Goal: Task Accomplishment & Management: Manage account settings

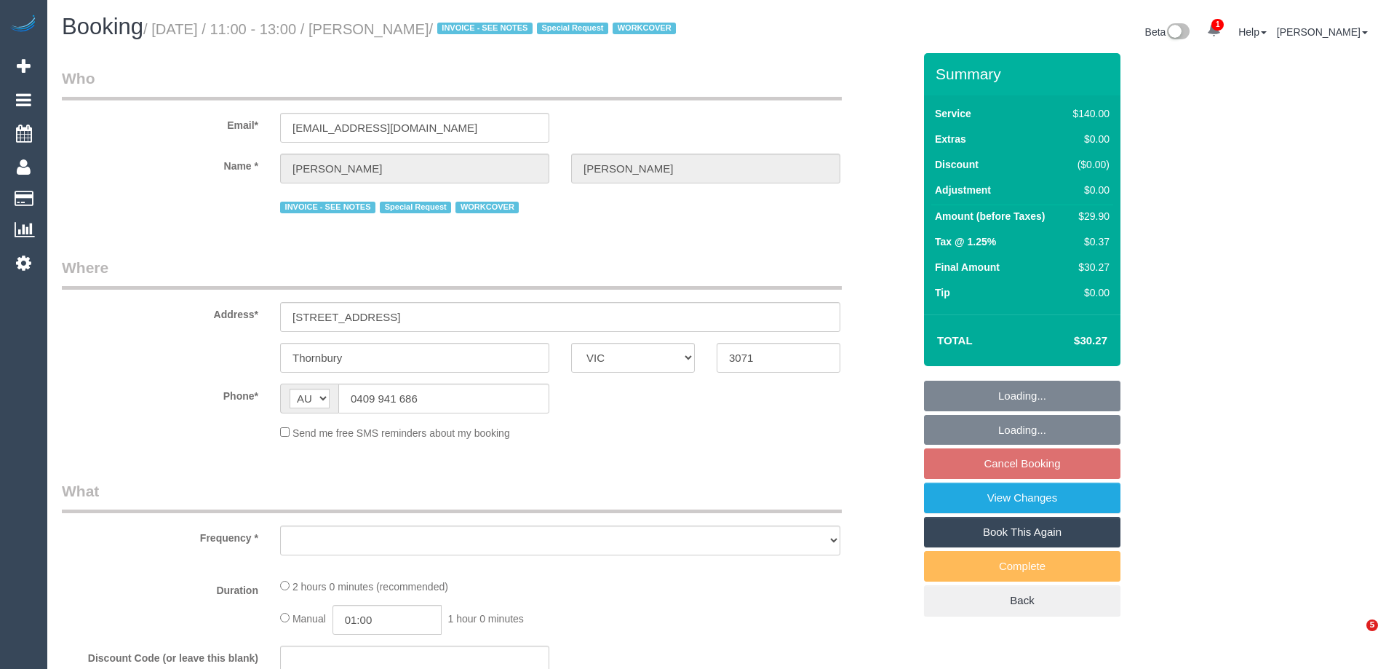
select select "VIC"
select select "string:stripe-pm_1Pq1pI2GScqysDRVD0rwJKBS"
select select "number:27"
select select "number:14"
select select "number:18"
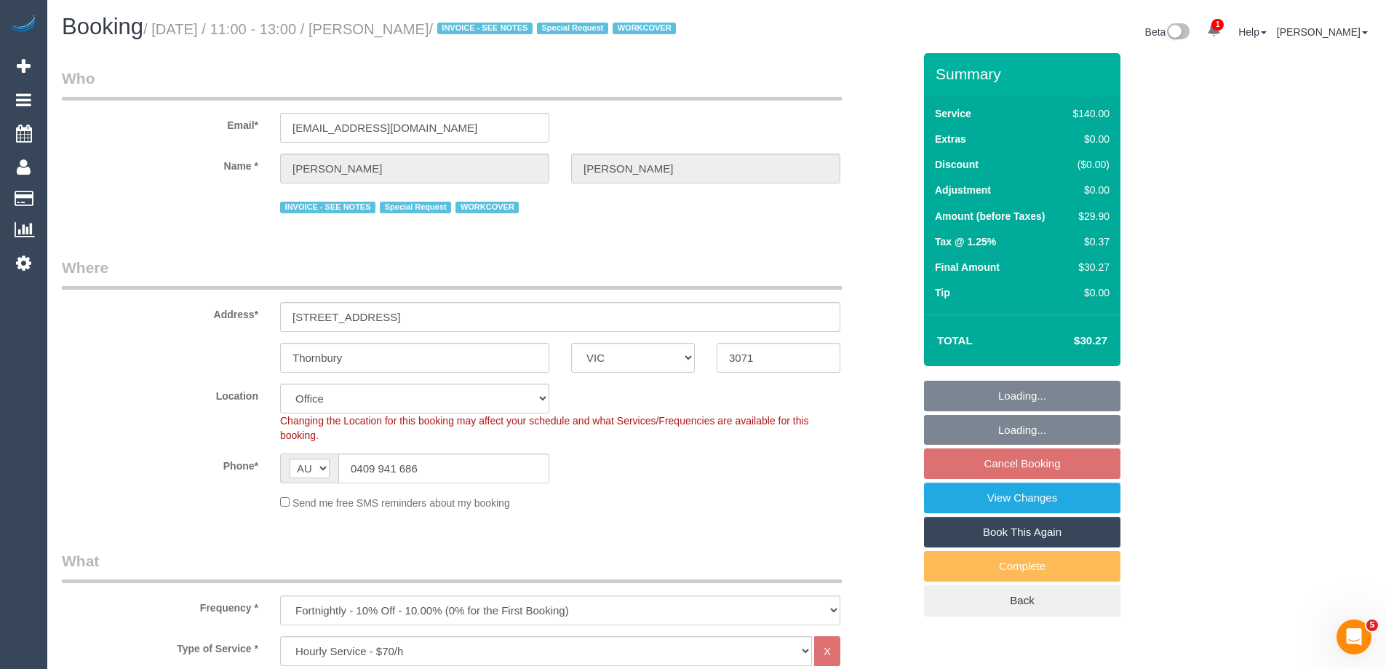
scroll to position [146, 0]
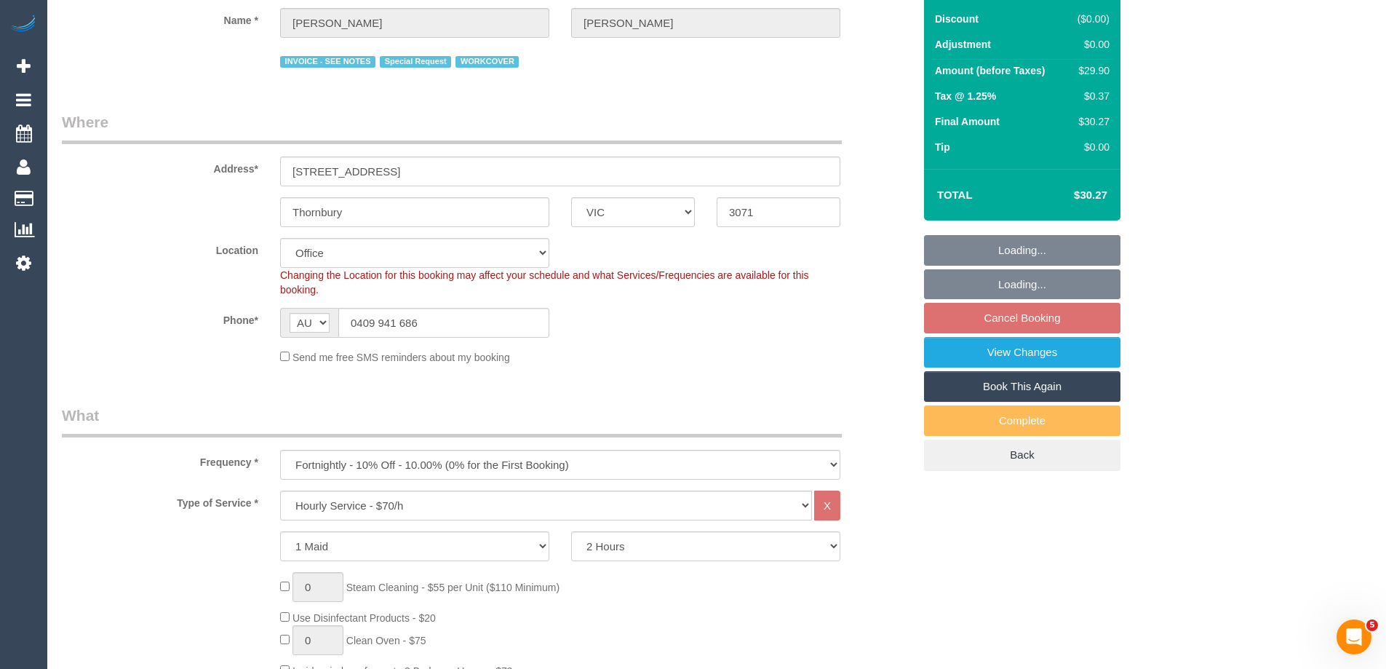
select select "object:2244"
click at [367, 520] on select "Hourly Service - $70/h Hourly Service - $65/h Hourly Service - $60/h Hourly Ser…" at bounding box center [546, 505] width 532 height 30
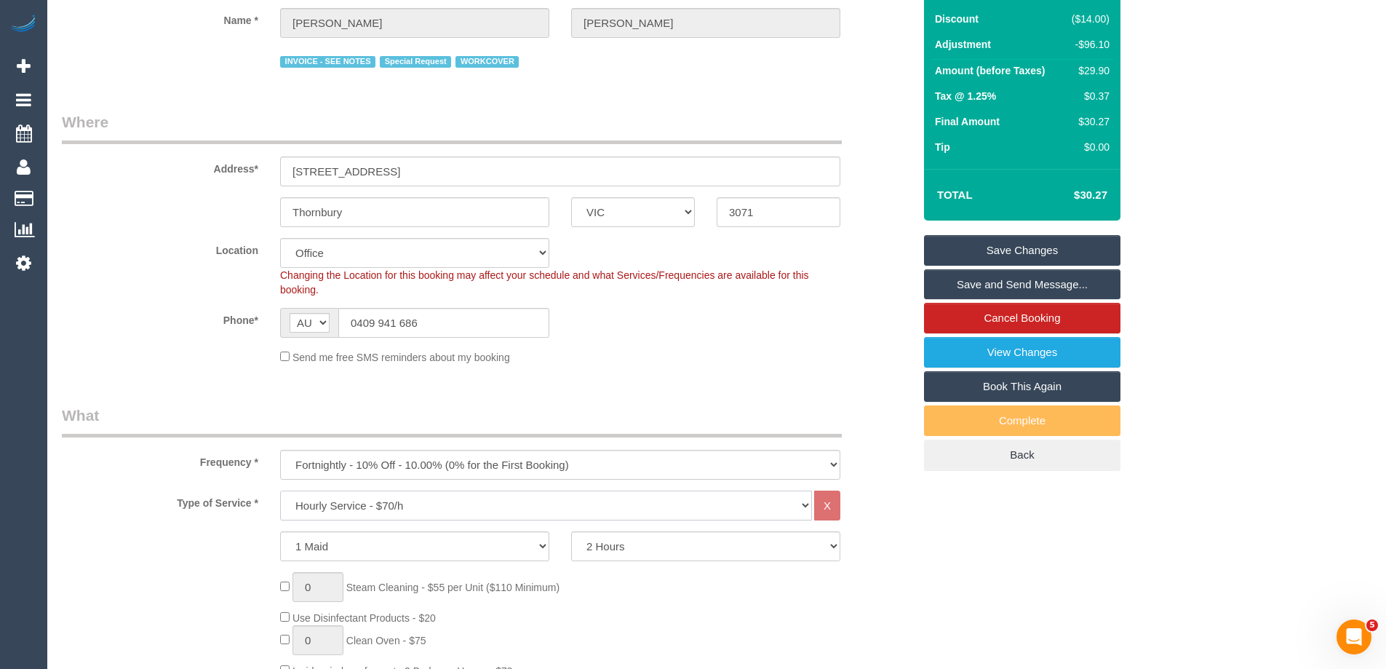
select select "214"
click at [280, 508] on select "Hourly Service - $70/h Hourly Service - $65/h Hourly Service - $60/h Hourly Ser…" at bounding box center [546, 505] width 532 height 30
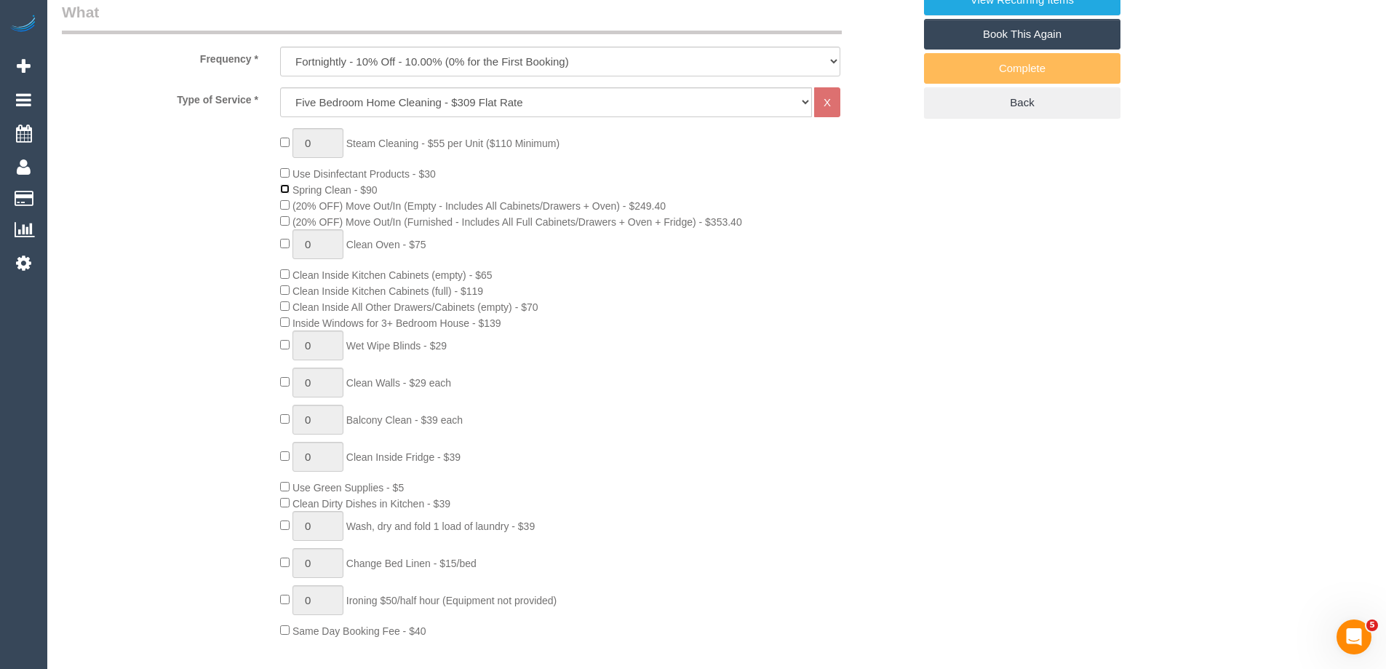
scroll to position [582, 0]
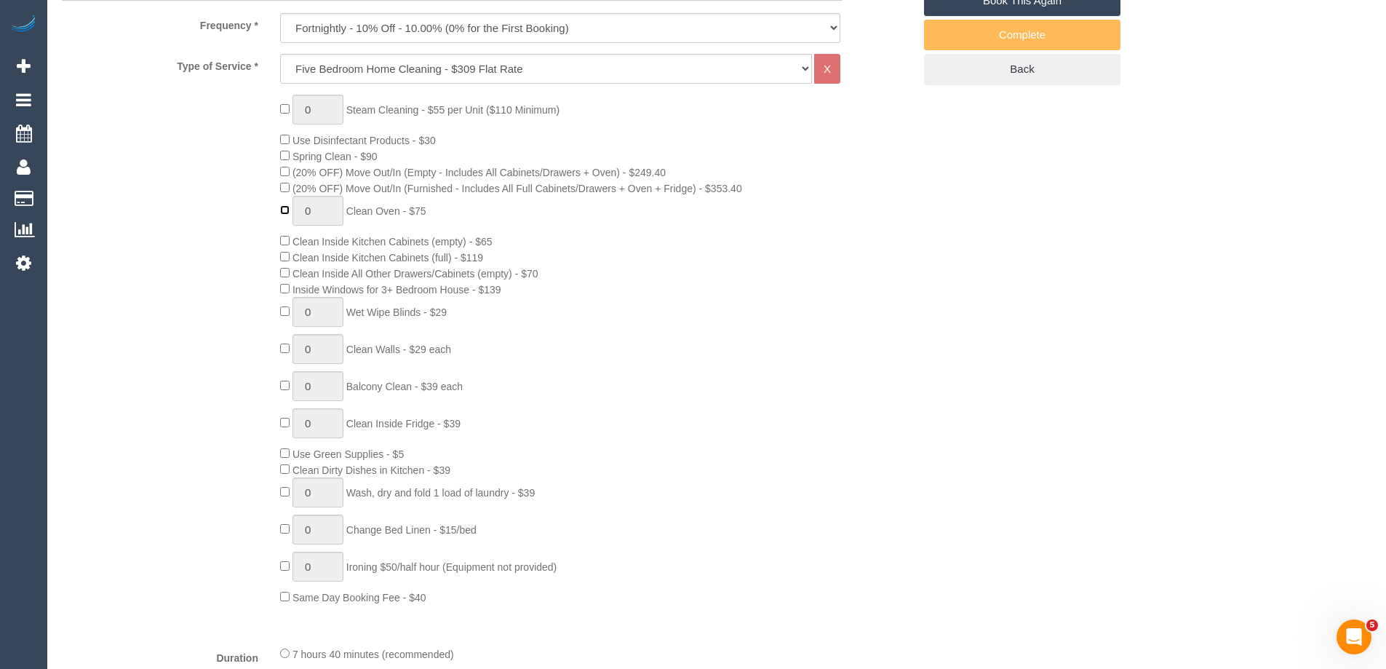
type input "1"
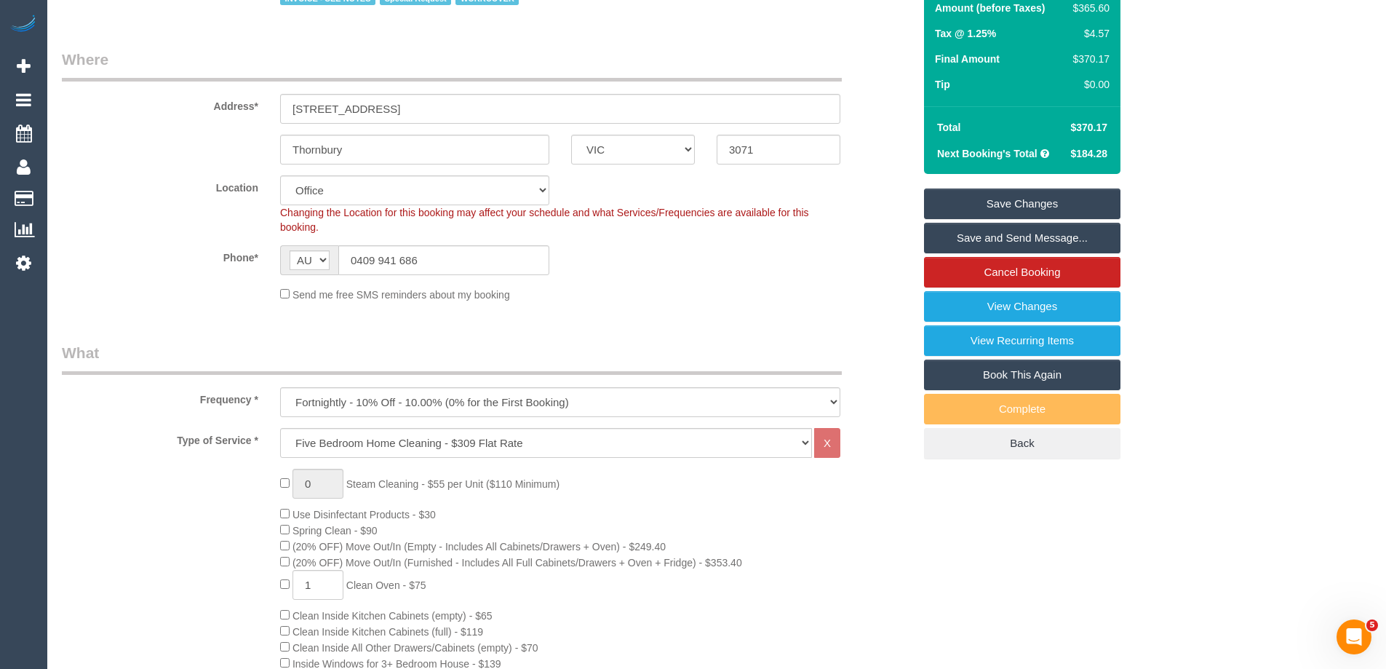
scroll to position [437, 0]
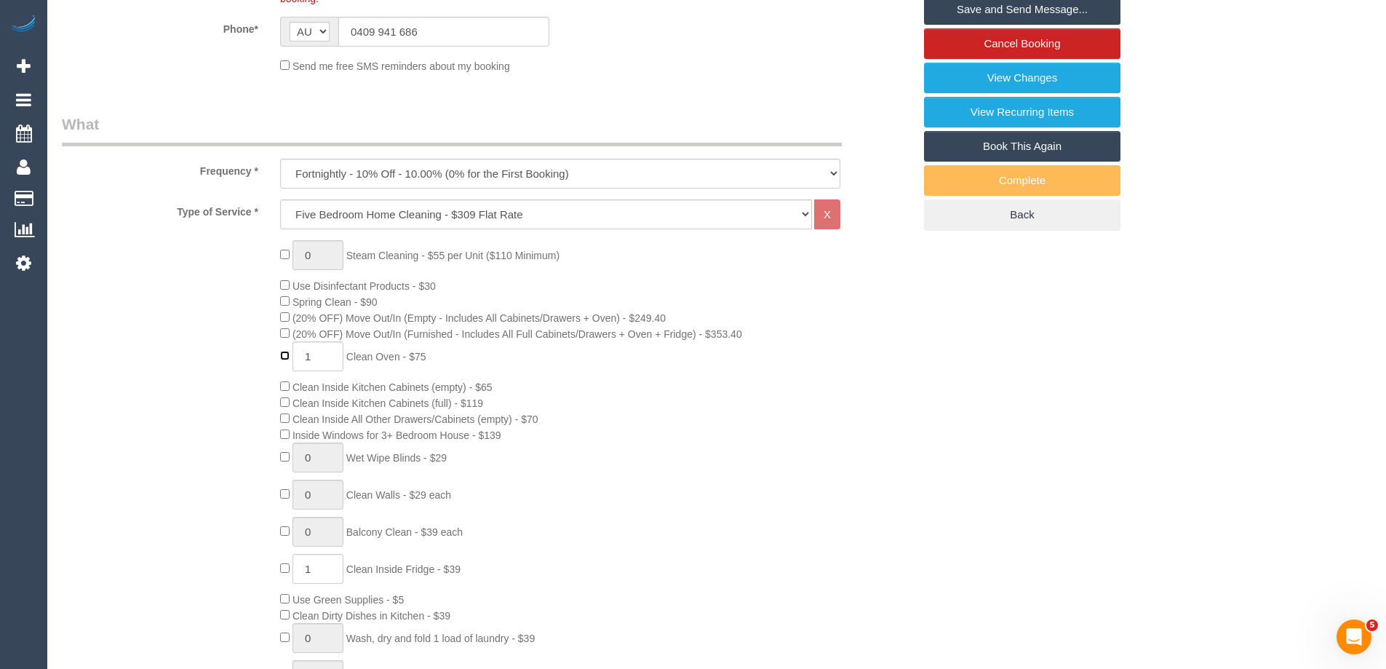
type input "0"
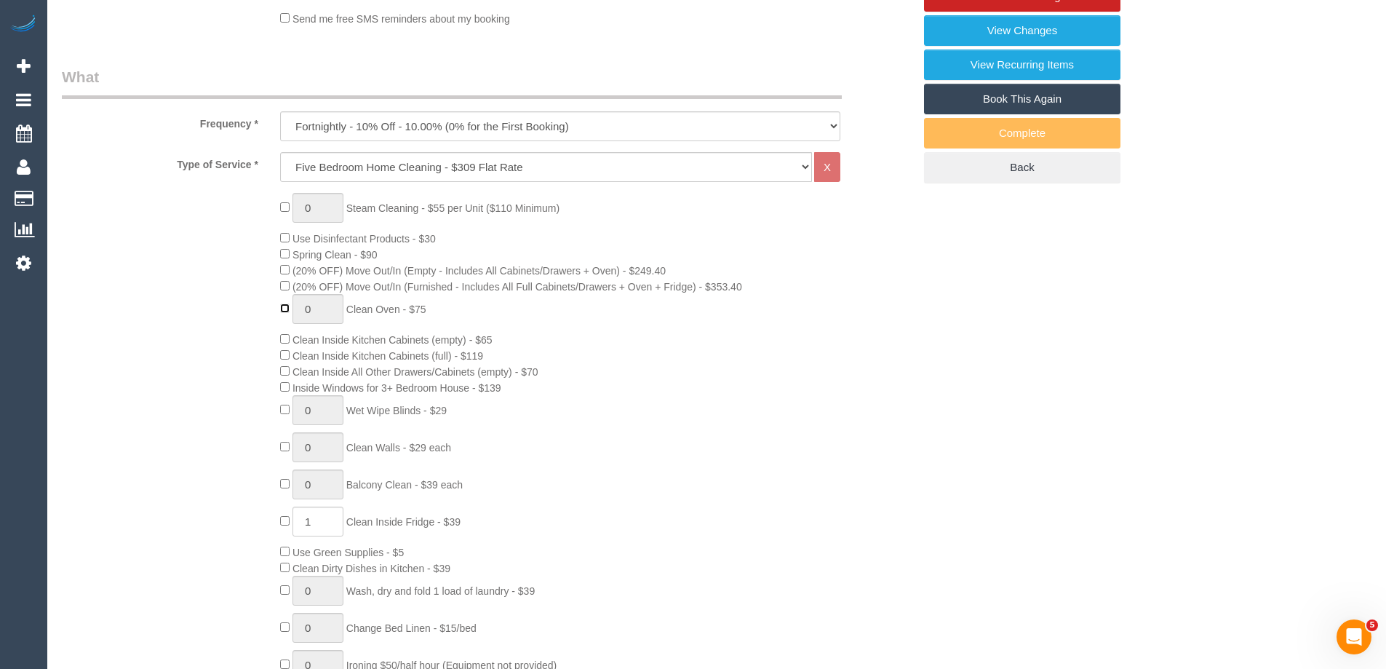
scroll to position [509, 0]
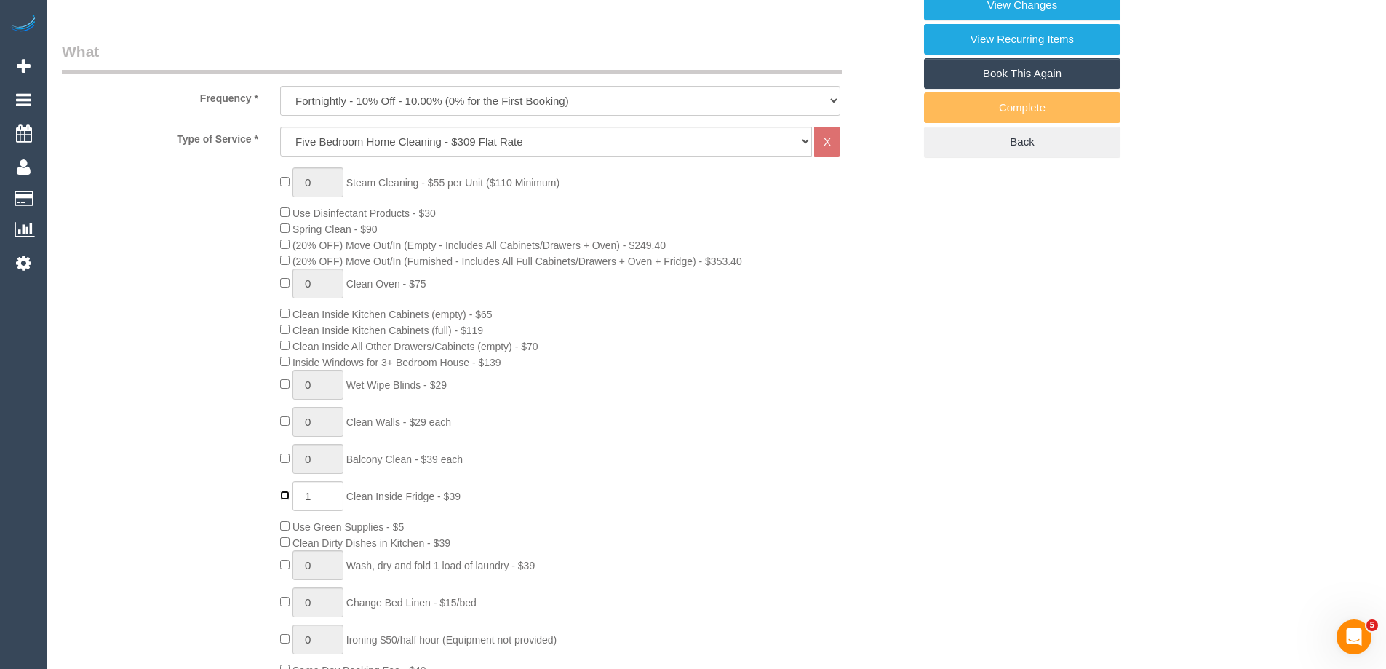
type input "0"
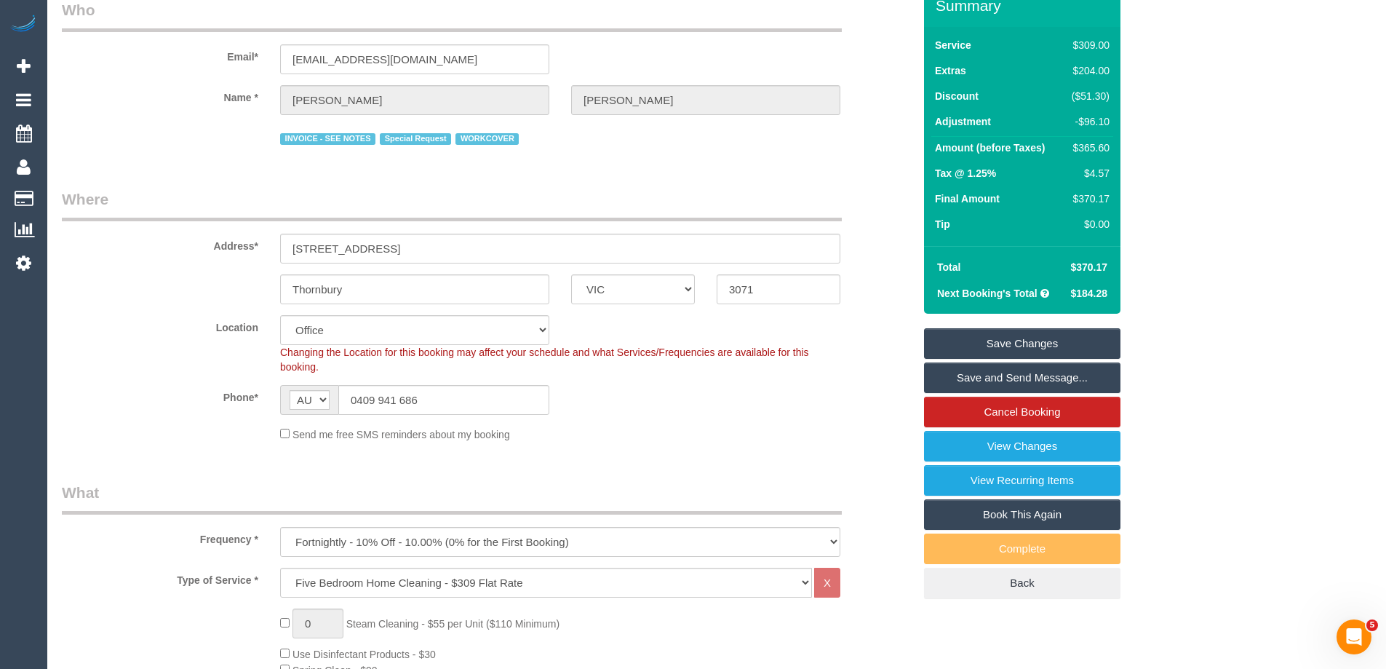
scroll to position [0, 0]
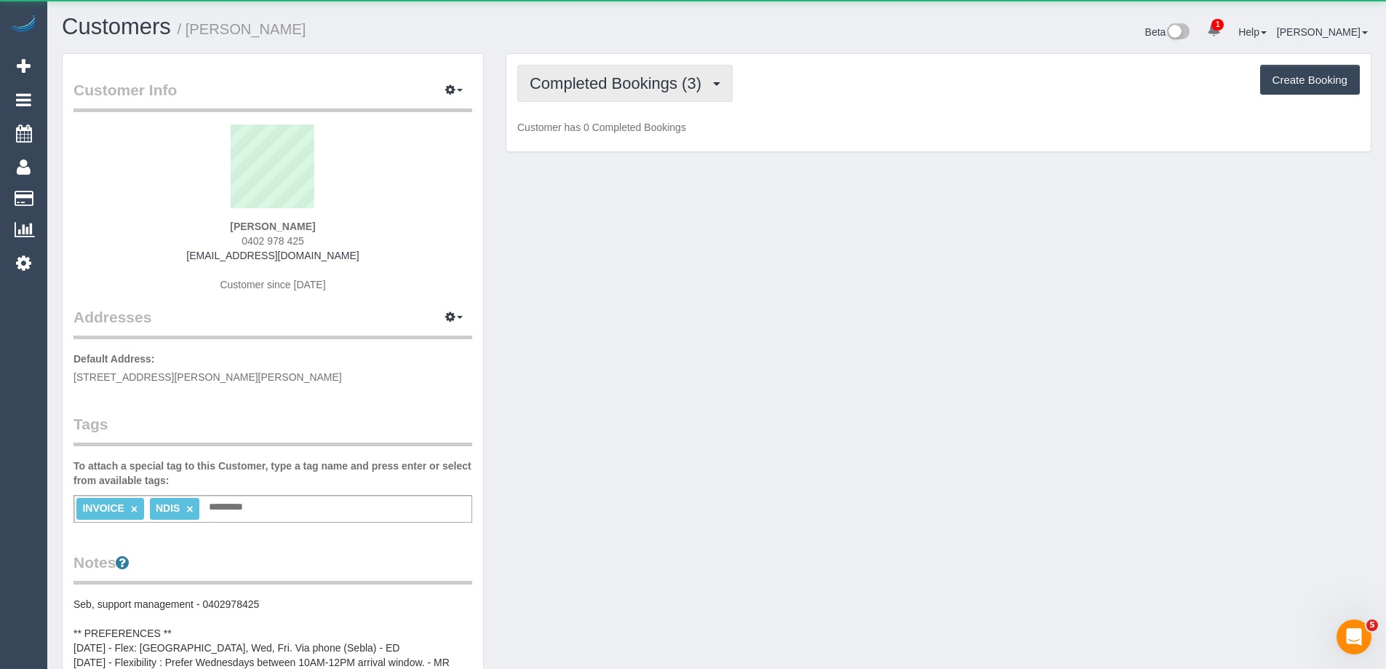
click at [667, 74] on span "Completed Bookings (3)" at bounding box center [619, 83] width 179 height 18
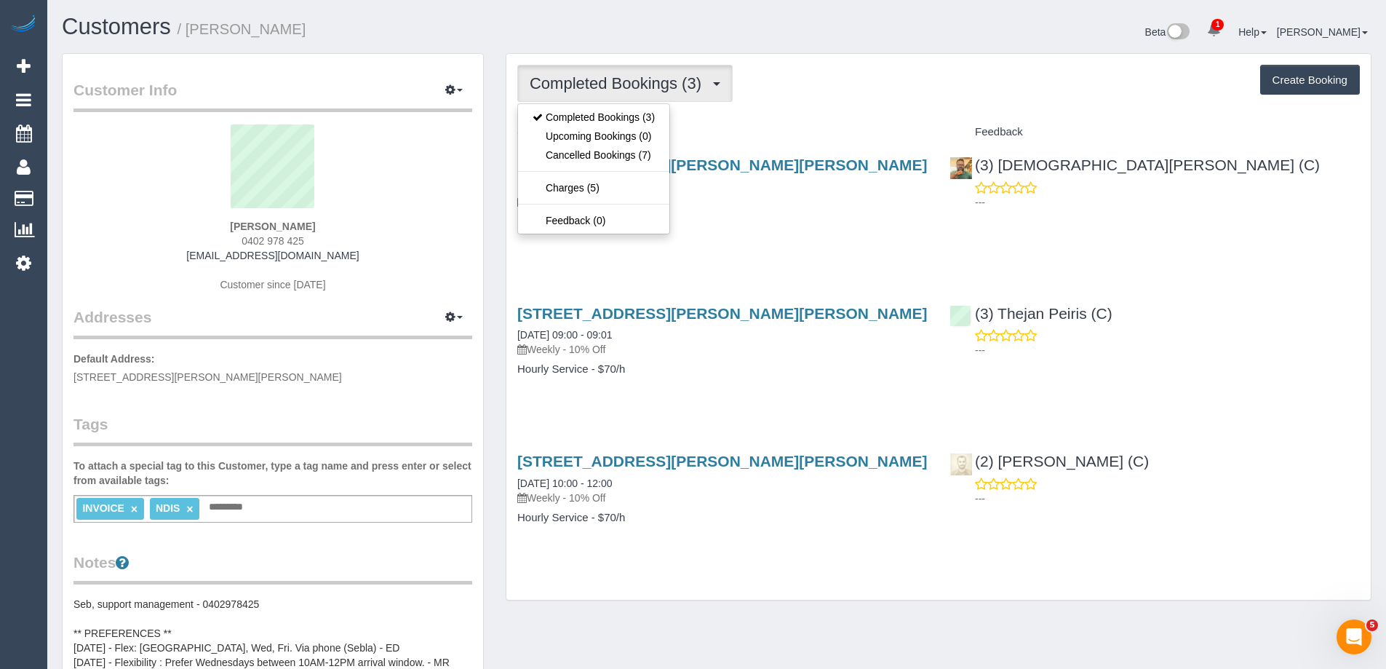
click at [826, 124] on div "Service" at bounding box center [722, 132] width 432 height 25
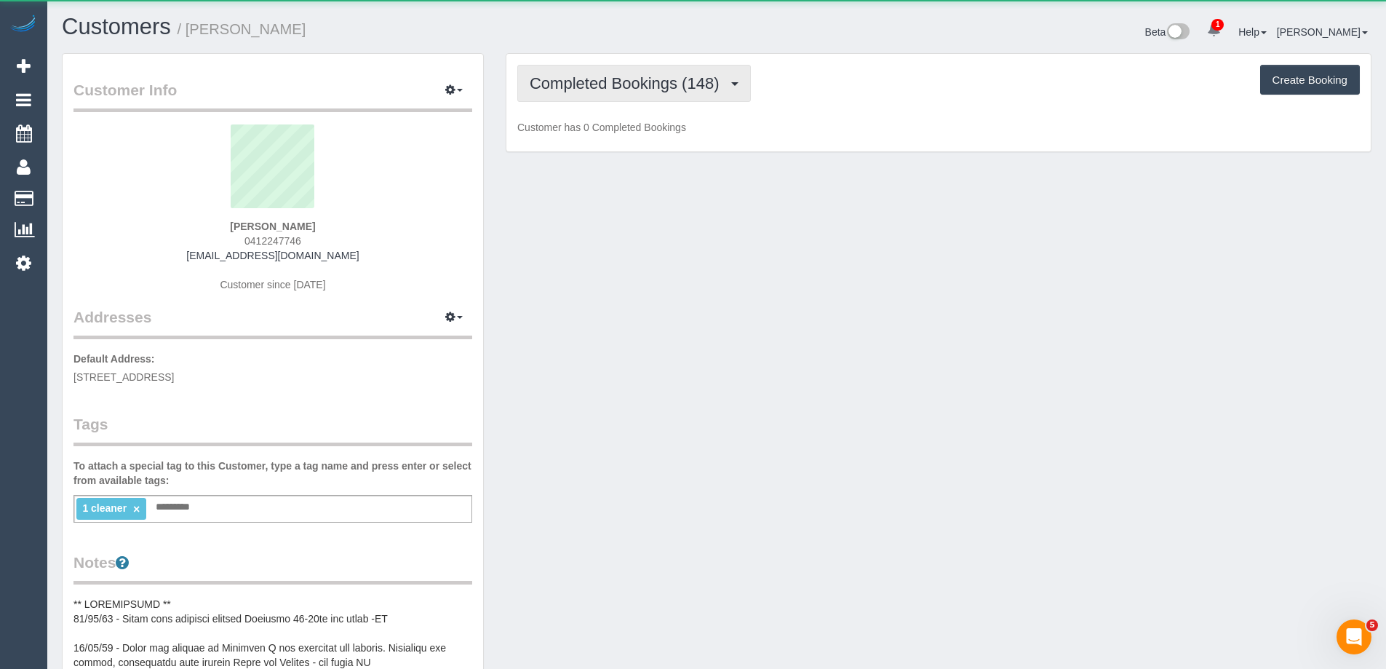
click at [669, 96] on button "Completed Bookings (148)" at bounding box center [634, 83] width 234 height 37
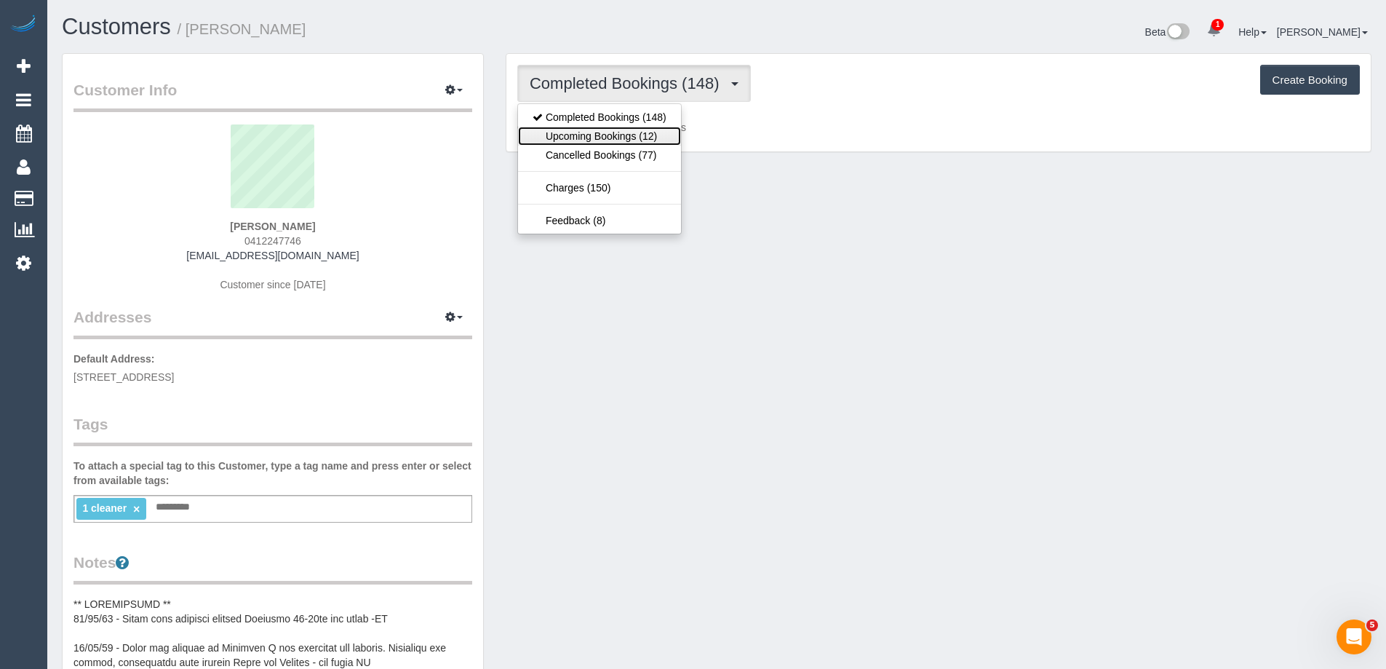
click at [660, 136] on link "Upcoming Bookings (12)" at bounding box center [599, 136] width 163 height 19
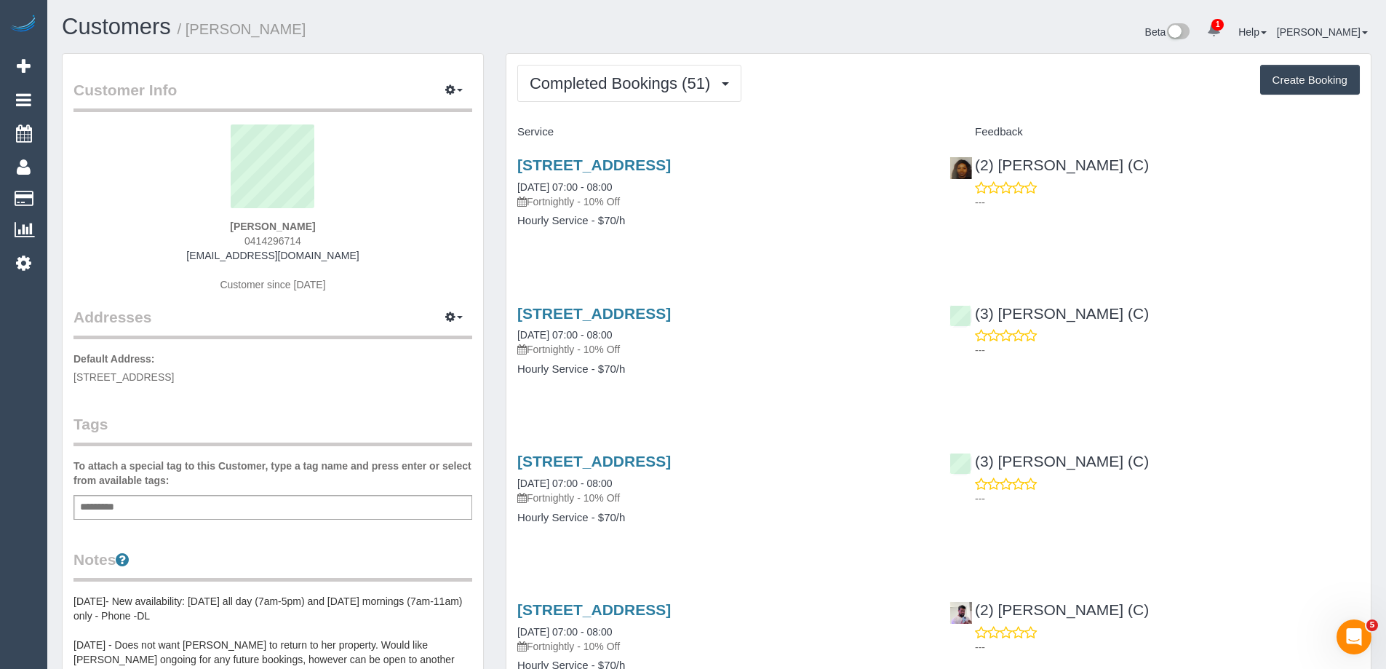
click at [594, 73] on button "Completed Bookings (51)" at bounding box center [629, 83] width 224 height 37
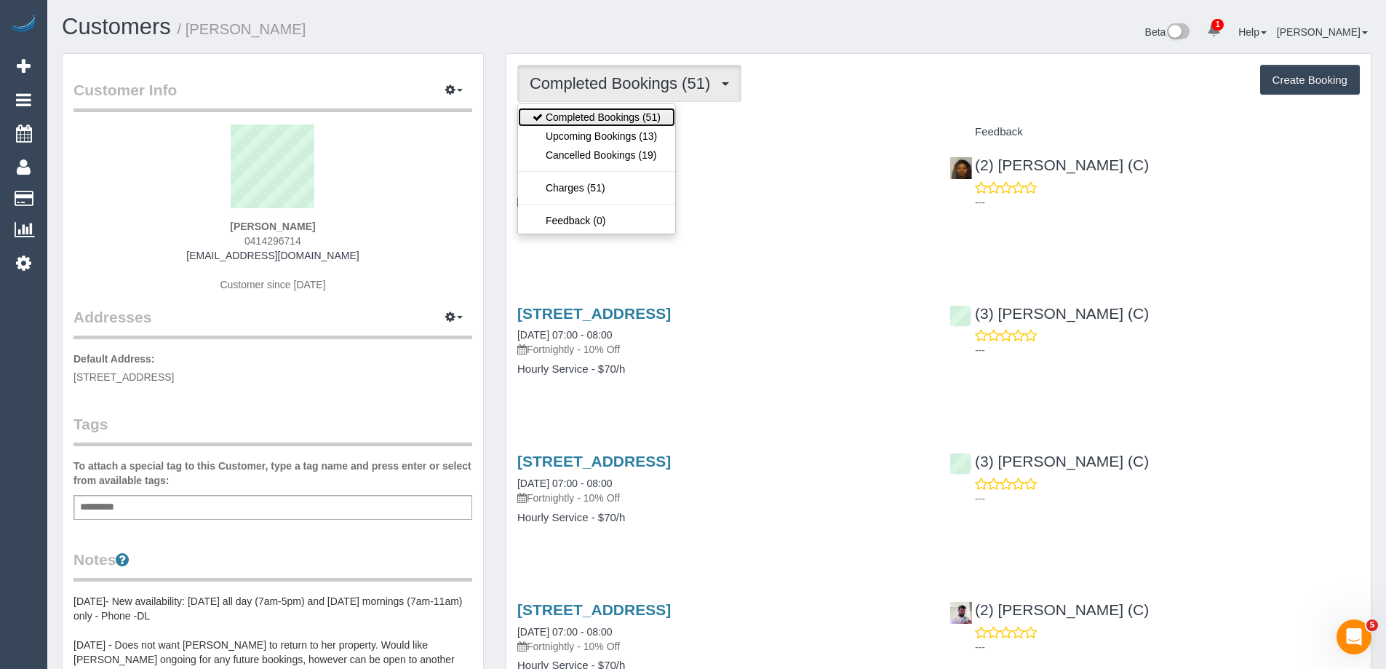
click at [593, 124] on link "Completed Bookings (51)" at bounding box center [596, 117] width 157 height 19
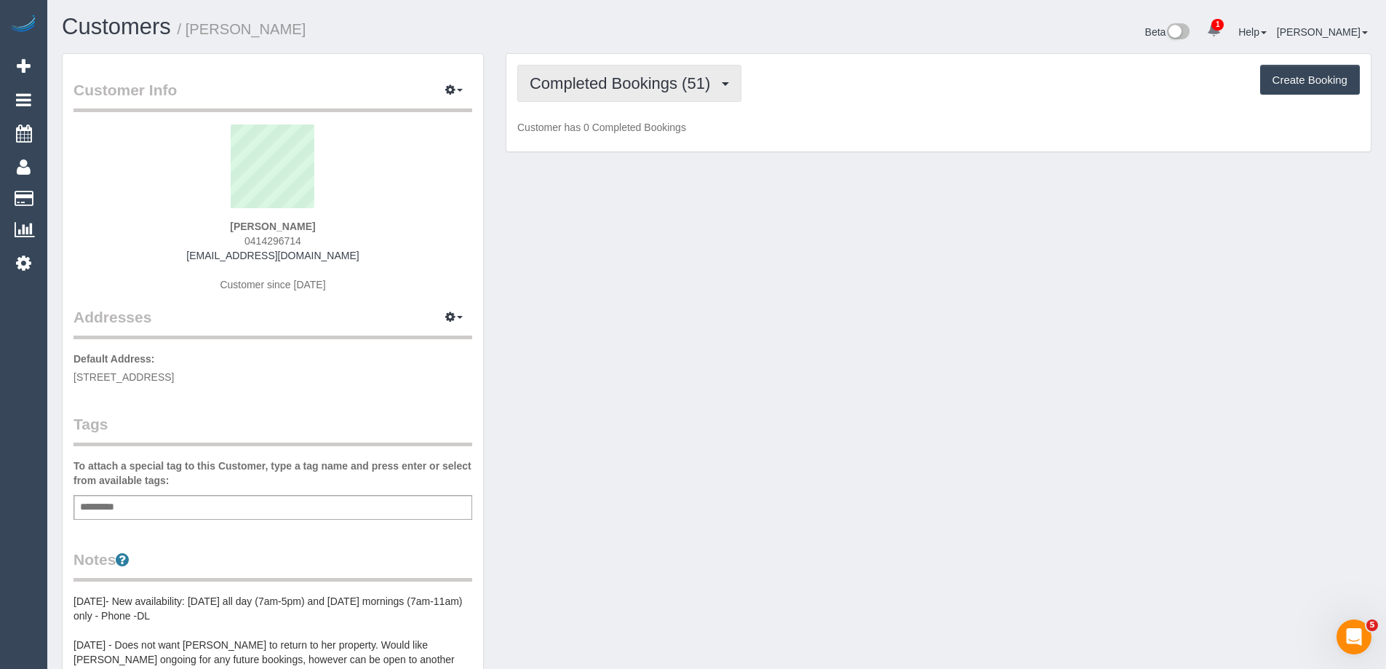
click at [603, 91] on span "Completed Bookings (51)" at bounding box center [624, 83] width 188 height 18
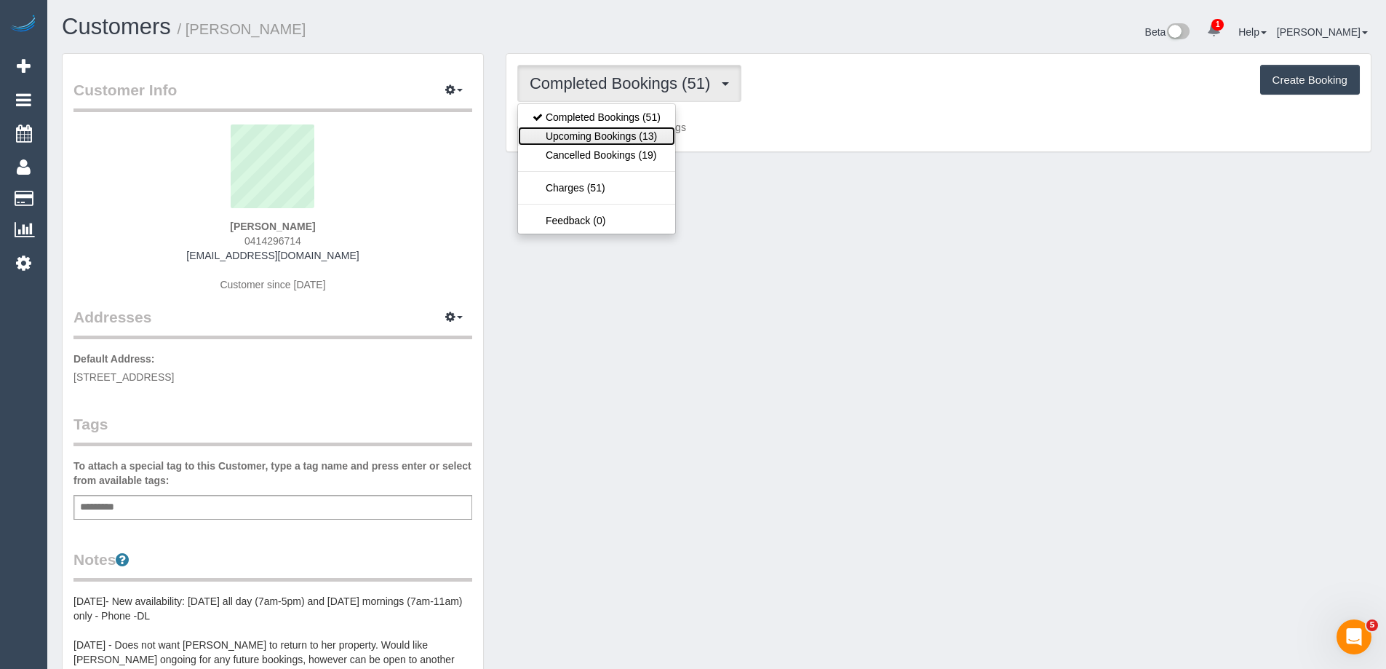
click at [598, 142] on link "Upcoming Bookings (13)" at bounding box center [596, 136] width 157 height 19
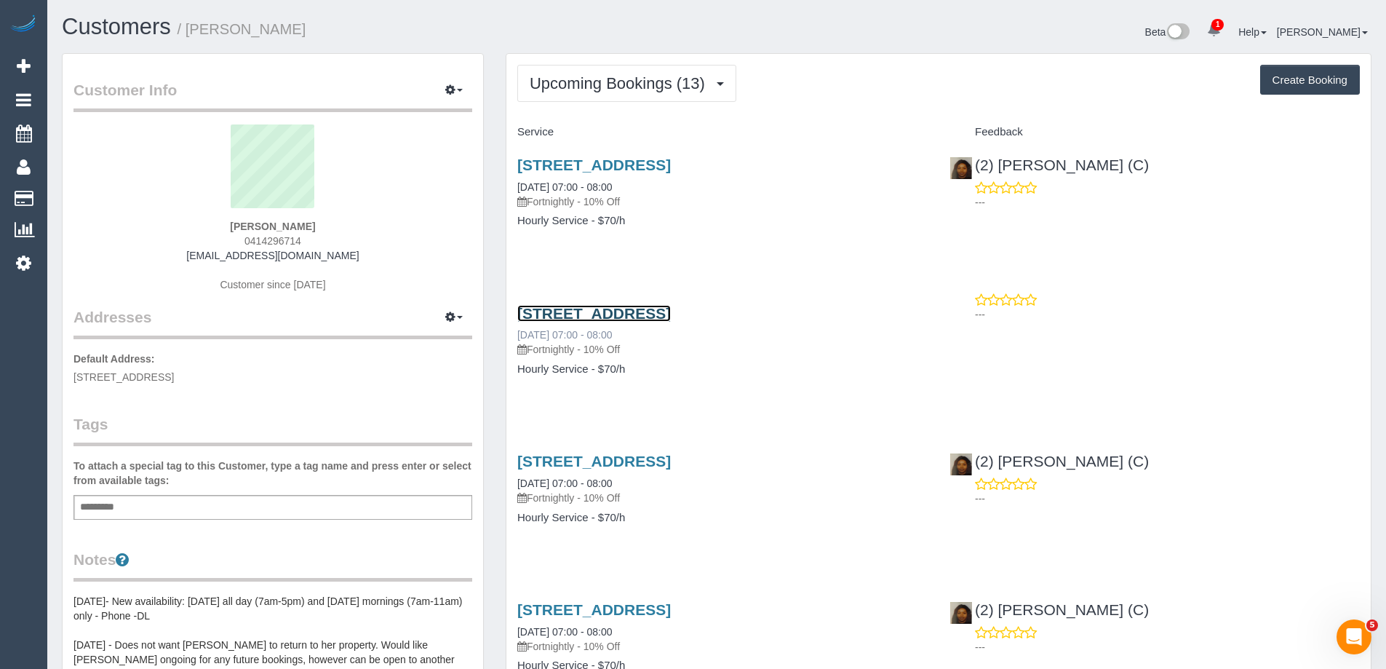
drag, startPoint x: 701, startPoint y: 309, endPoint x: 608, endPoint y: 330, distance: 95.5
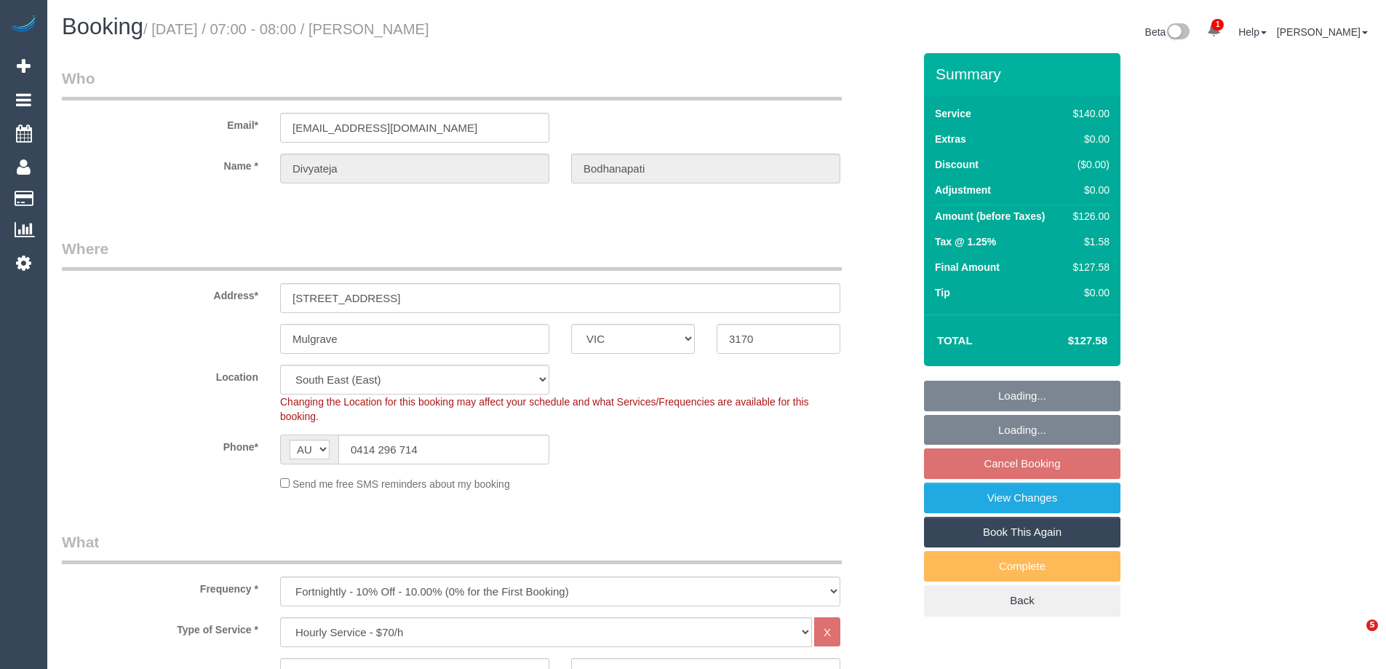
select select "VIC"
select select "spot1"
select select "number:28"
select select "number:14"
select select "number:19"
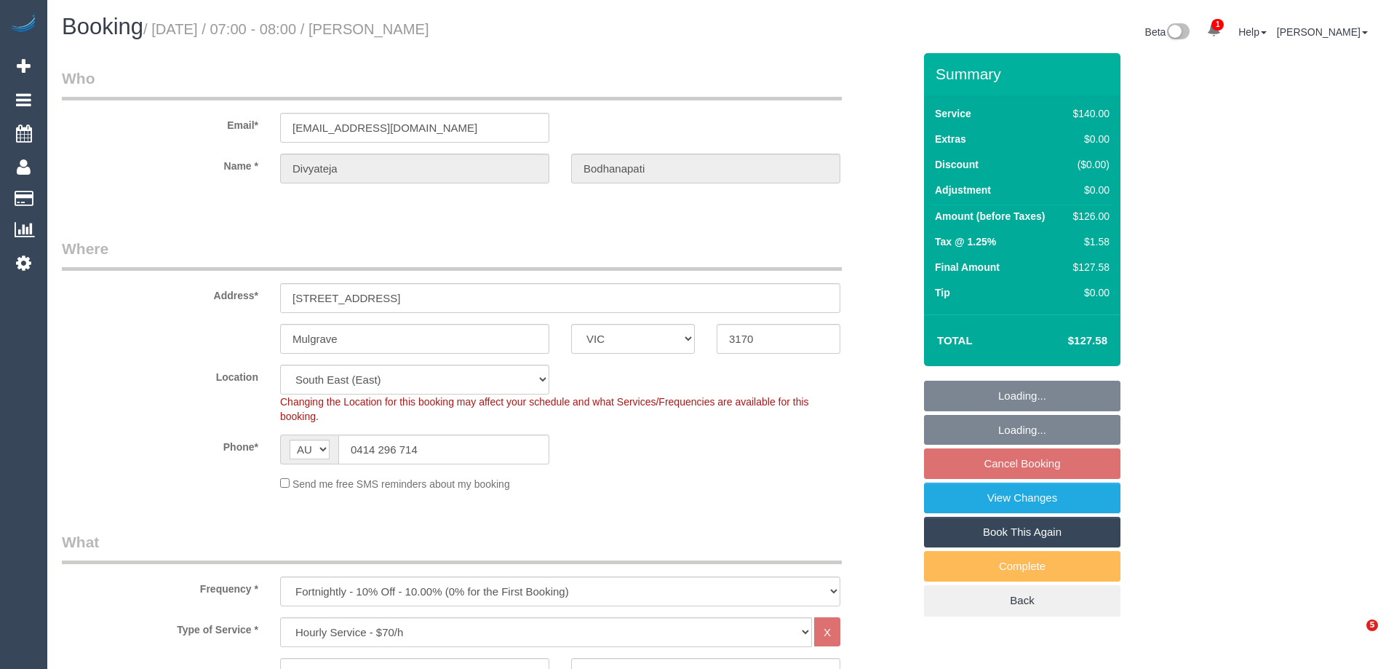
select select "number:24"
select select "number:34"
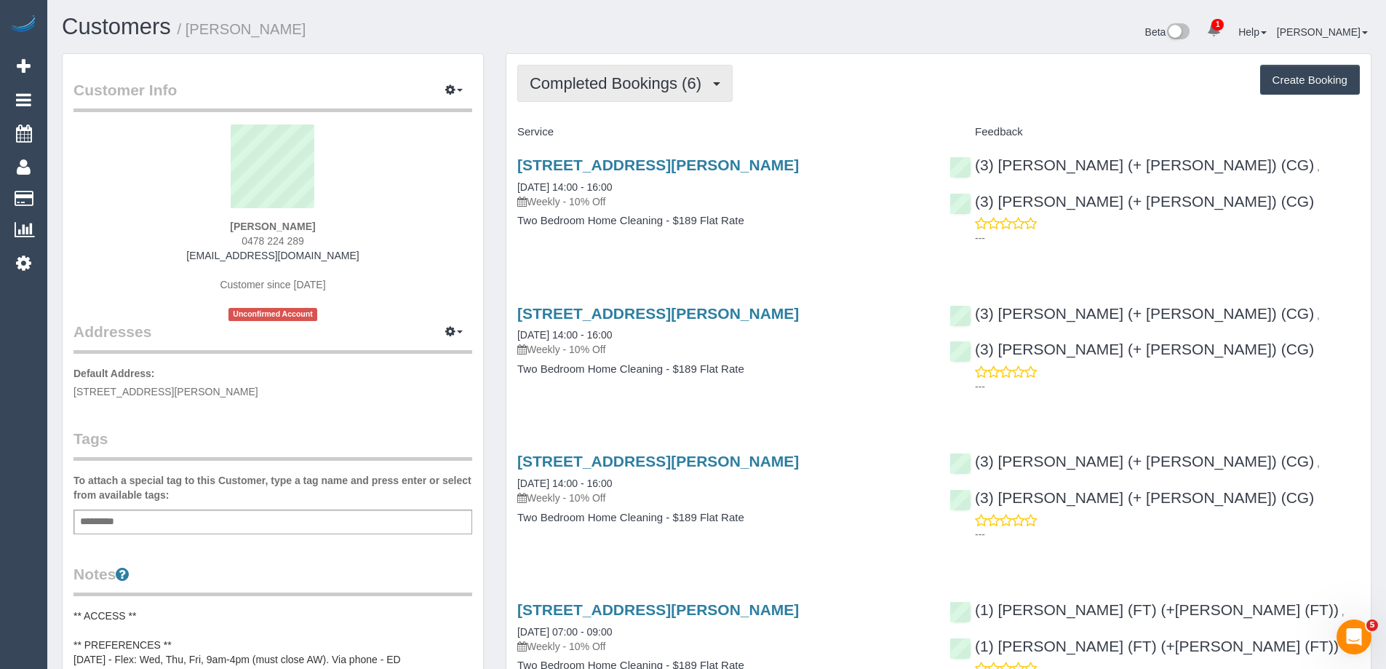
click at [677, 84] on span "Completed Bookings (6)" at bounding box center [619, 83] width 179 height 18
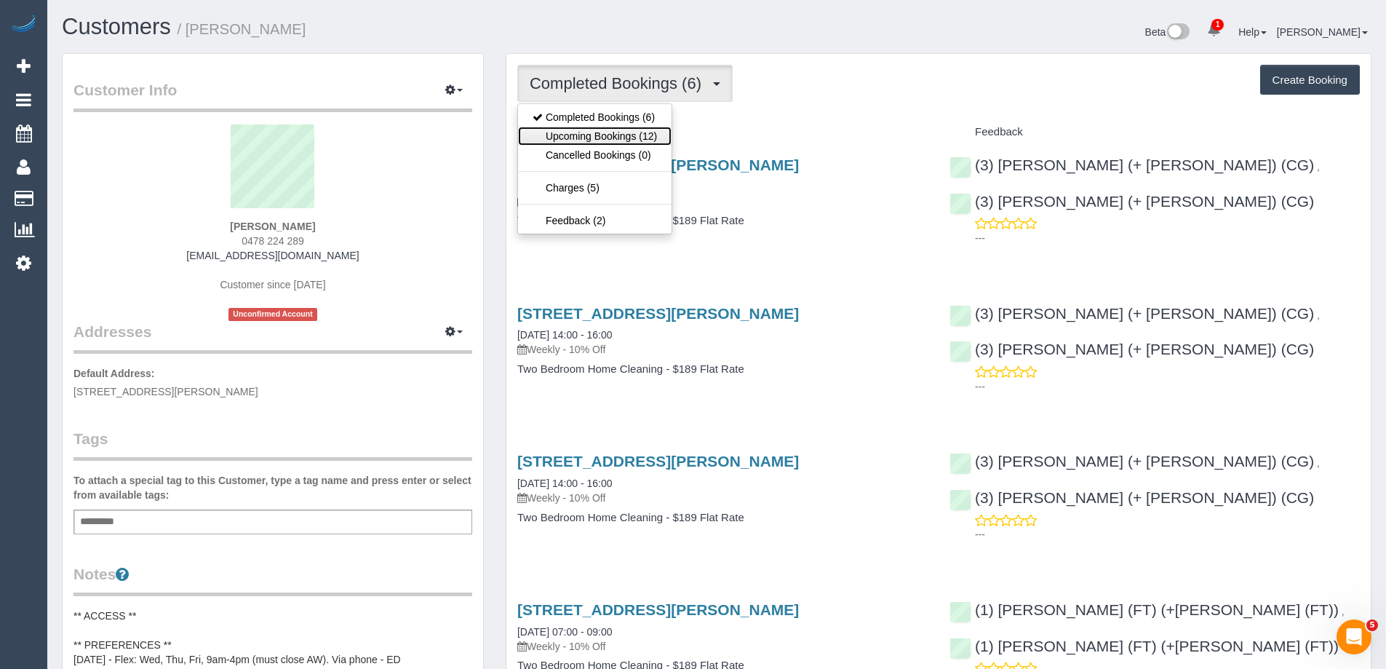
click at [632, 134] on link "Upcoming Bookings (12)" at bounding box center [595, 136] width 154 height 19
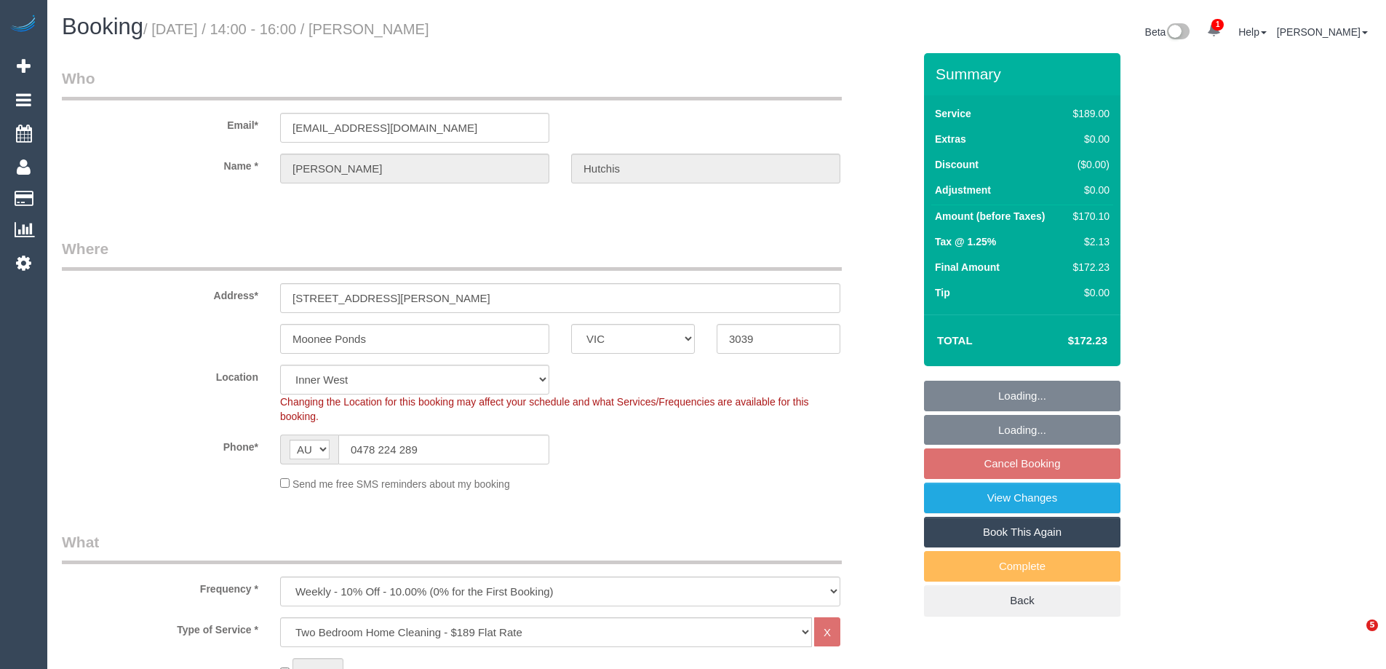
select select "VIC"
select select "number:28"
select select "number:14"
select select "number:19"
select select "number:22"
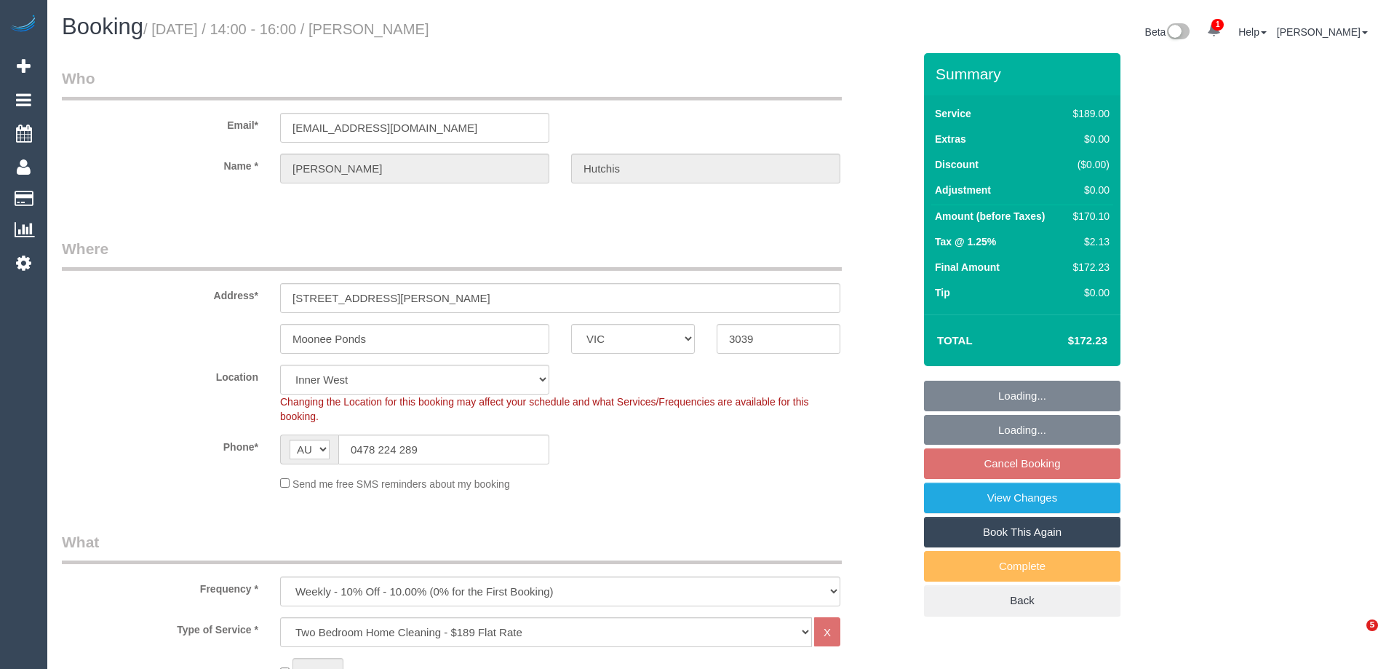
select select "number:34"
select select "spot5"
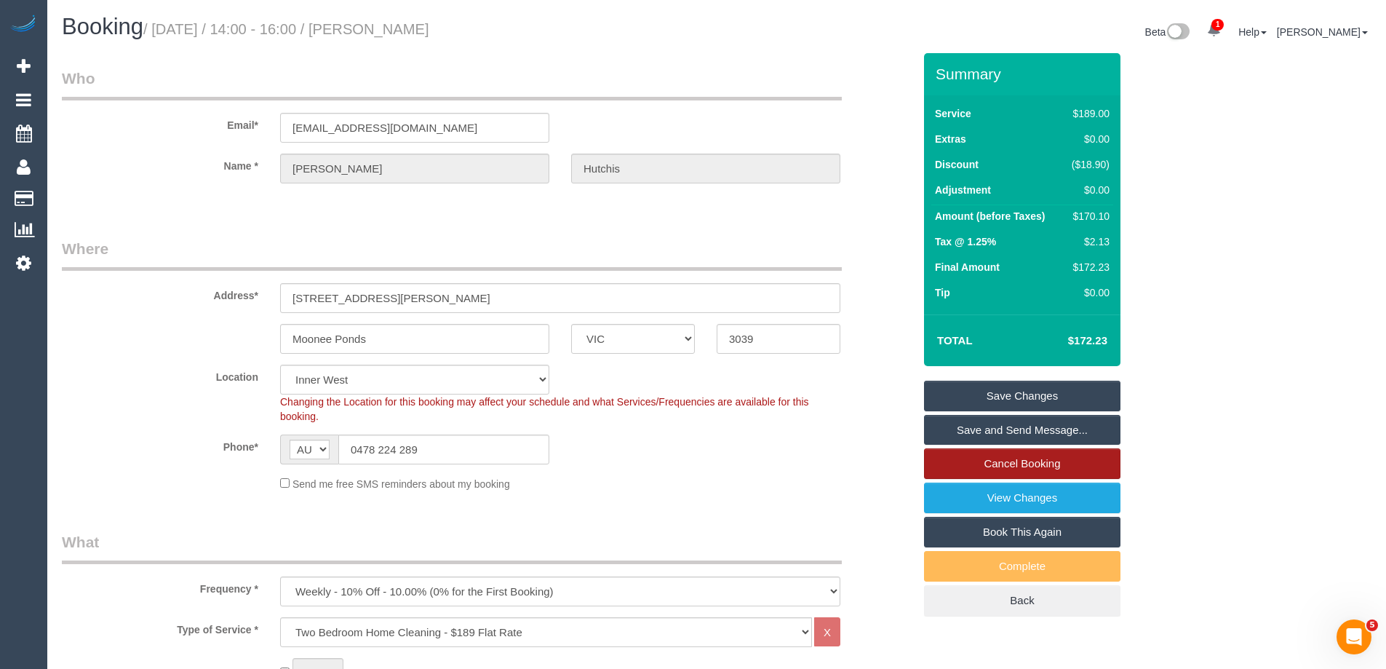
click at [1052, 453] on link "Cancel Booking" at bounding box center [1022, 463] width 196 height 31
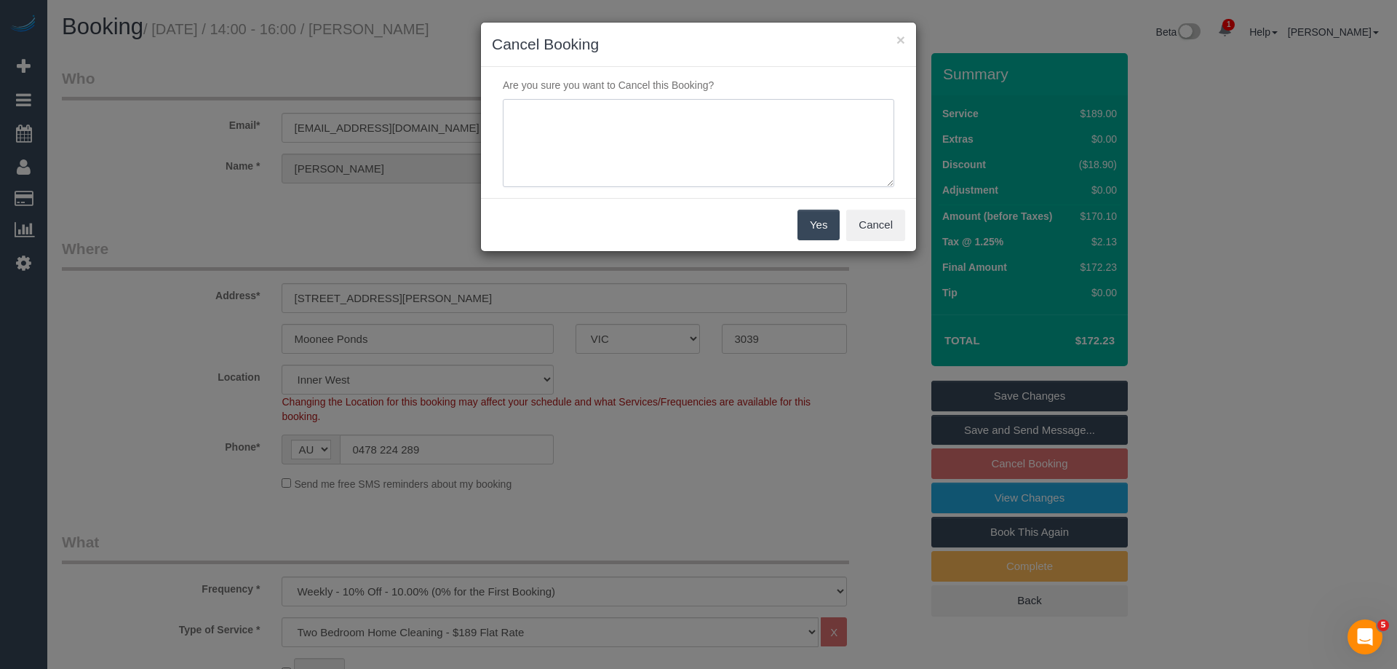
click at [714, 113] on textarea at bounding box center [698, 143] width 391 height 89
click at [629, 114] on textarea at bounding box center [698, 143] width 391 height 89
click at [623, 116] on textarea at bounding box center [698, 143] width 391 height 89
type textarea "Service not needed on this date via email VC"
click at [833, 212] on button "Yes" at bounding box center [818, 225] width 42 height 31
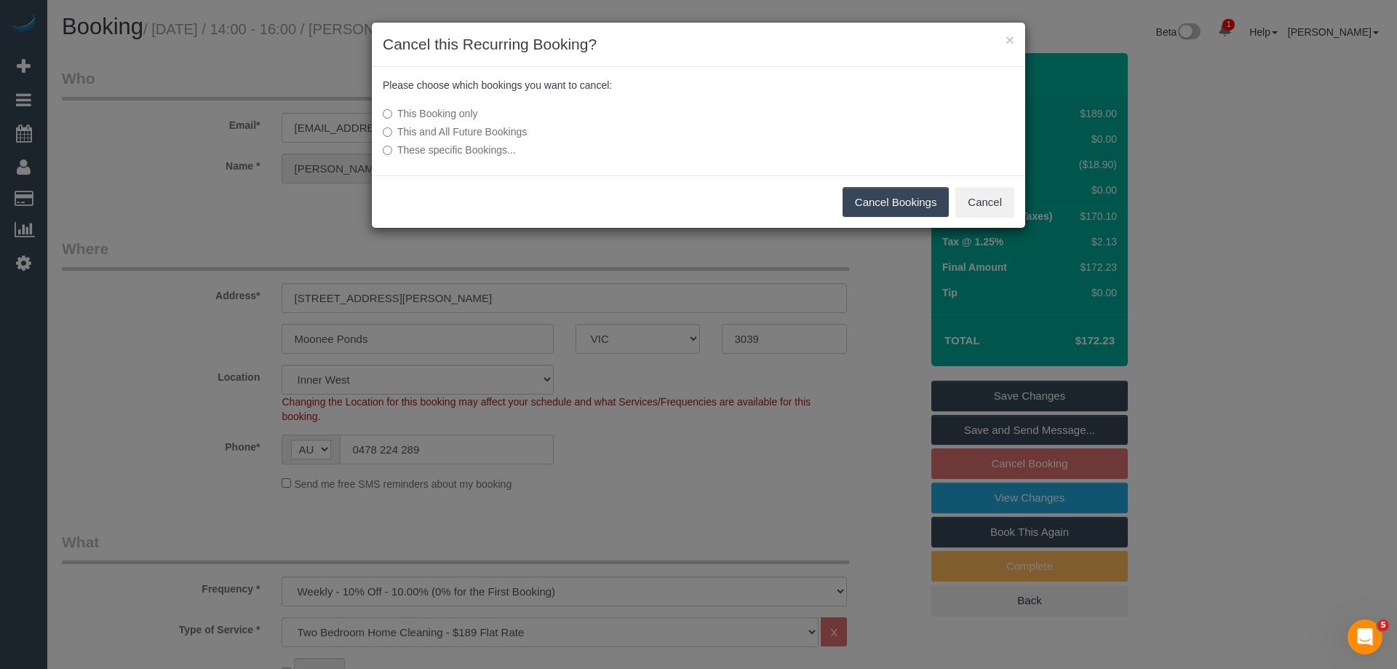
click at [896, 218] on div "Cancel Bookings Cancel" at bounding box center [698, 201] width 653 height 53
click at [902, 203] on button "Cancel Bookings" at bounding box center [896, 202] width 107 height 31
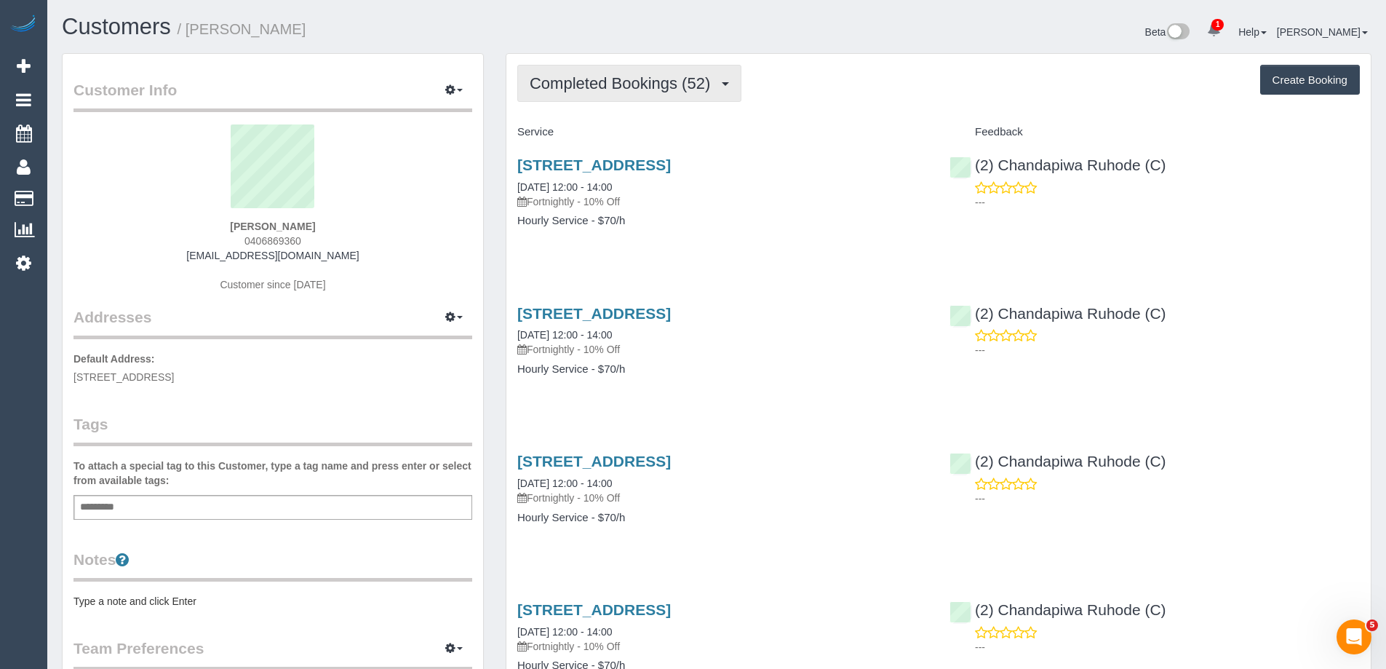
click at [617, 73] on button "Completed Bookings (52)" at bounding box center [629, 83] width 224 height 37
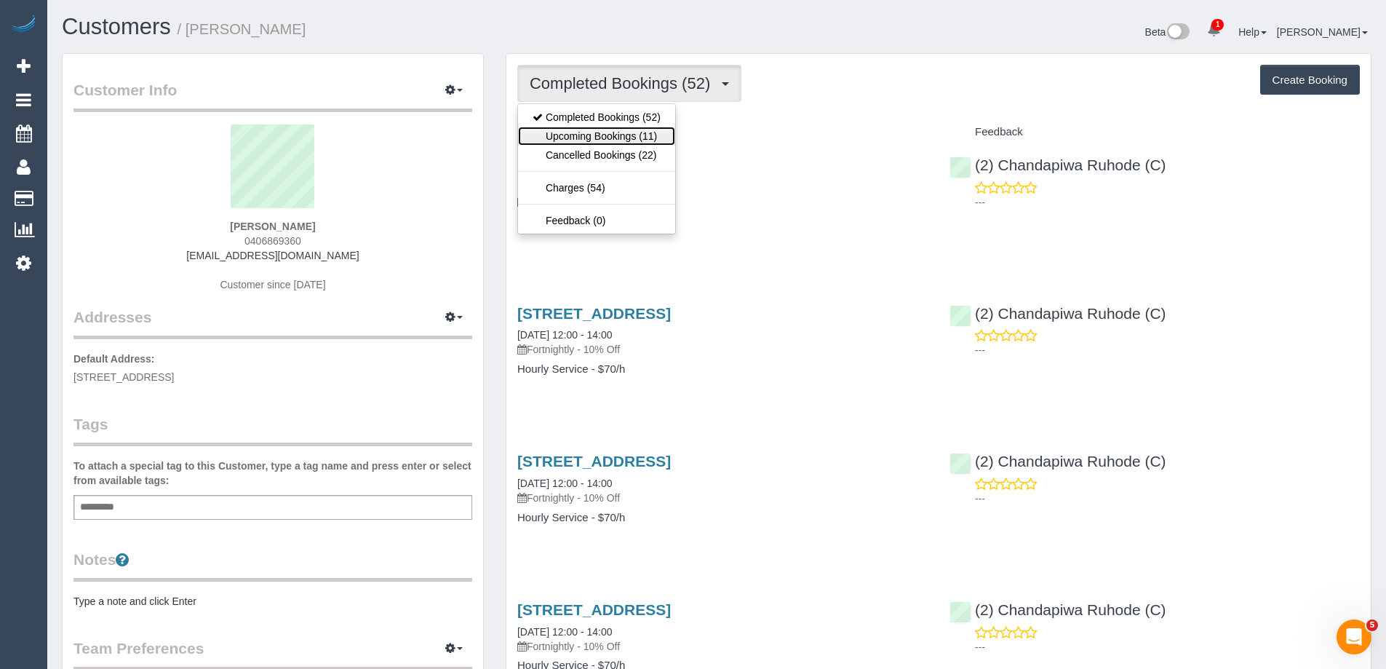
click at [618, 143] on link "Upcoming Bookings (11)" at bounding box center [596, 136] width 157 height 19
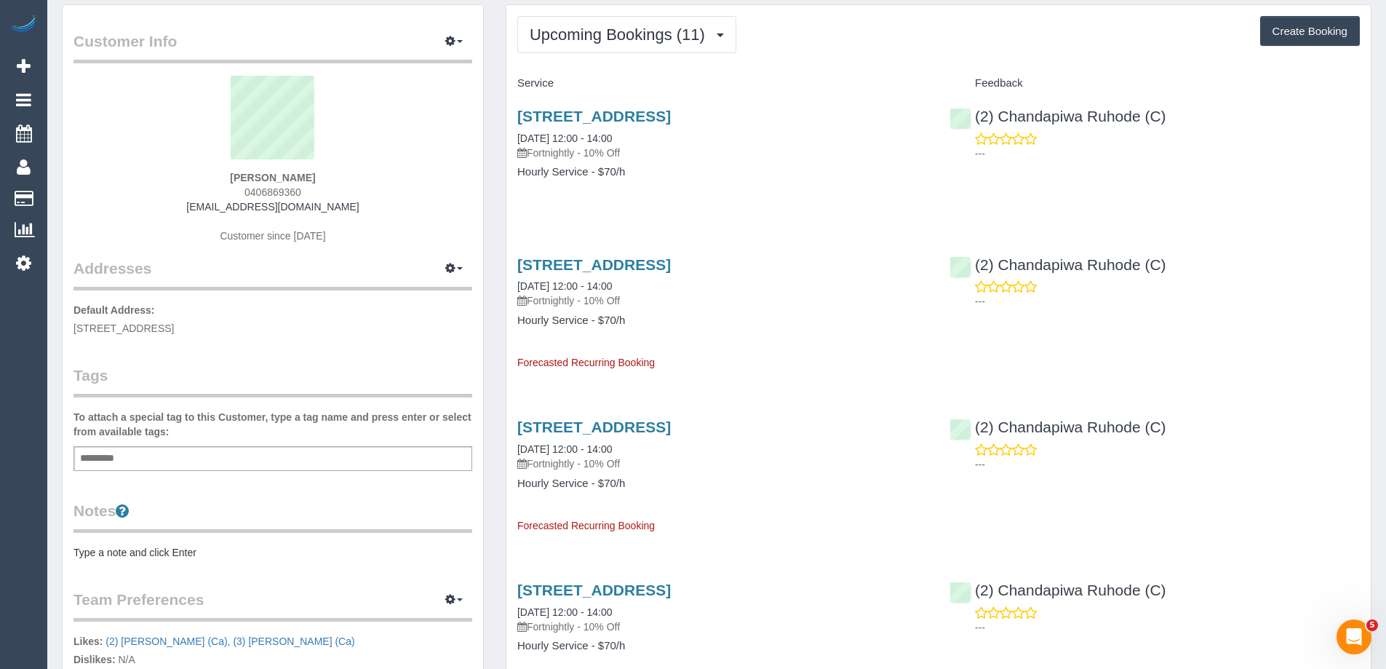
scroll to position [73, 0]
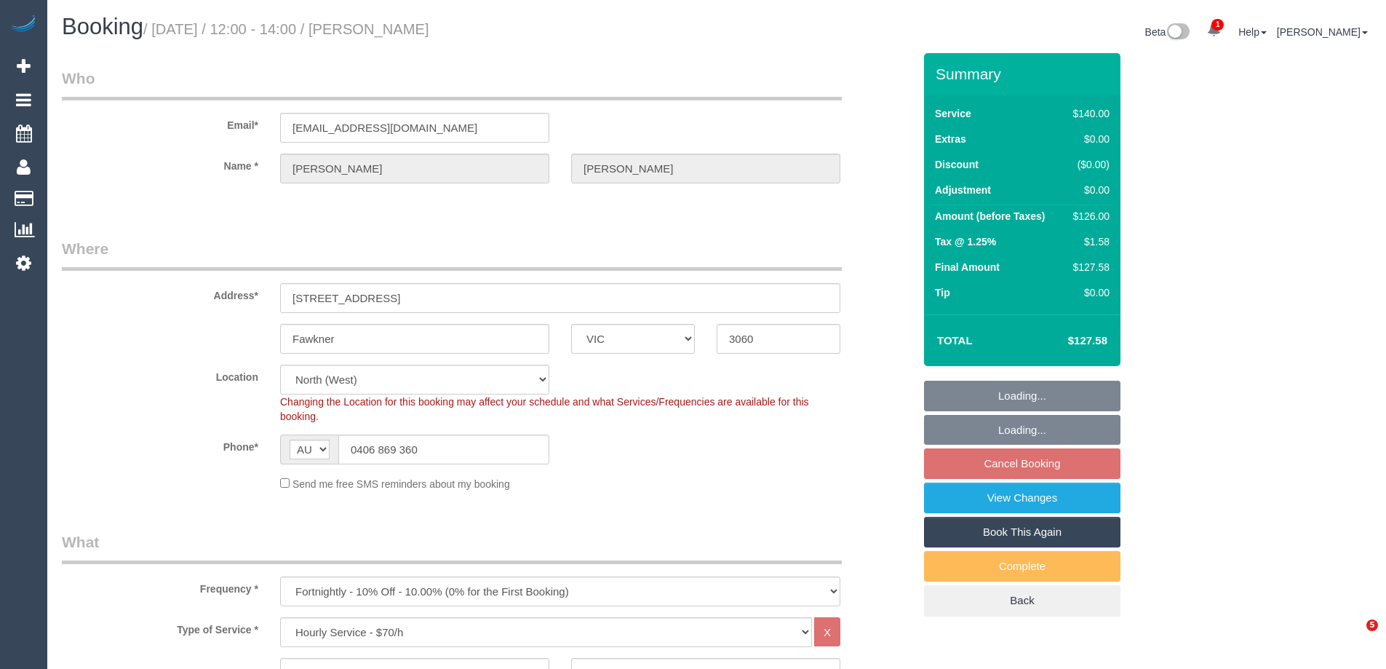
select select "VIC"
select select "number:28"
select select "number:14"
select select "number:19"
select select "number:22"
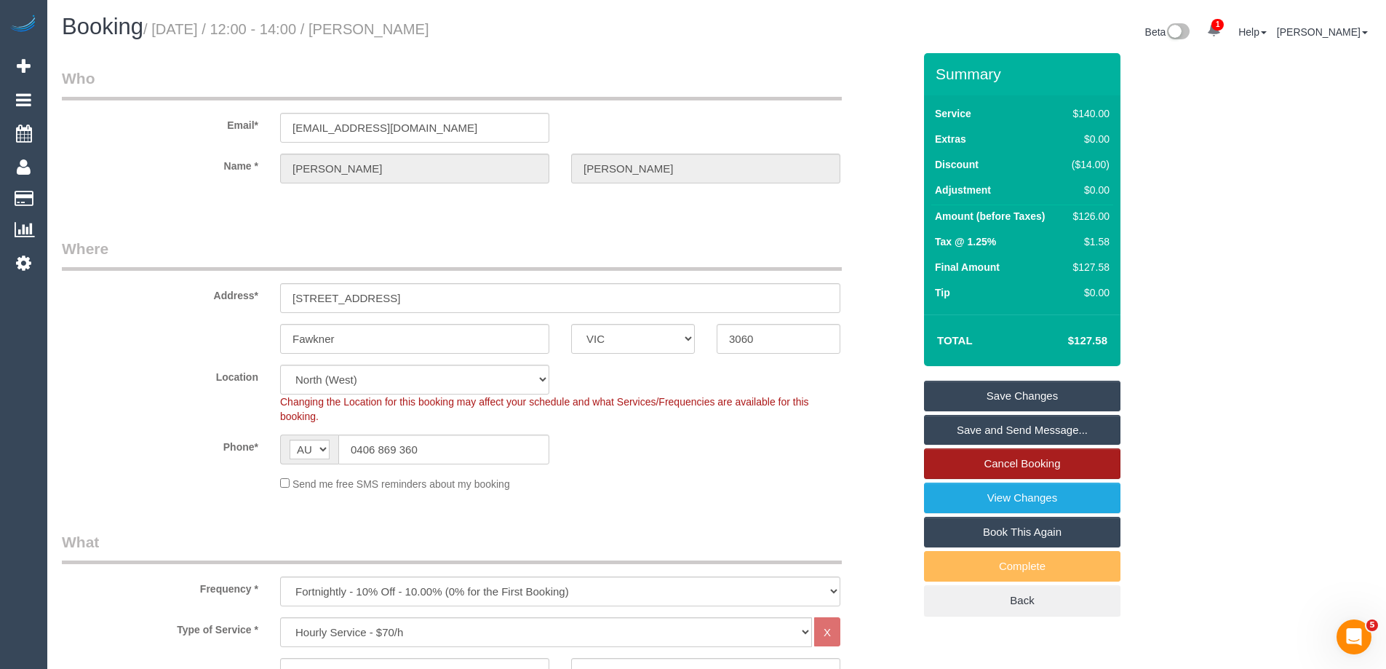
click at [1019, 471] on link "Cancel Booking" at bounding box center [1022, 463] width 196 height 31
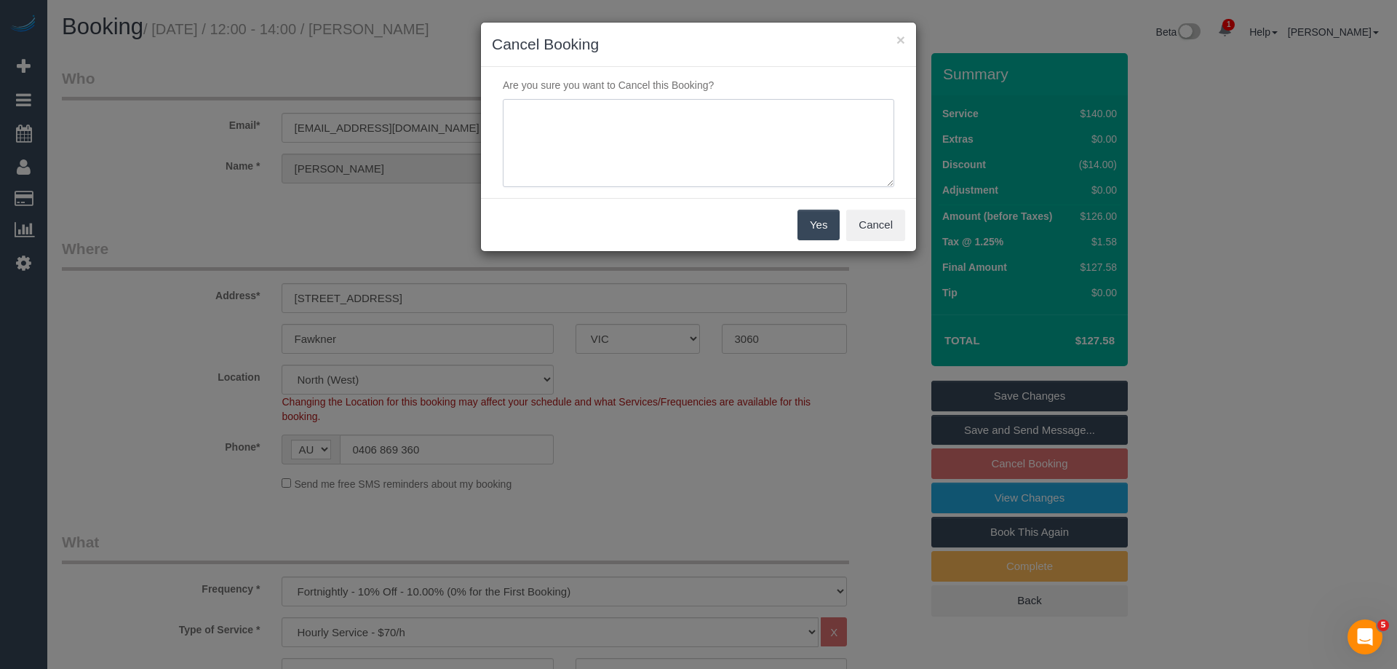
click at [554, 144] on textarea at bounding box center [698, 143] width 391 height 89
type textarea "Service not needed via email VC"
click at [839, 217] on button "Yes" at bounding box center [818, 225] width 42 height 31
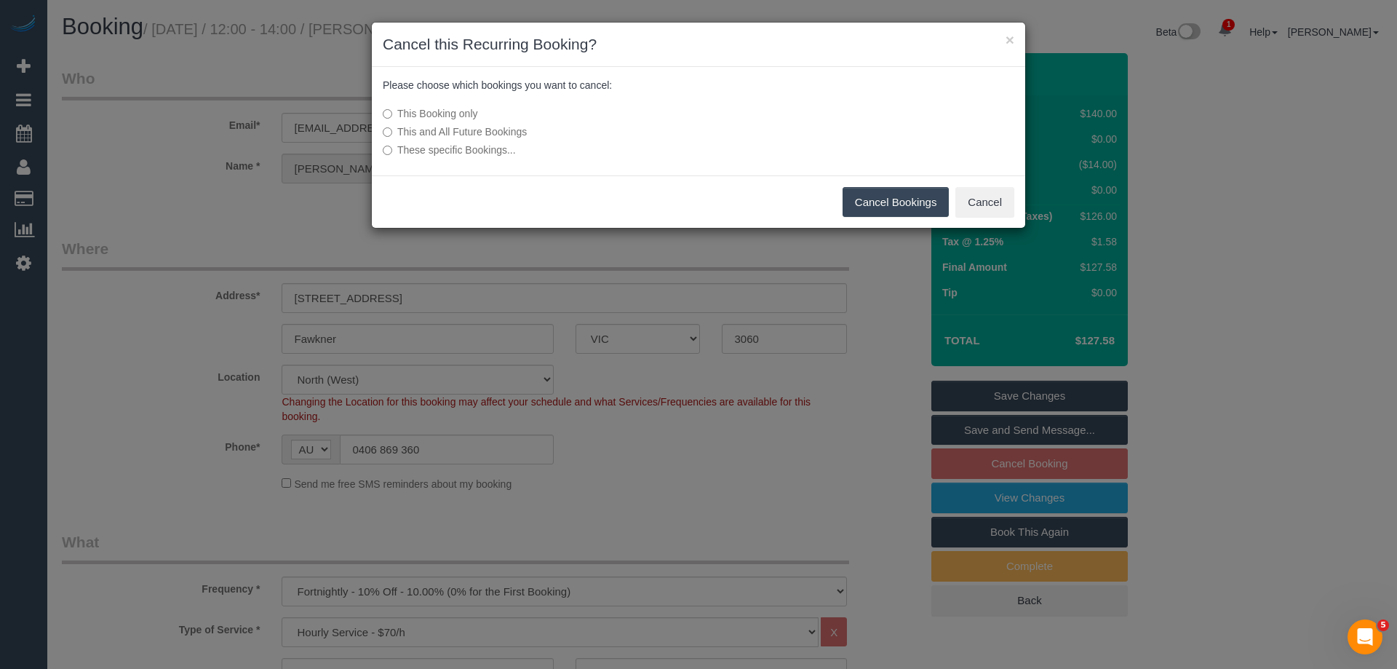
click at [933, 201] on button "Cancel Bookings" at bounding box center [896, 202] width 107 height 31
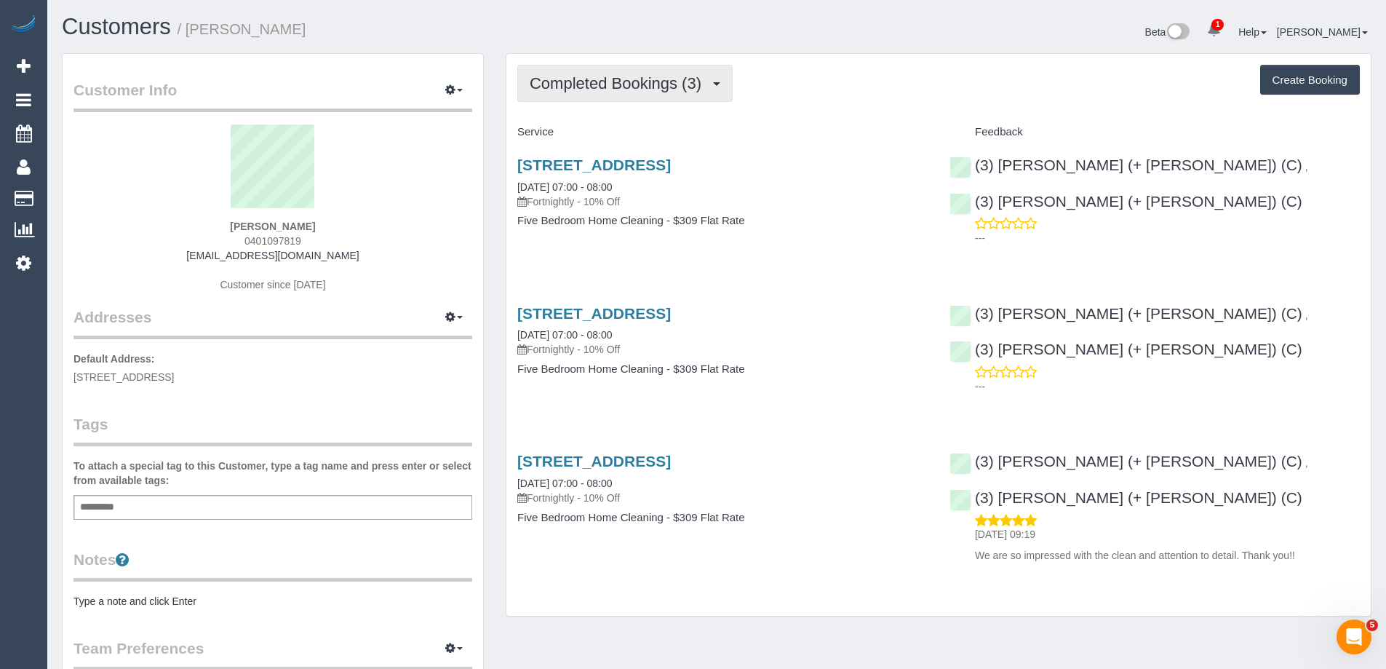
click at [596, 85] on span "Completed Bookings (3)" at bounding box center [619, 83] width 179 height 18
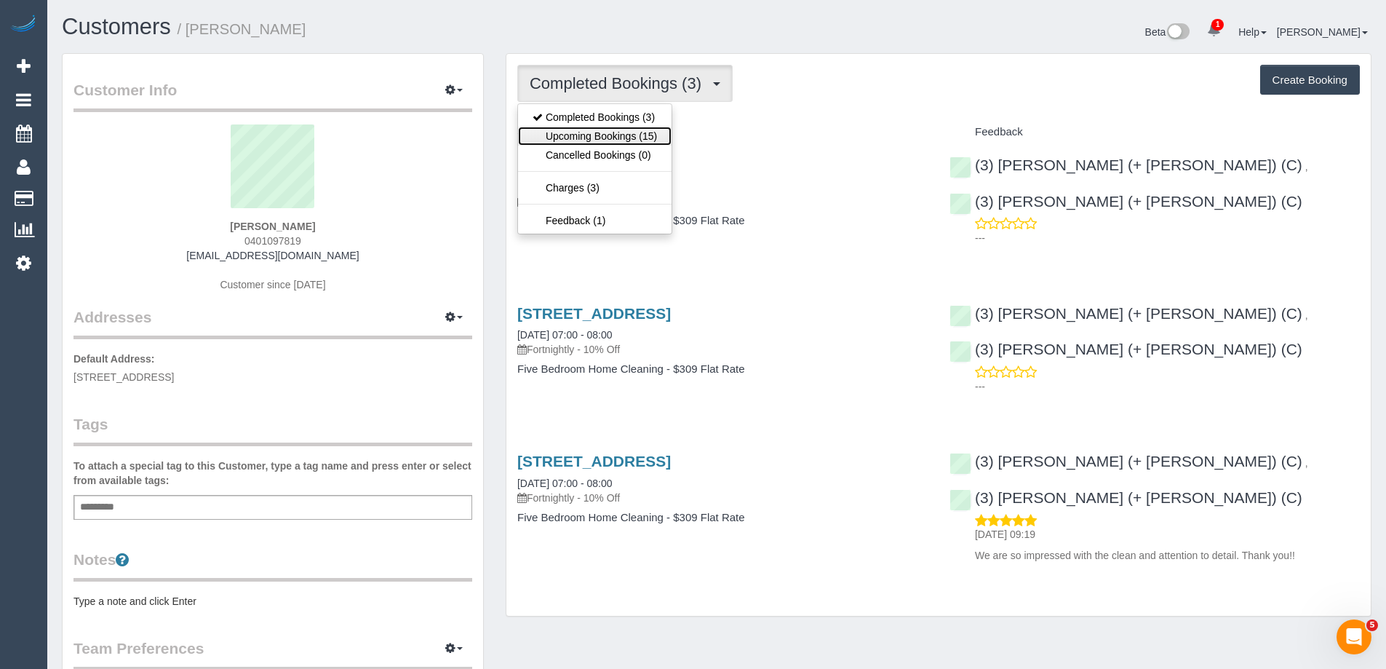
click at [584, 138] on link "Upcoming Bookings (15)" at bounding box center [595, 136] width 154 height 19
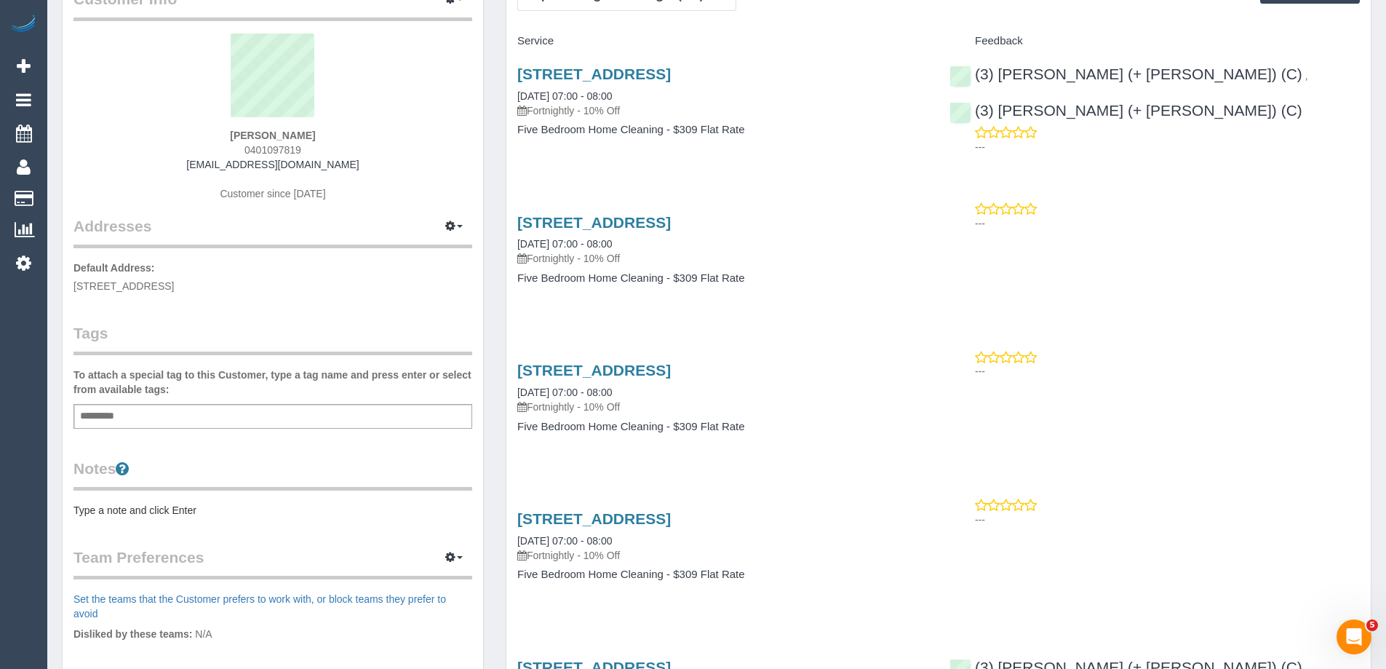
scroll to position [218, 0]
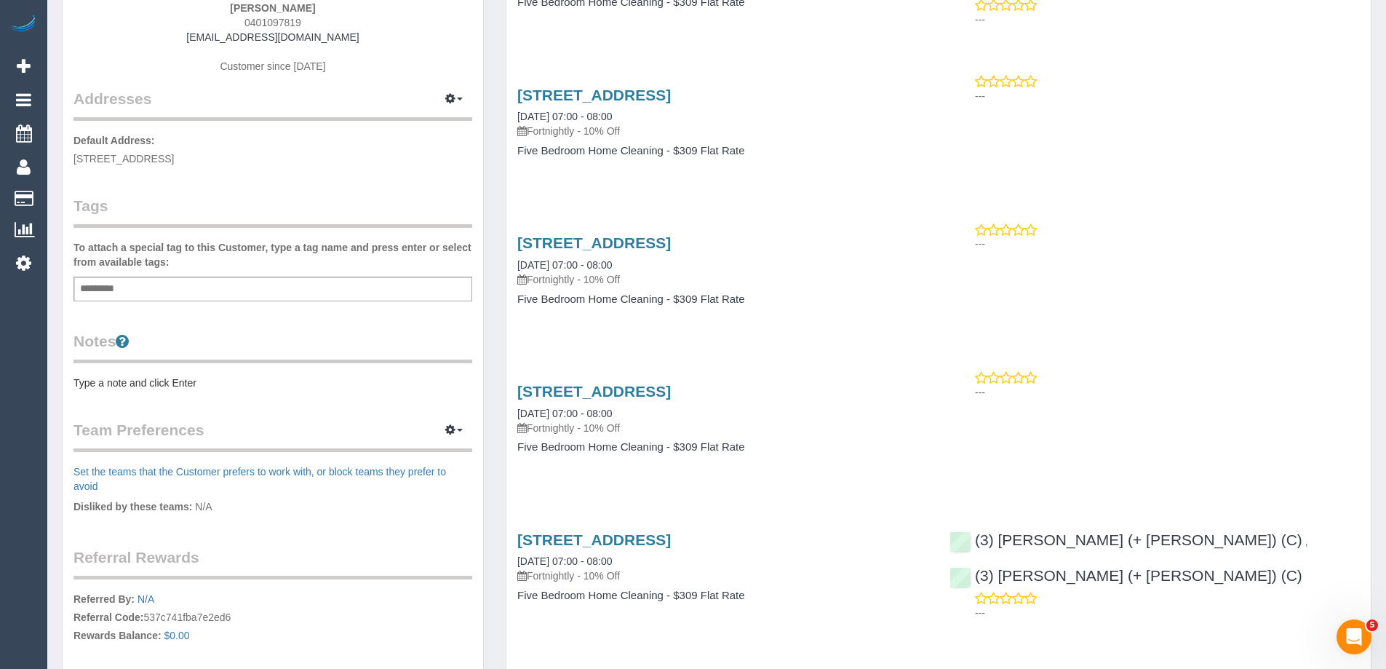
click at [137, 389] on pre "Type a note and click Enter" at bounding box center [272, 382] width 399 height 15
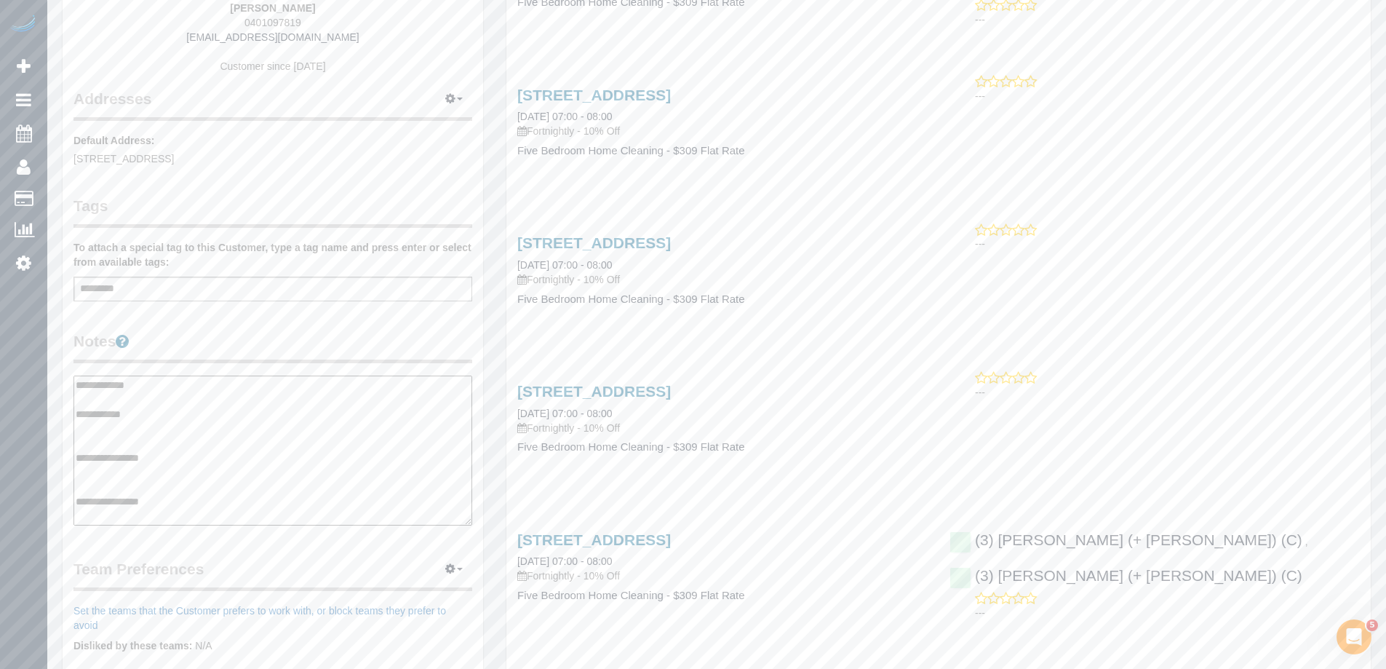
click at [136, 471] on textarea "**********" at bounding box center [272, 450] width 399 height 150
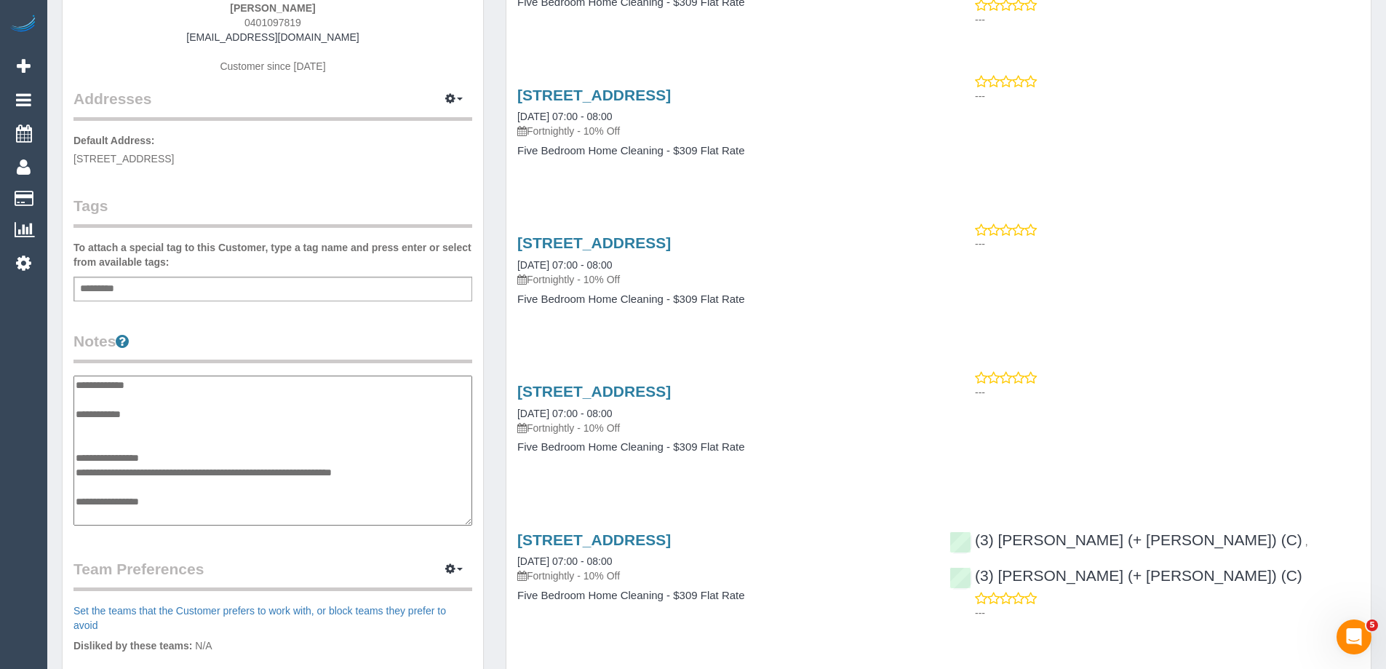
type textarea "**********"
click at [225, 343] on legend "Notes" at bounding box center [272, 346] width 399 height 33
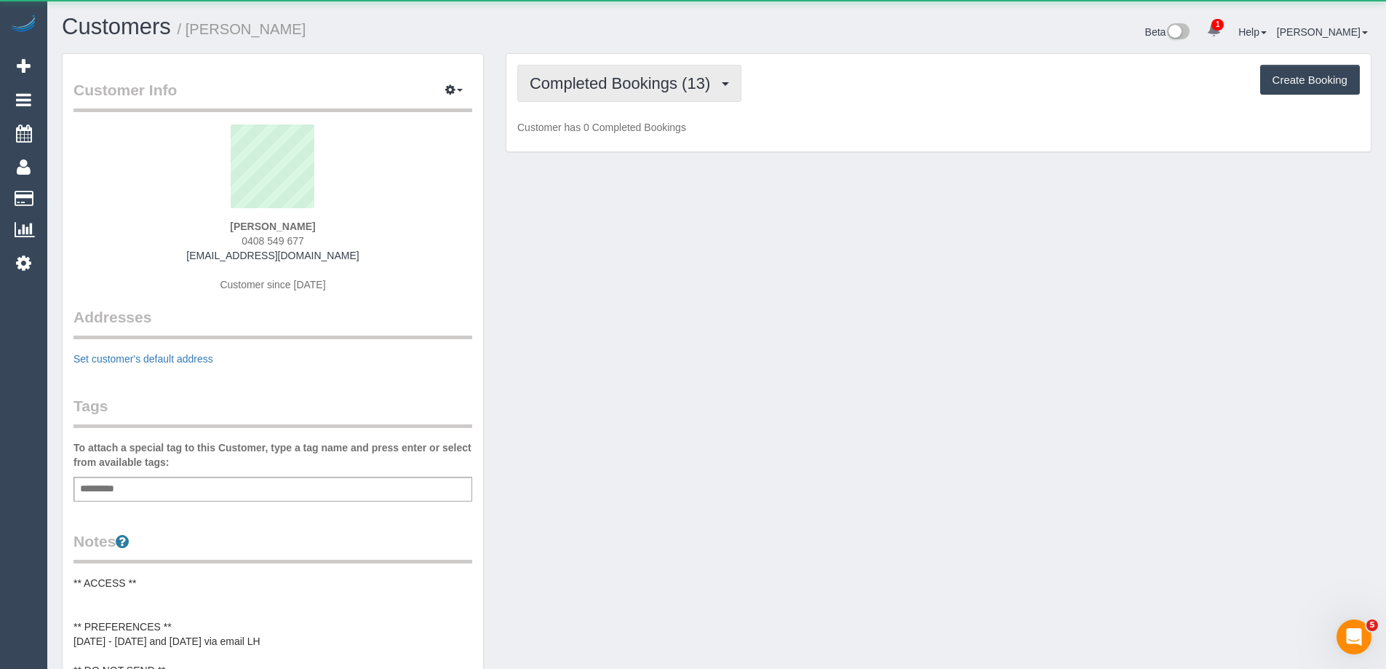
click at [661, 87] on span "Completed Bookings (13)" at bounding box center [624, 83] width 188 height 18
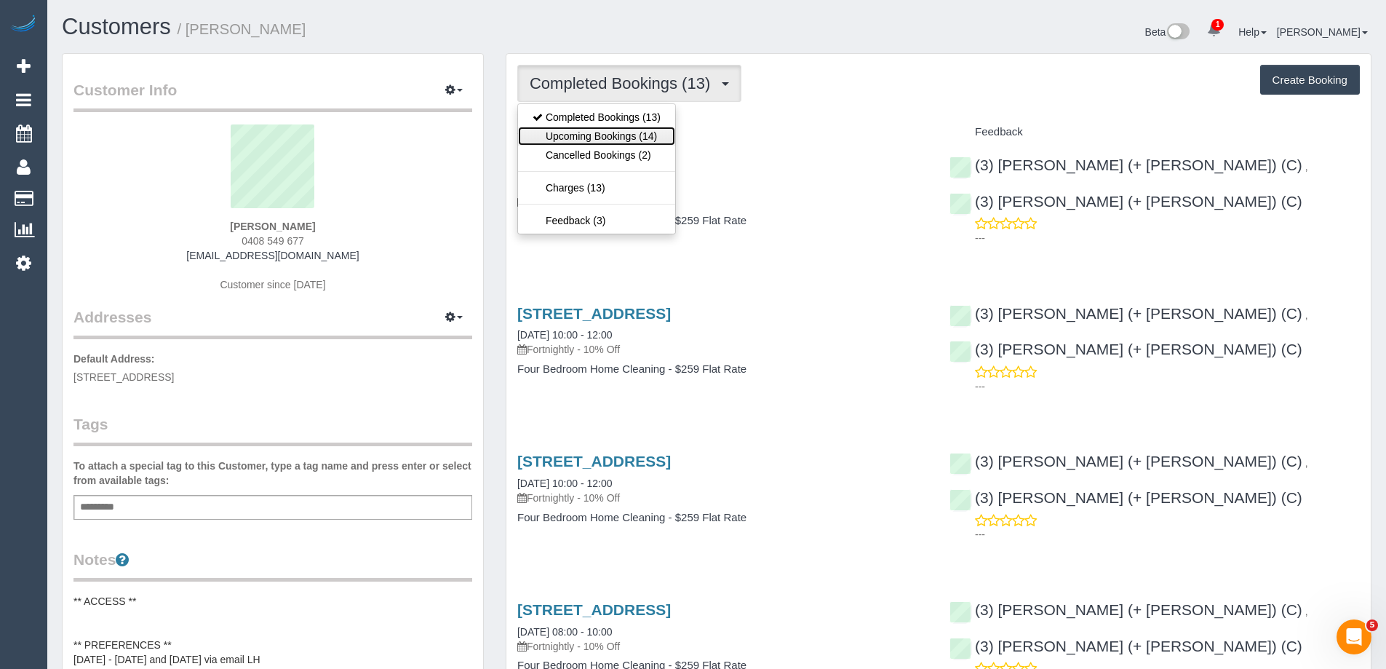
click at [655, 140] on link "Upcoming Bookings (14)" at bounding box center [596, 136] width 157 height 19
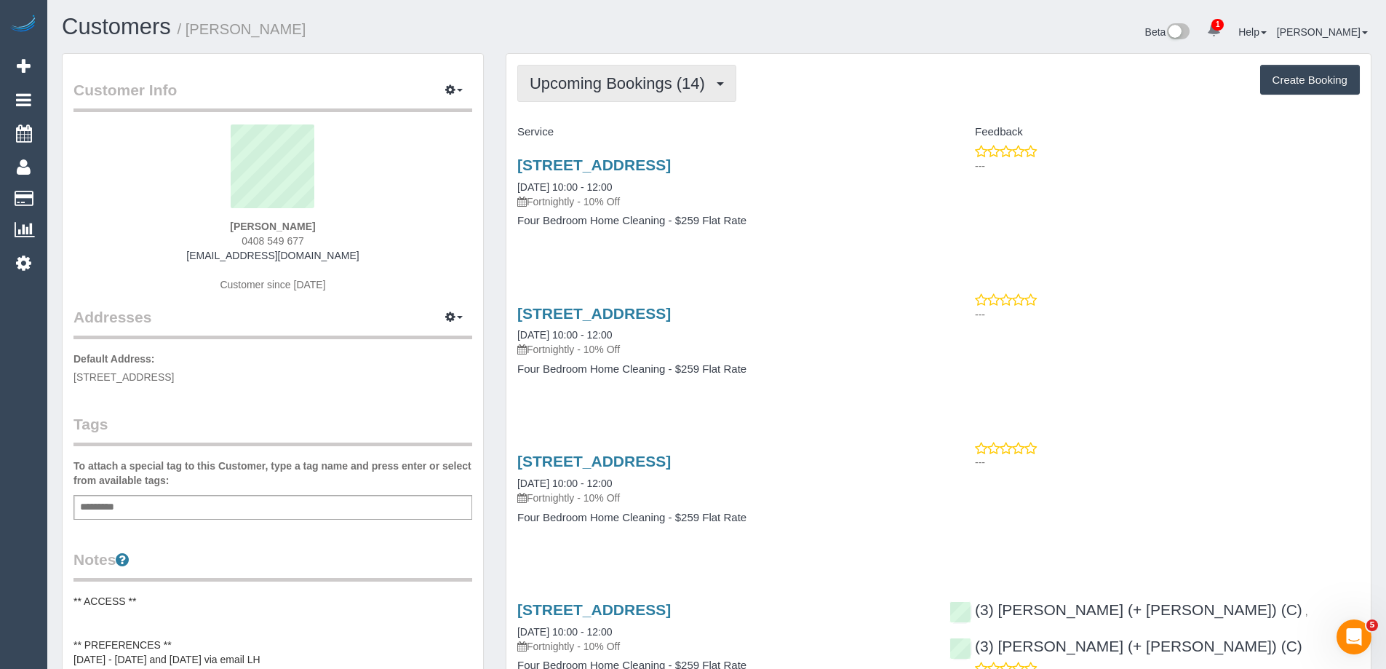
click at [645, 84] on span "Upcoming Bookings (14)" at bounding box center [621, 83] width 183 height 18
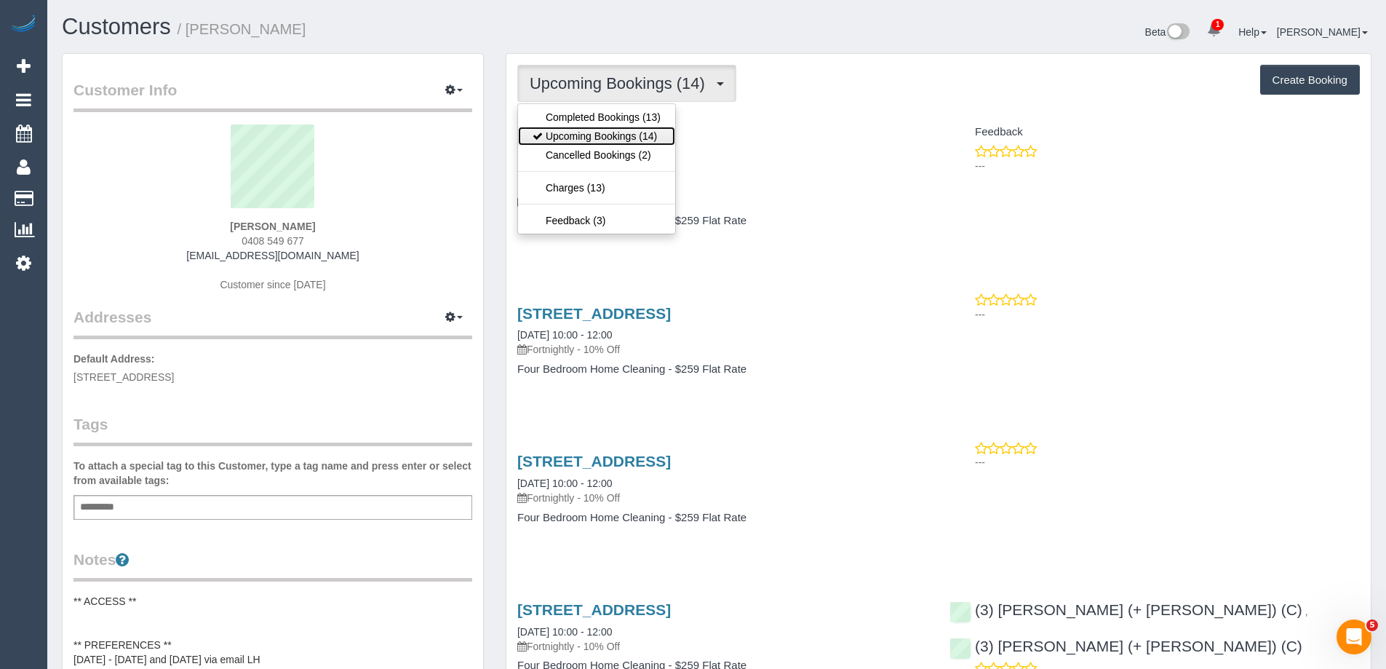
click at [648, 140] on link "Upcoming Bookings (14)" at bounding box center [596, 136] width 157 height 19
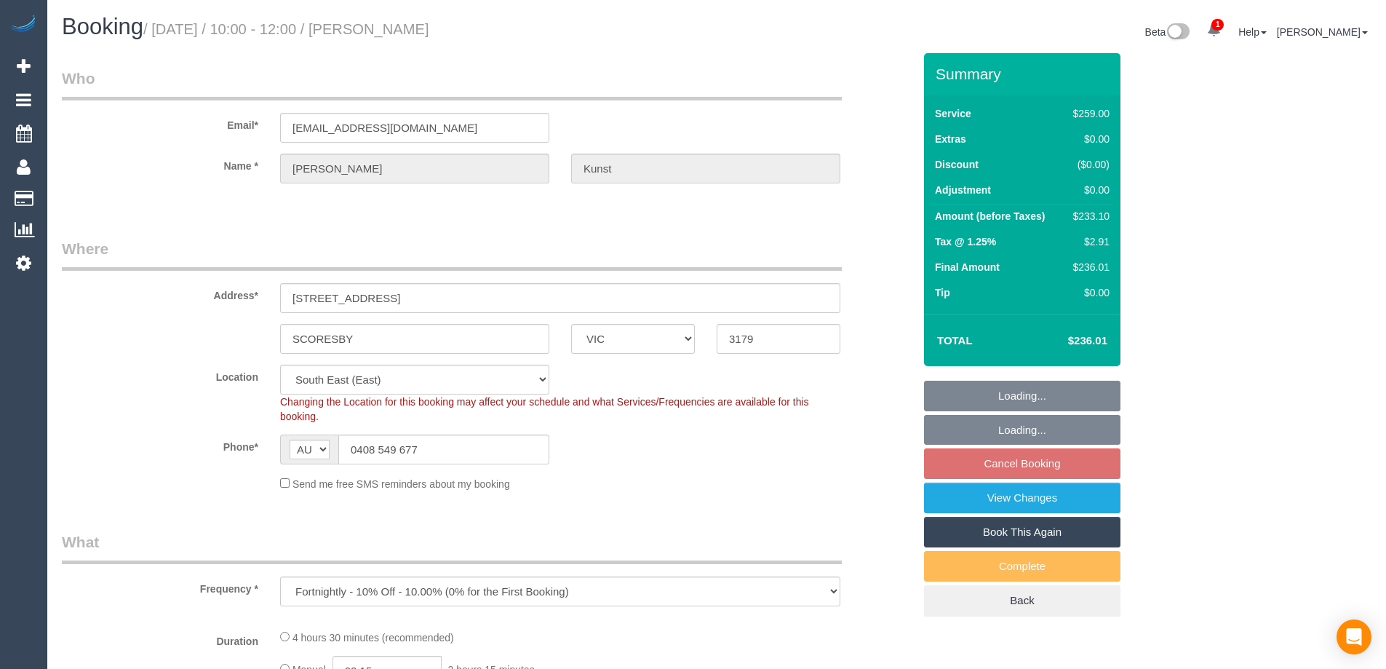
select select "VIC"
select select "number:27"
select select "number:14"
select select "number:18"
select select "number:22"
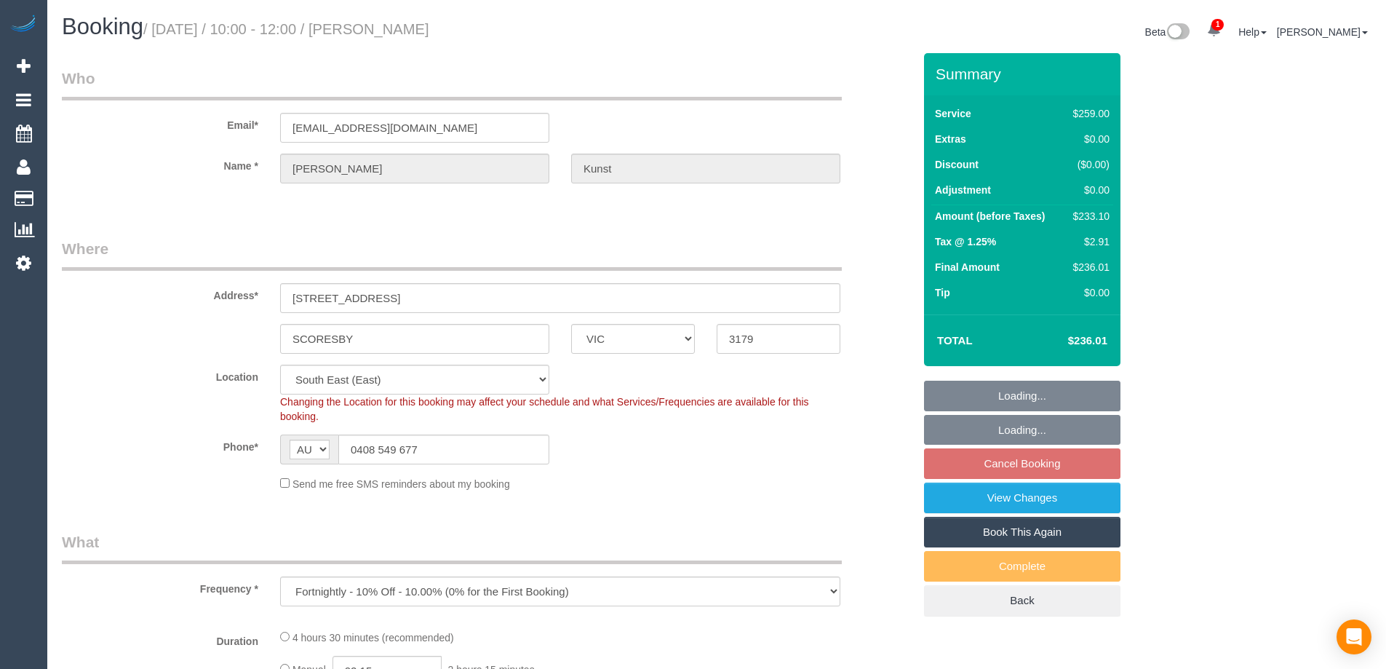
select select "number:34"
select select "number:11"
select select "object:705"
select select "spot3"
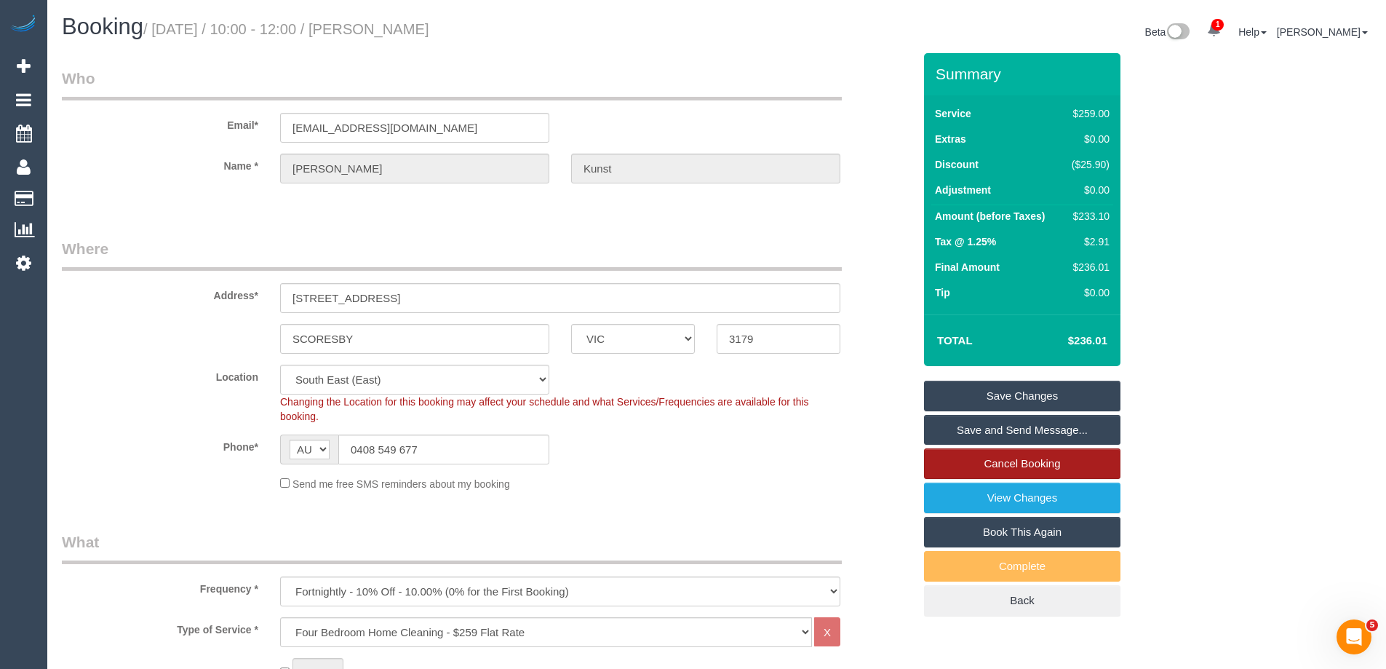
click at [1019, 460] on link "Cancel Booking" at bounding box center [1022, 463] width 196 height 31
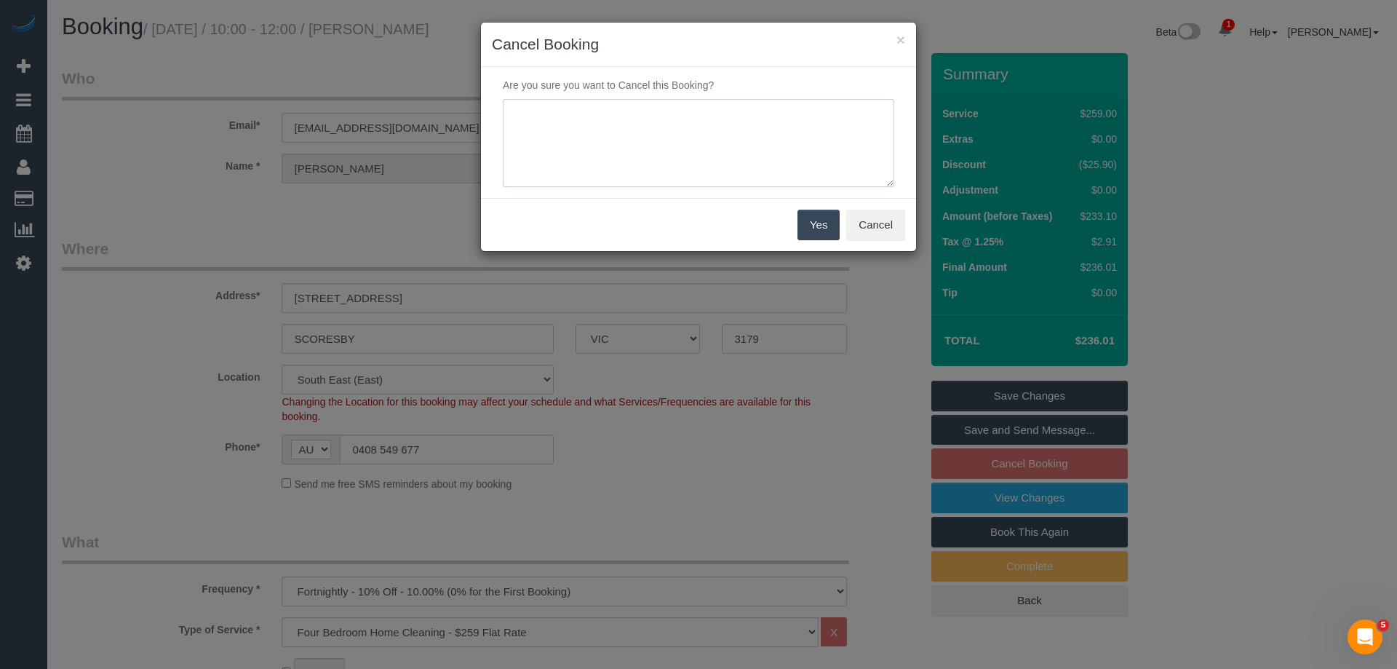
click at [723, 142] on textarea at bounding box center [698, 143] width 391 height 89
drag, startPoint x: 864, startPoint y: 123, endPoint x: 341, endPoint y: 125, distance: 523.2
click at [341, 125] on div "× Cancel Booking Are you sure you want to Cancel this Booking? Yes Cancel" at bounding box center [698, 334] width 1397 height 669
type textarea "Service not needed while regular cleaner is away via email VC"
click at [827, 222] on button "Yes" at bounding box center [818, 225] width 42 height 31
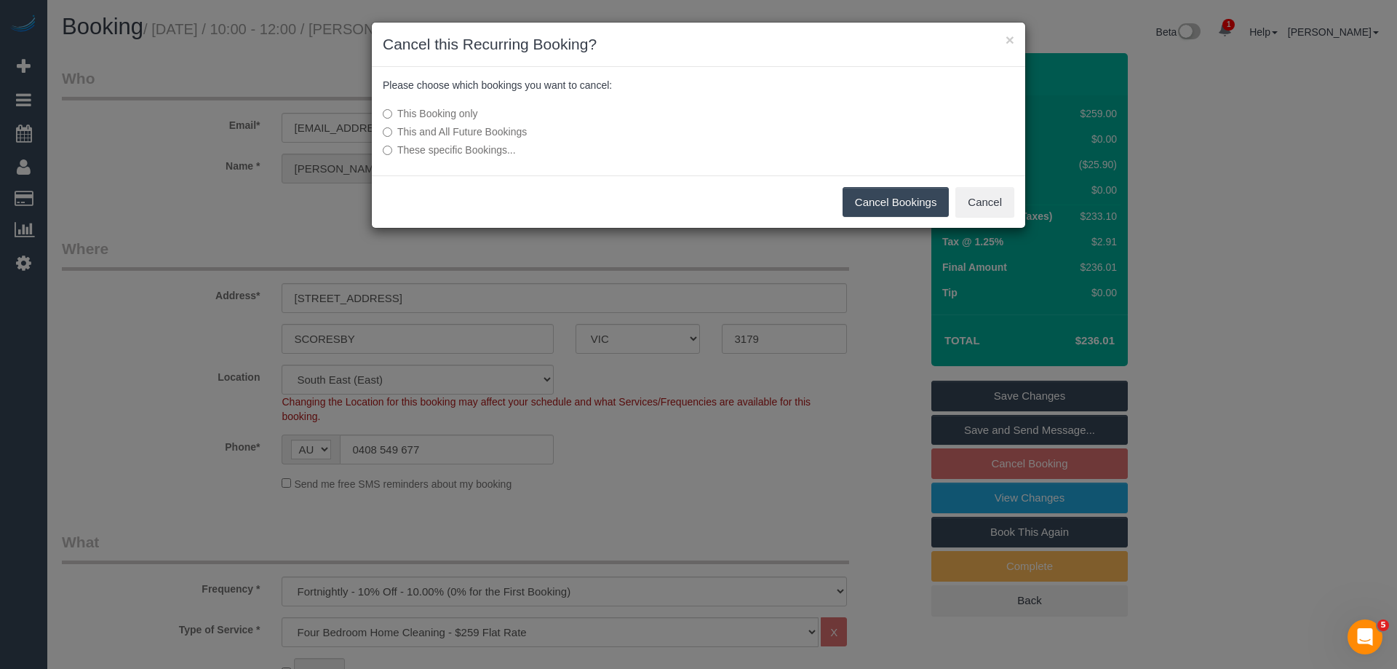
click at [895, 217] on button "Cancel Bookings" at bounding box center [896, 202] width 107 height 31
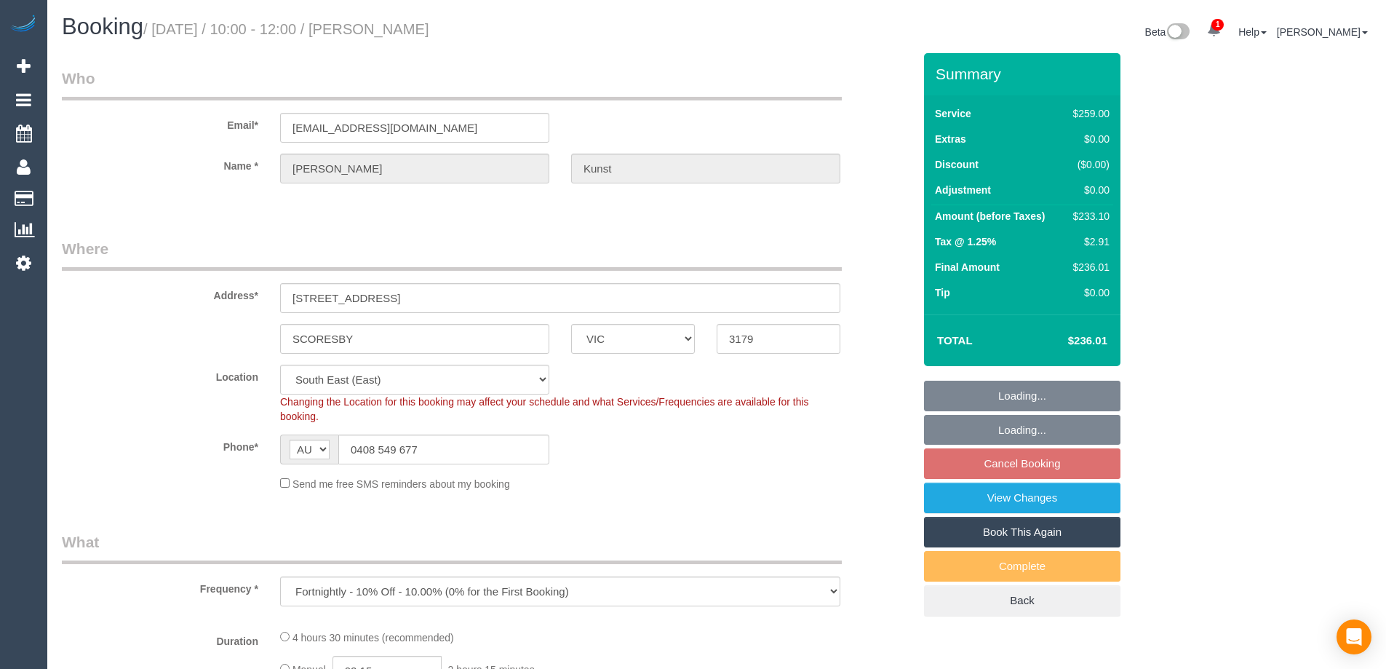
select select "VIC"
select select "number:27"
select select "number:14"
select select "number:18"
select select "number:22"
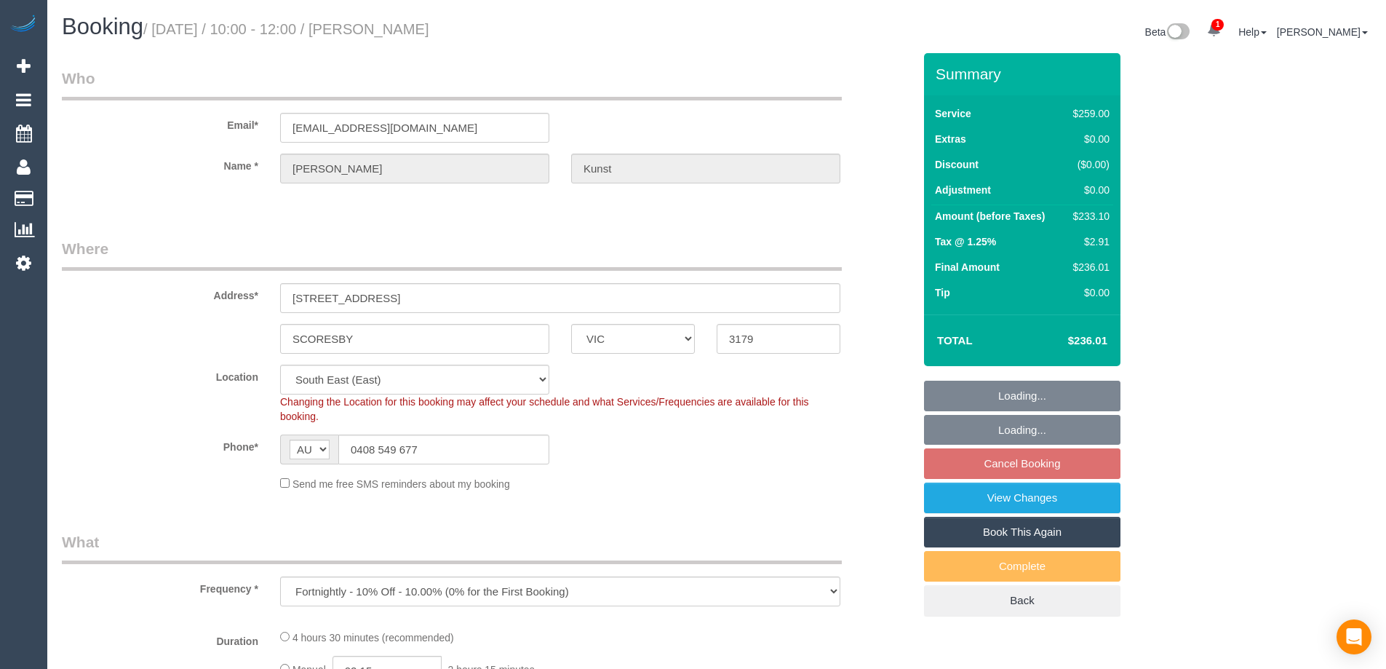
select select "number:34"
select select "number:11"
select select "object:1315"
select select "string:stripe-pm_1Qy2pQ2GScqysDRVMSSW5WMh"
select select "spot3"
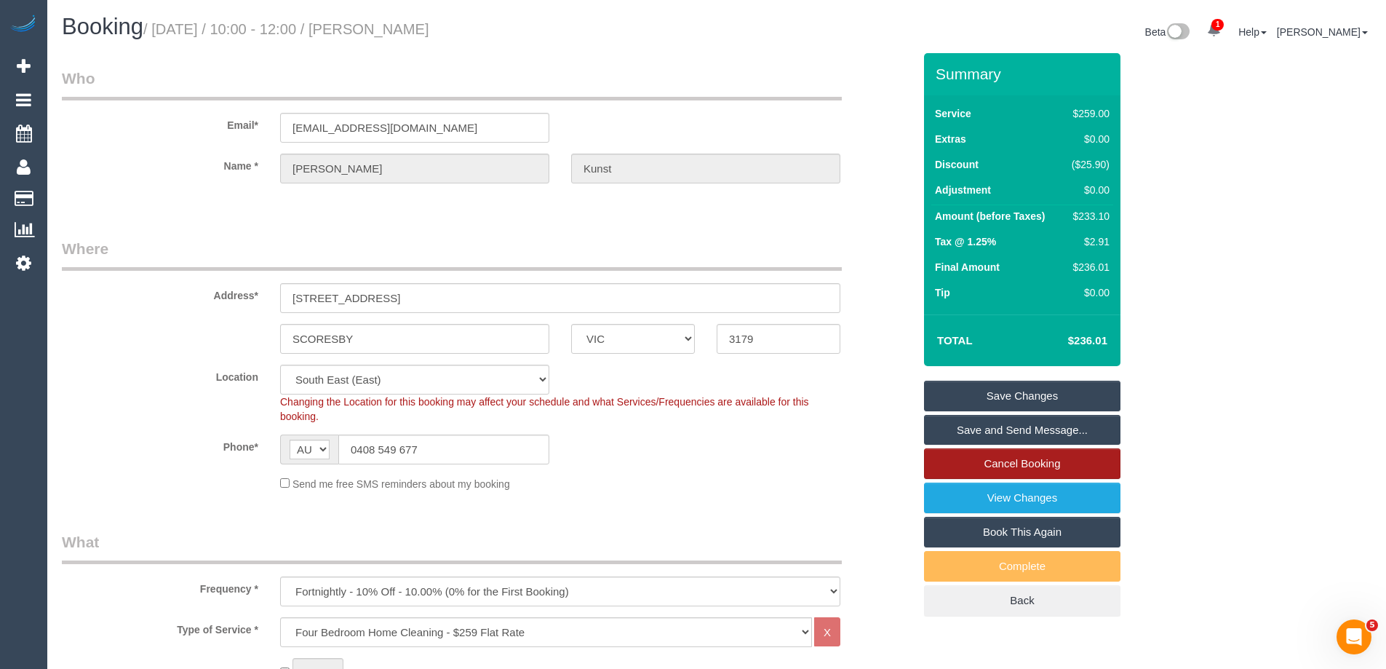
click at [1003, 473] on link "Cancel Booking" at bounding box center [1022, 463] width 196 height 31
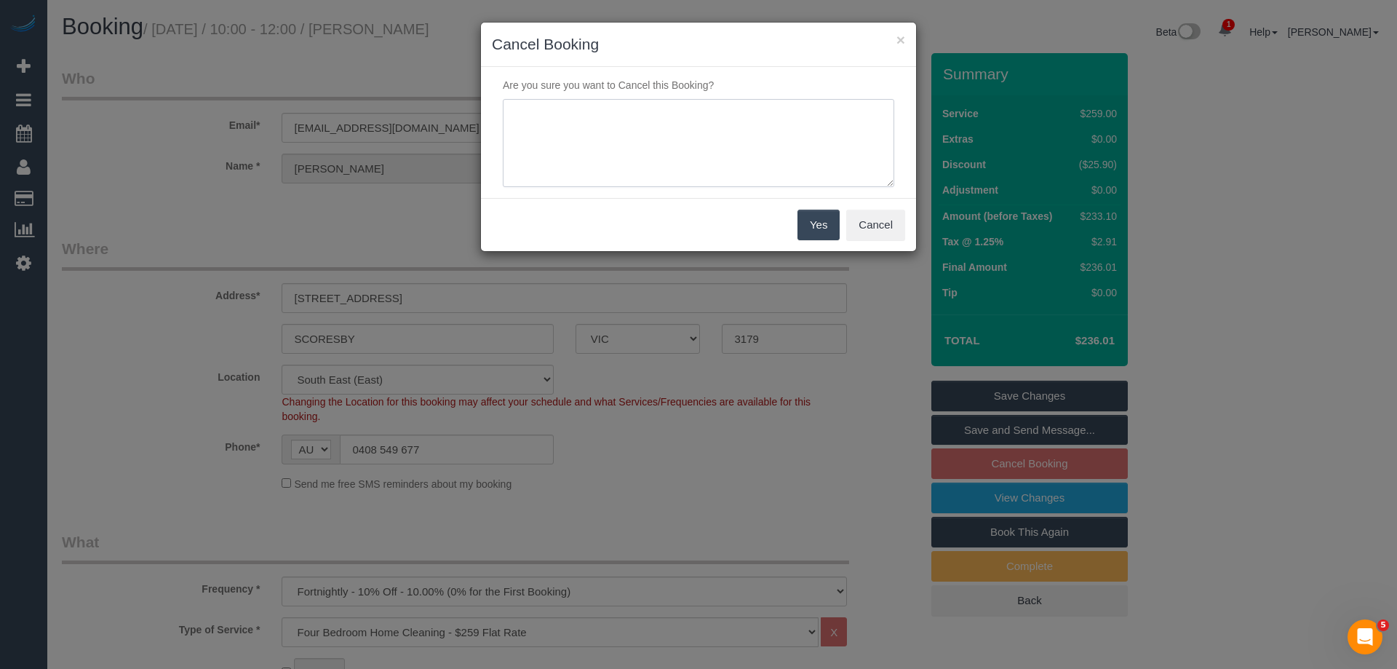
click at [689, 134] on textarea at bounding box center [698, 143] width 391 height 89
paste textarea "Service not needed while regular cleaner is away via email VC"
type textarea "Service not needed while regular cleaner is away via email VC"
click at [826, 226] on button "Yes" at bounding box center [818, 225] width 42 height 31
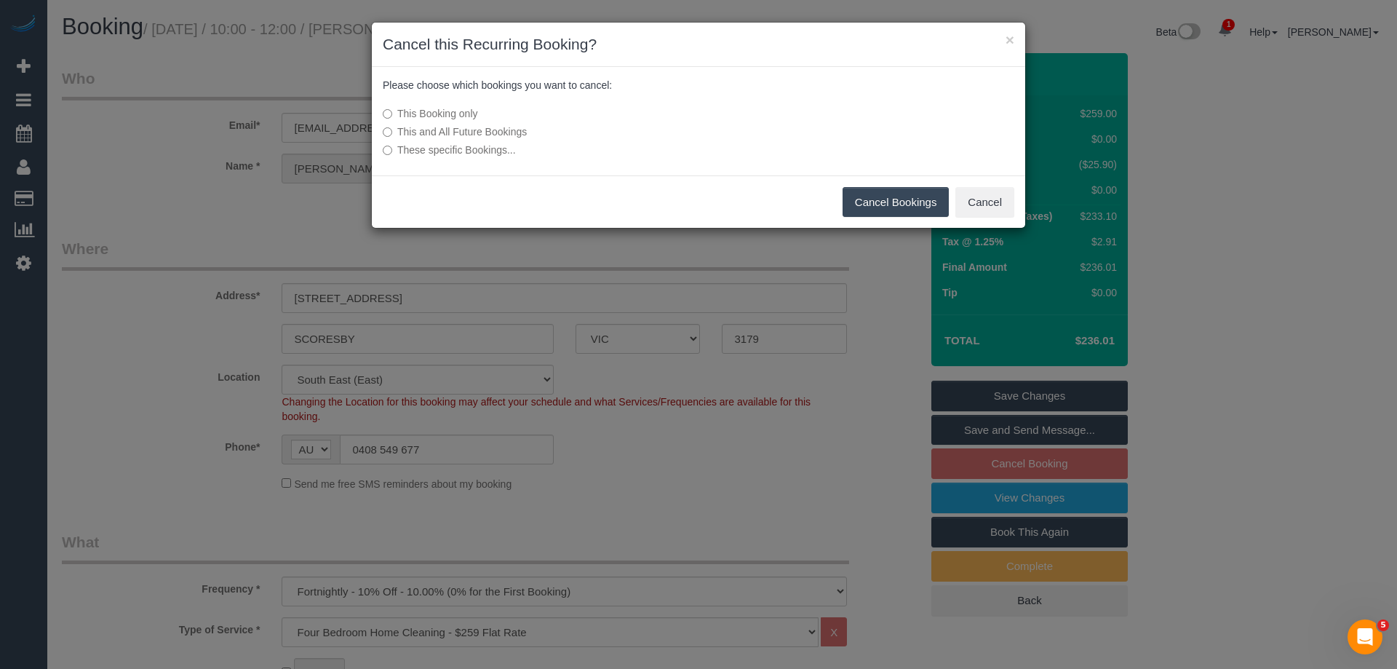
click at [919, 199] on button "Cancel Bookings" at bounding box center [896, 202] width 107 height 31
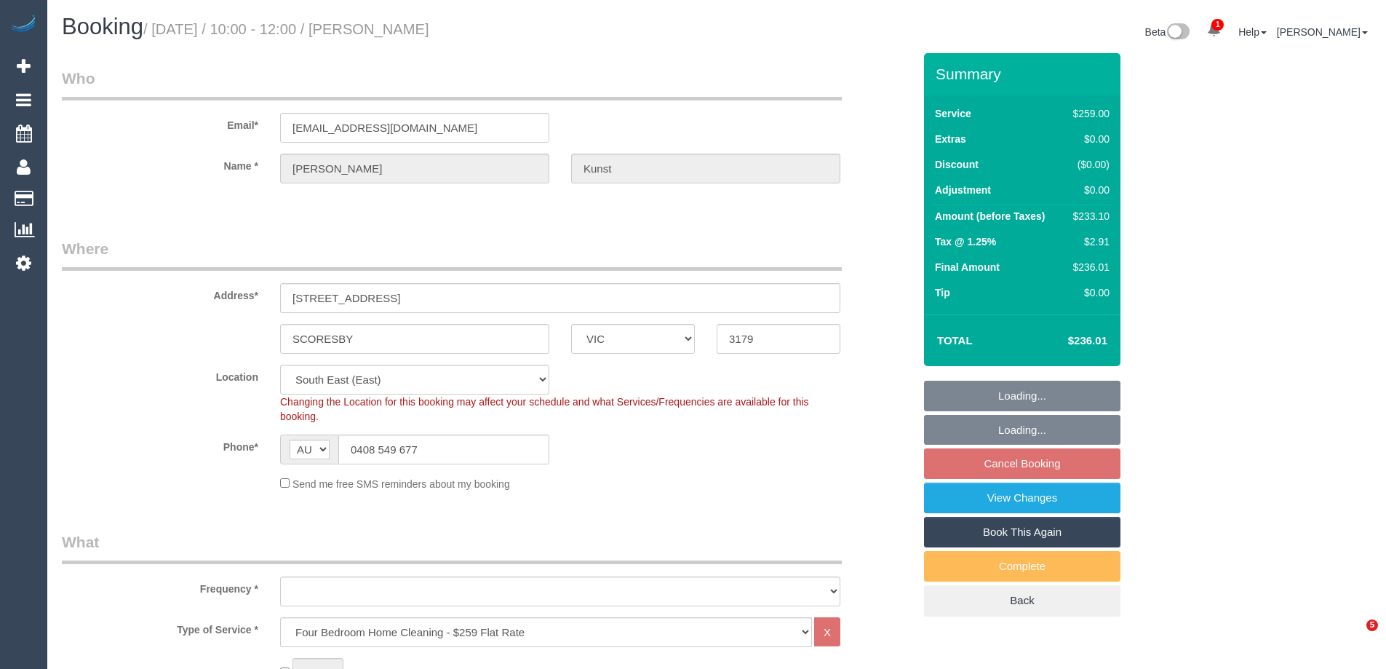
select select "VIC"
select select "number:27"
select select "number:14"
select select "number:18"
select select "number:22"
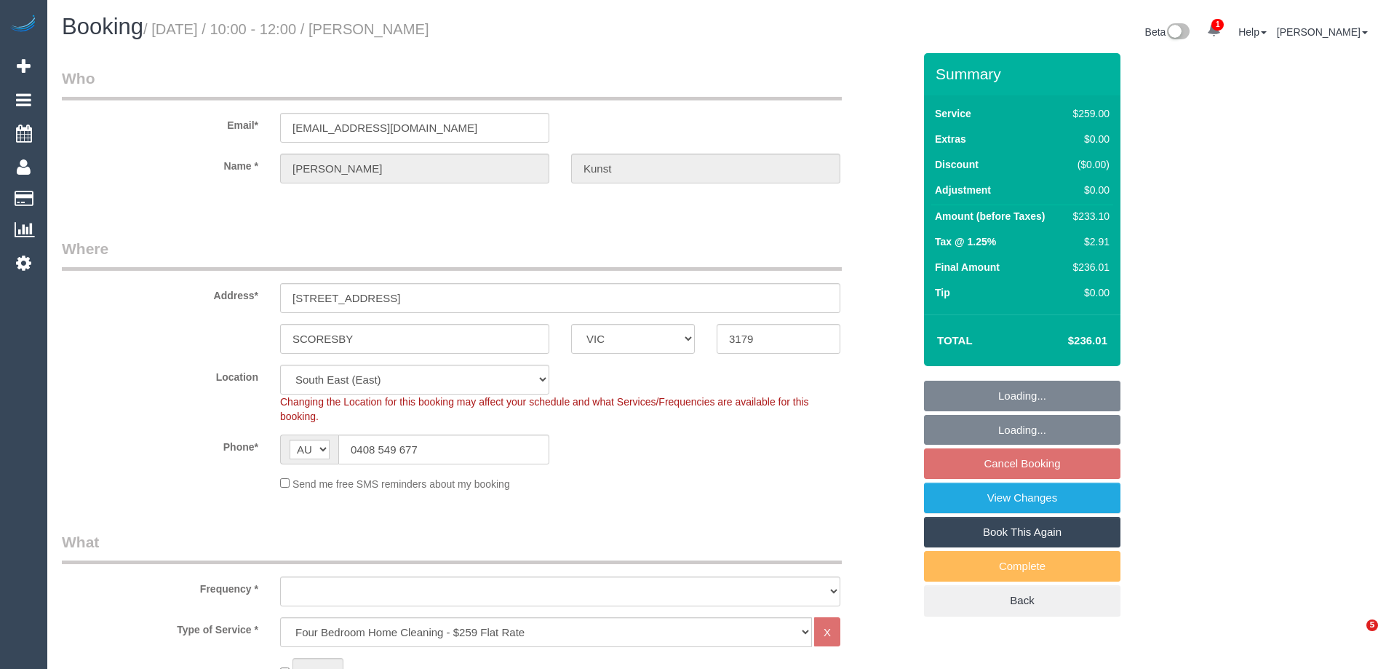
select select "number:34"
select select "number:11"
select select "object:1314"
select select "string:stripe-pm_1Qy2pQ2GScqysDRVMSSW5WMh"
select select "spot3"
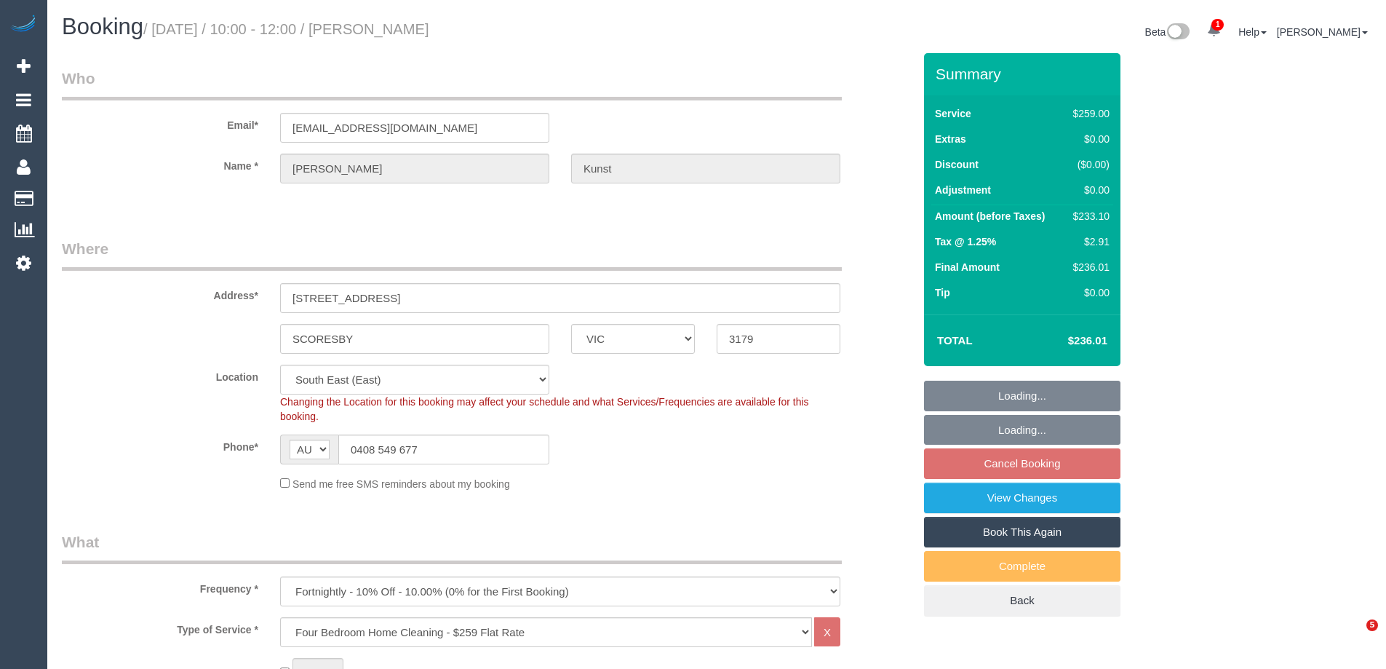
select select "object:1319"
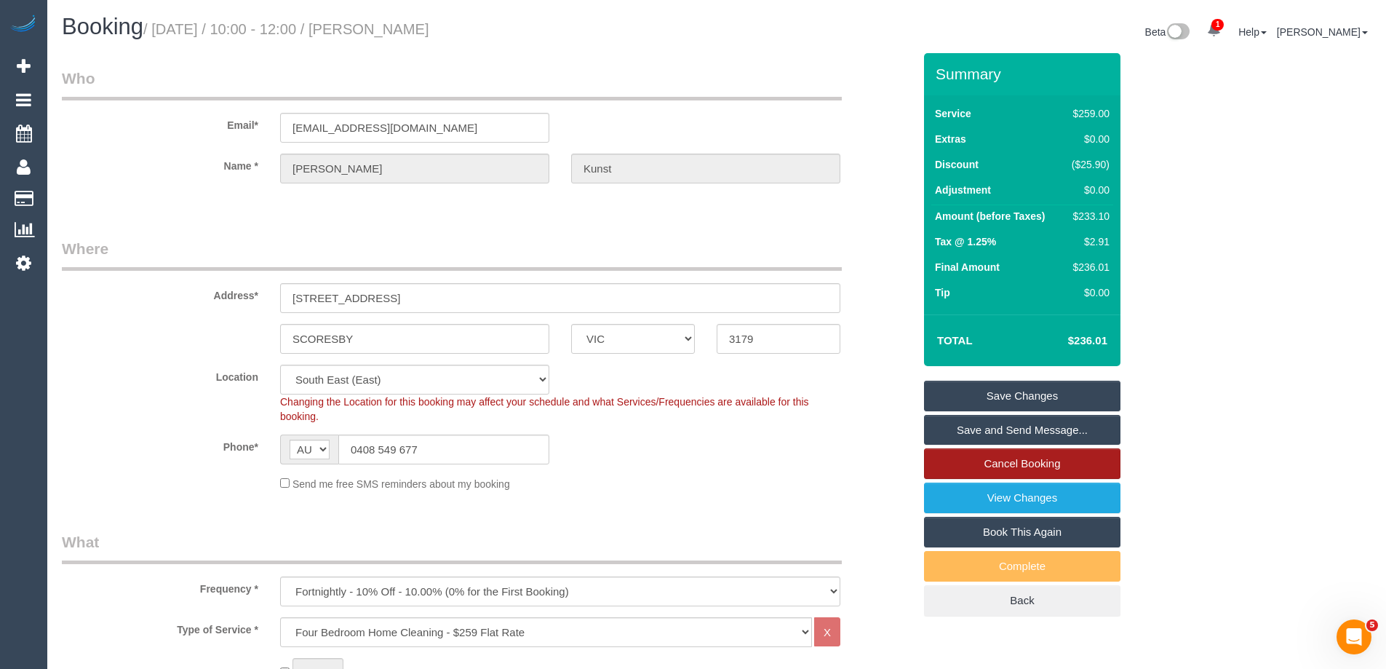
click at [983, 466] on link "Cancel Booking" at bounding box center [1022, 463] width 196 height 31
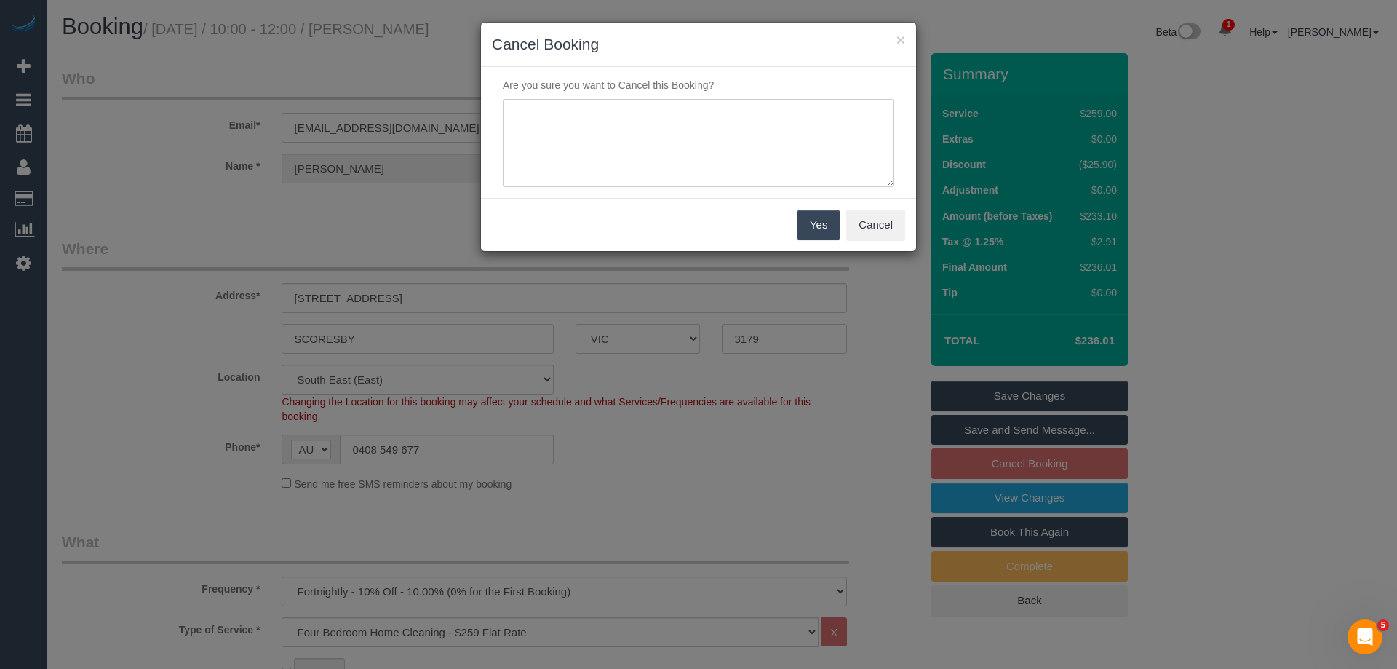
click at [715, 148] on textarea at bounding box center [698, 143] width 391 height 89
paste textarea "Service not needed while regular cleaner is away via email VC"
type textarea "Service not needed while regular cleaner is away via email VC"
click at [824, 232] on button "Yes" at bounding box center [818, 225] width 42 height 31
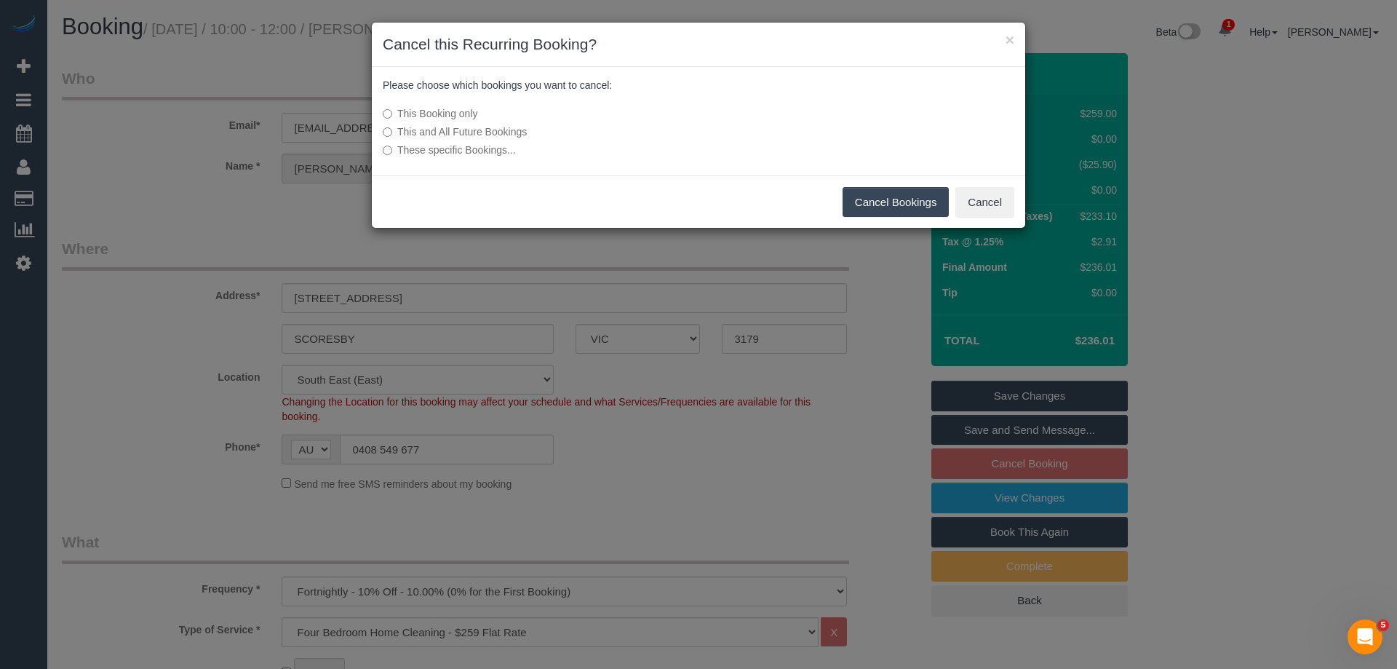
click at [890, 202] on button "Cancel Bookings" at bounding box center [896, 202] width 107 height 31
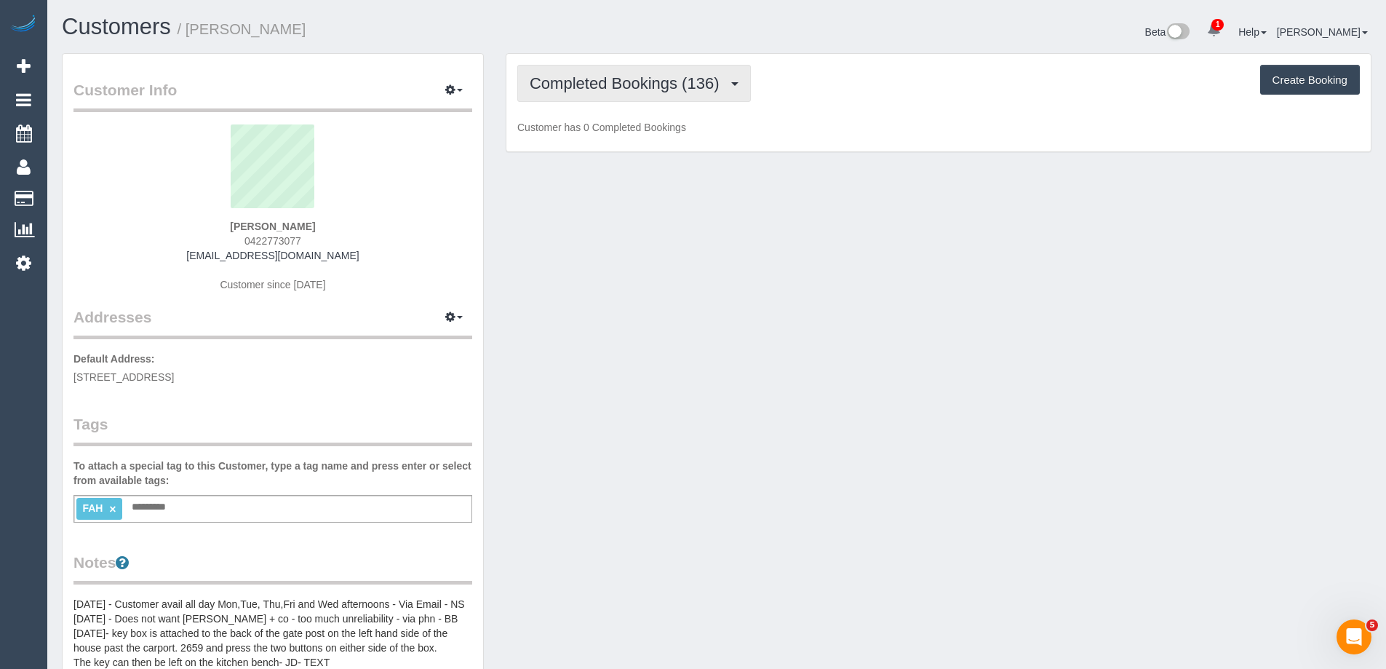
click at [630, 80] on span "Completed Bookings (136)" at bounding box center [628, 83] width 196 height 18
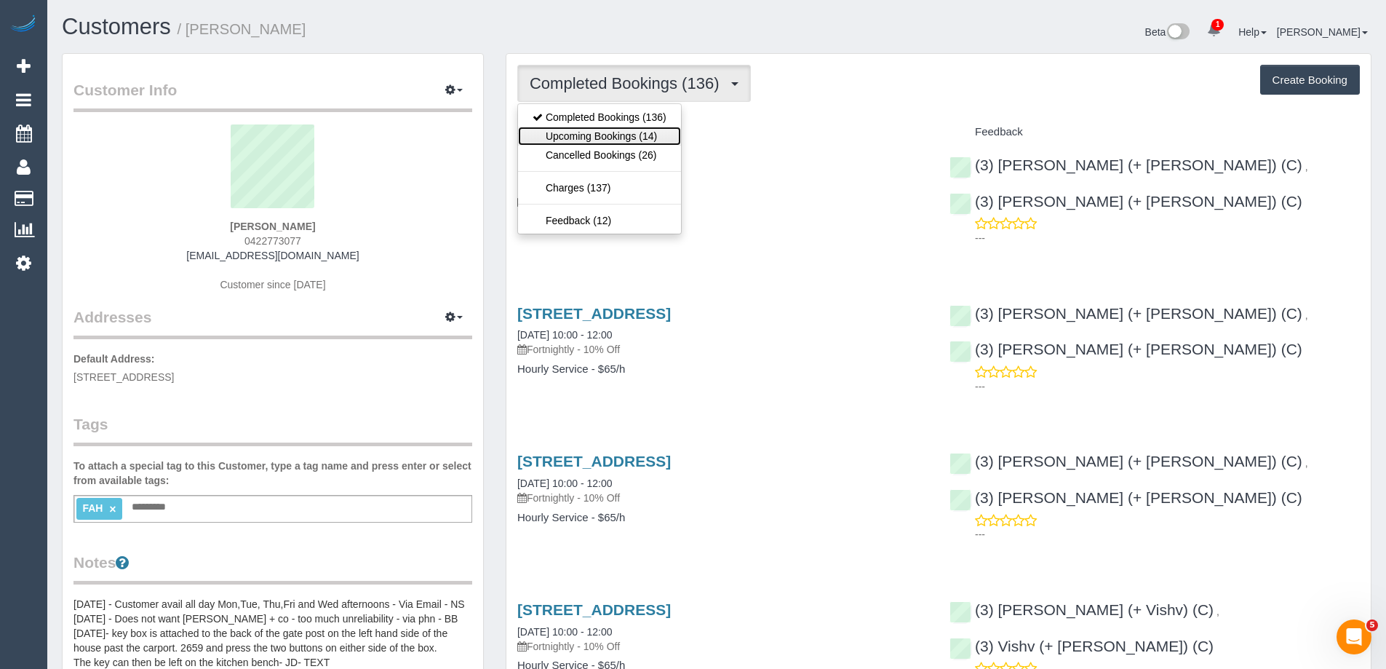
click at [663, 140] on link "Upcoming Bookings (14)" at bounding box center [599, 136] width 163 height 19
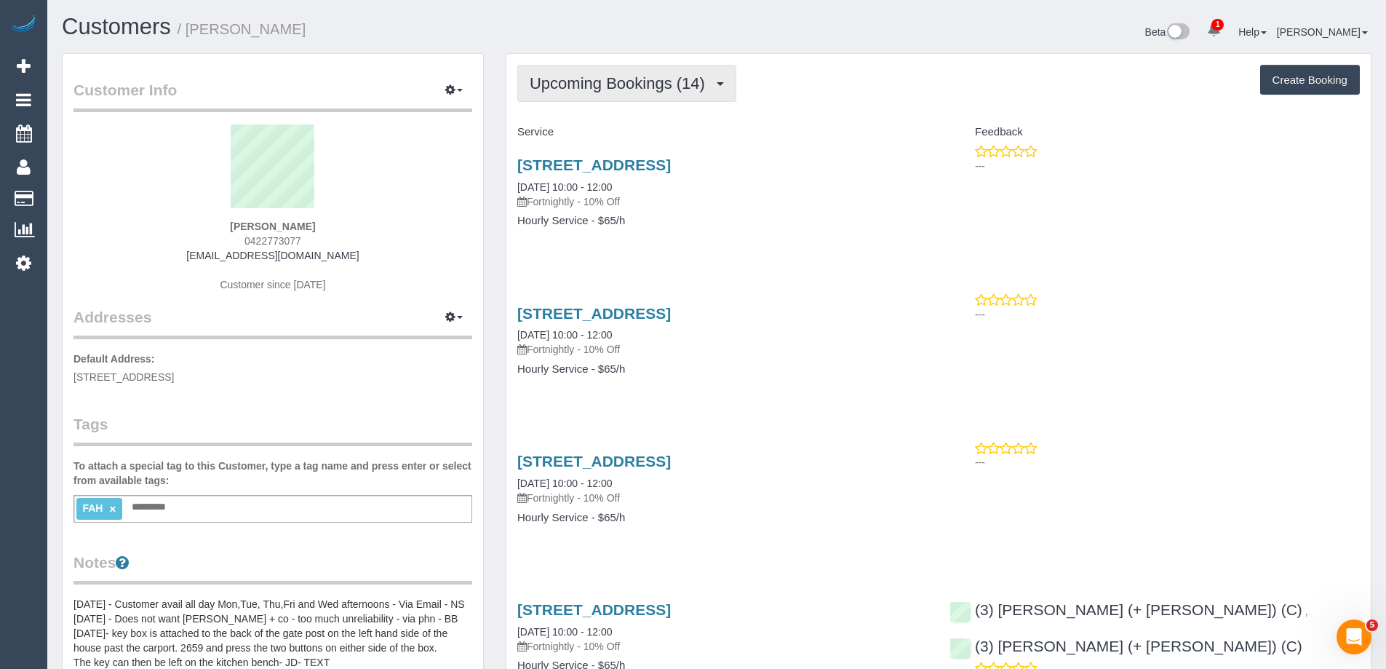
click at [590, 76] on span "Upcoming Bookings (14)" at bounding box center [621, 83] width 183 height 18
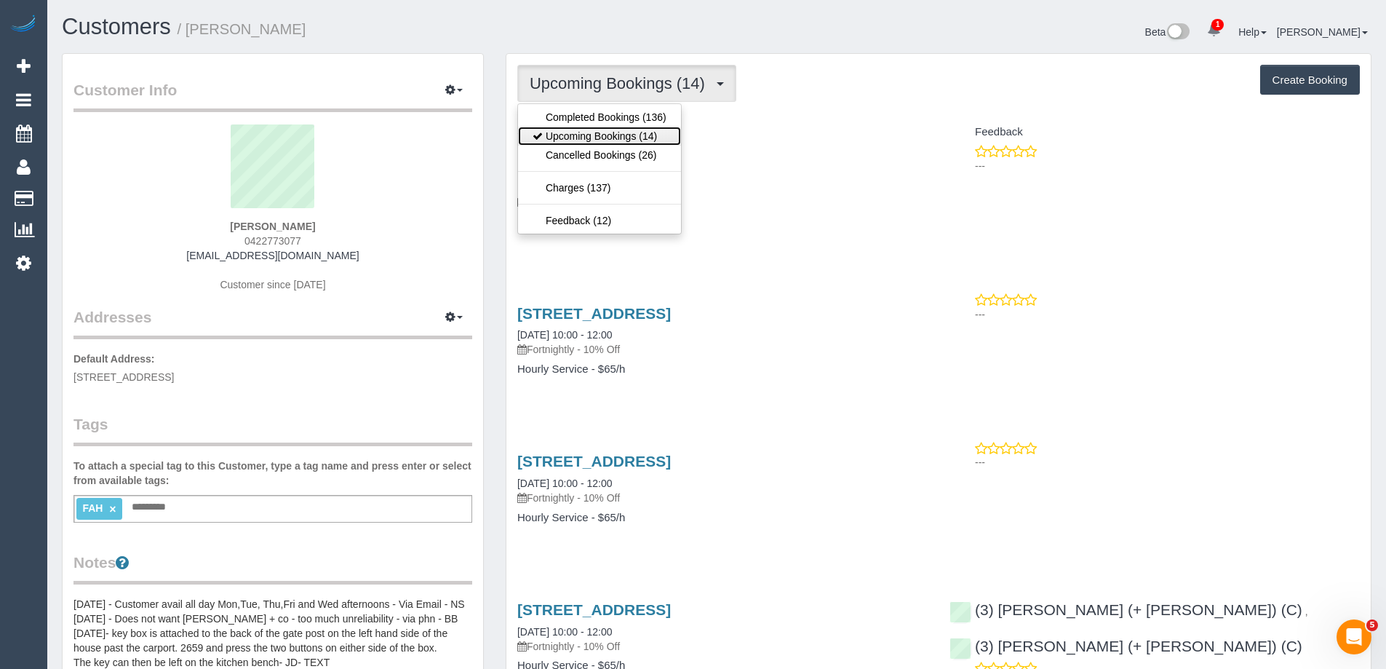
click at [601, 130] on link "Upcoming Bookings (14)" at bounding box center [599, 136] width 163 height 19
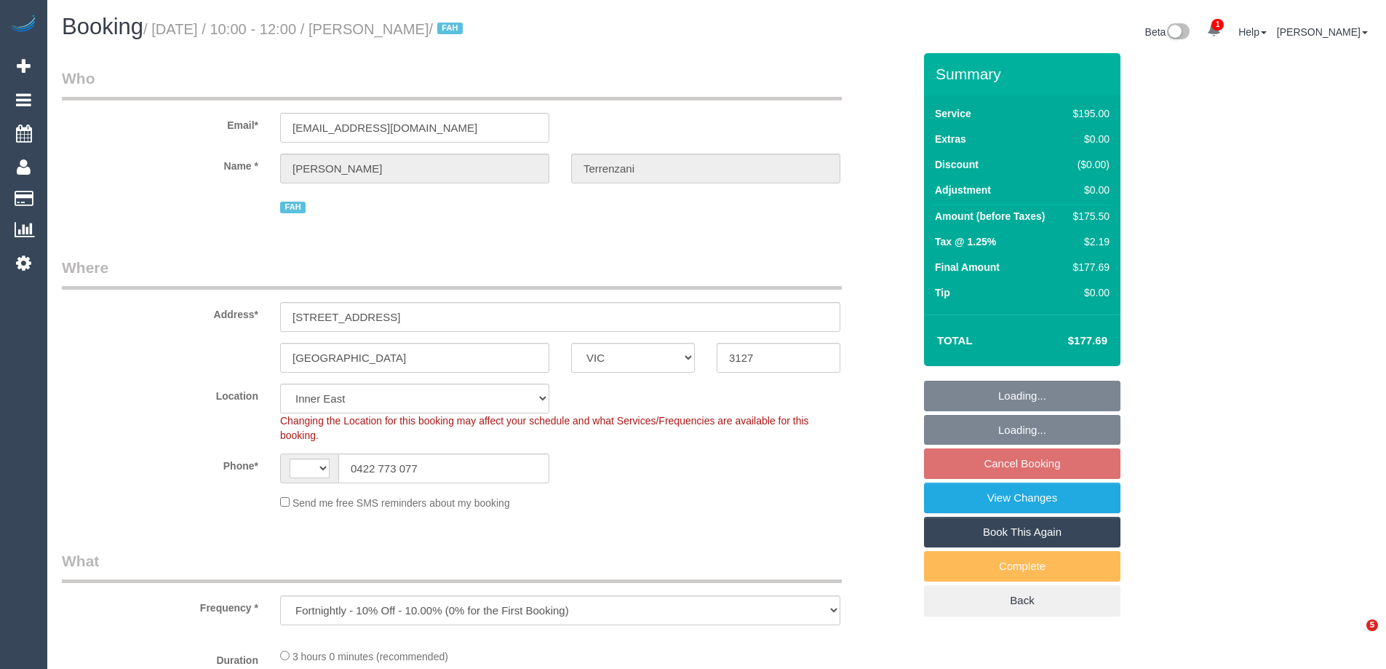
select select "VIC"
select select "object:485"
select select "string:stripe-card_1Dbxiz2GScqysDRVer8H2H5k"
select select "180"
select select "string:AU"
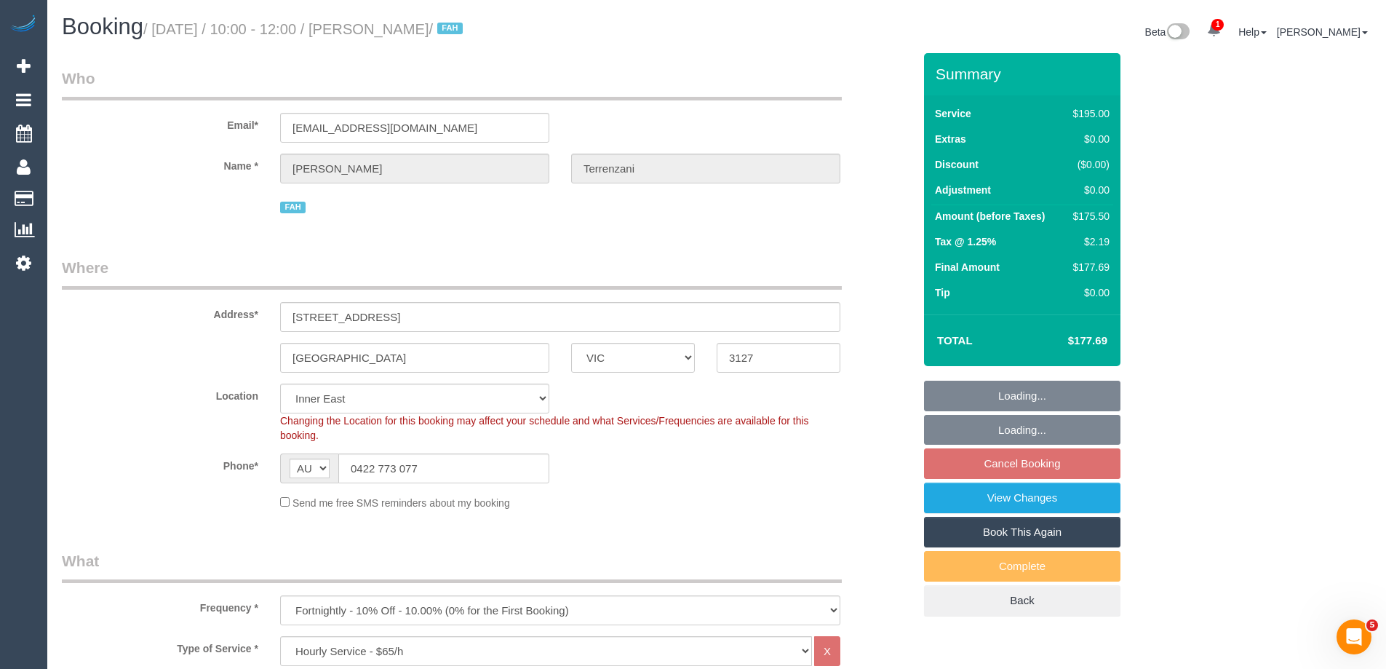
select select "number:28"
select select "spot3"
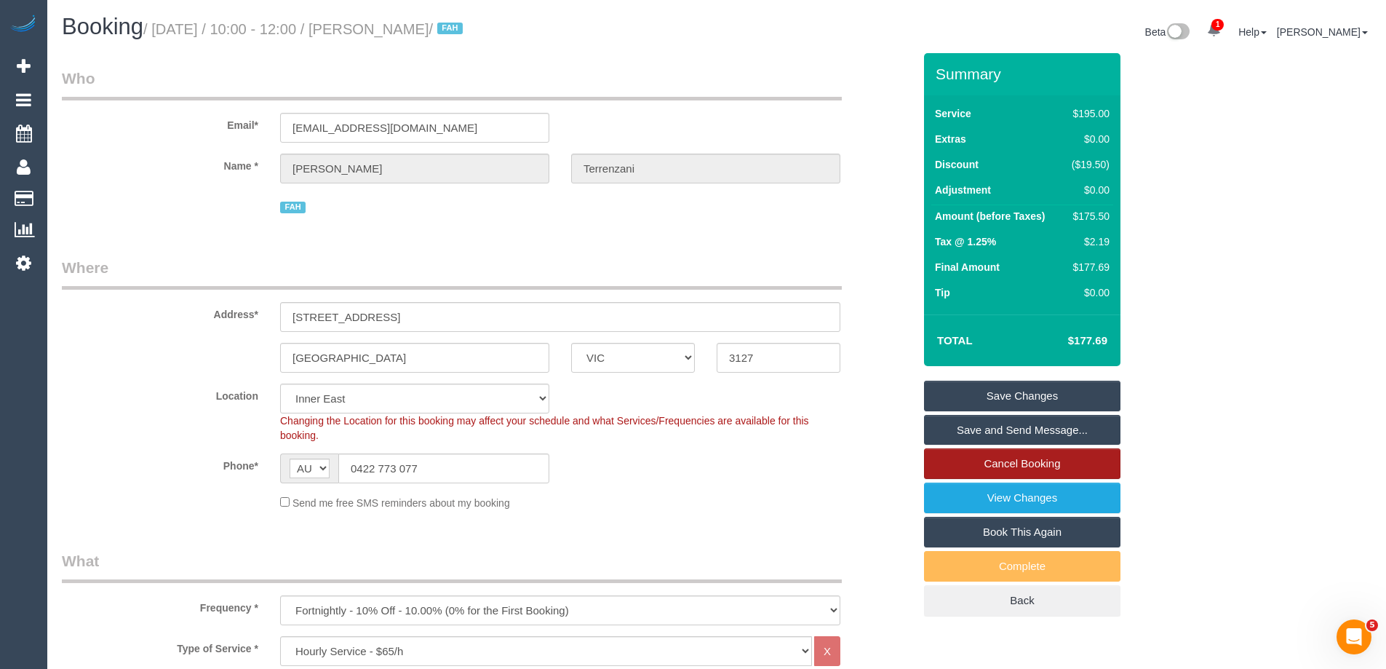
click at [1105, 463] on link "Cancel Booking" at bounding box center [1022, 463] width 196 height 31
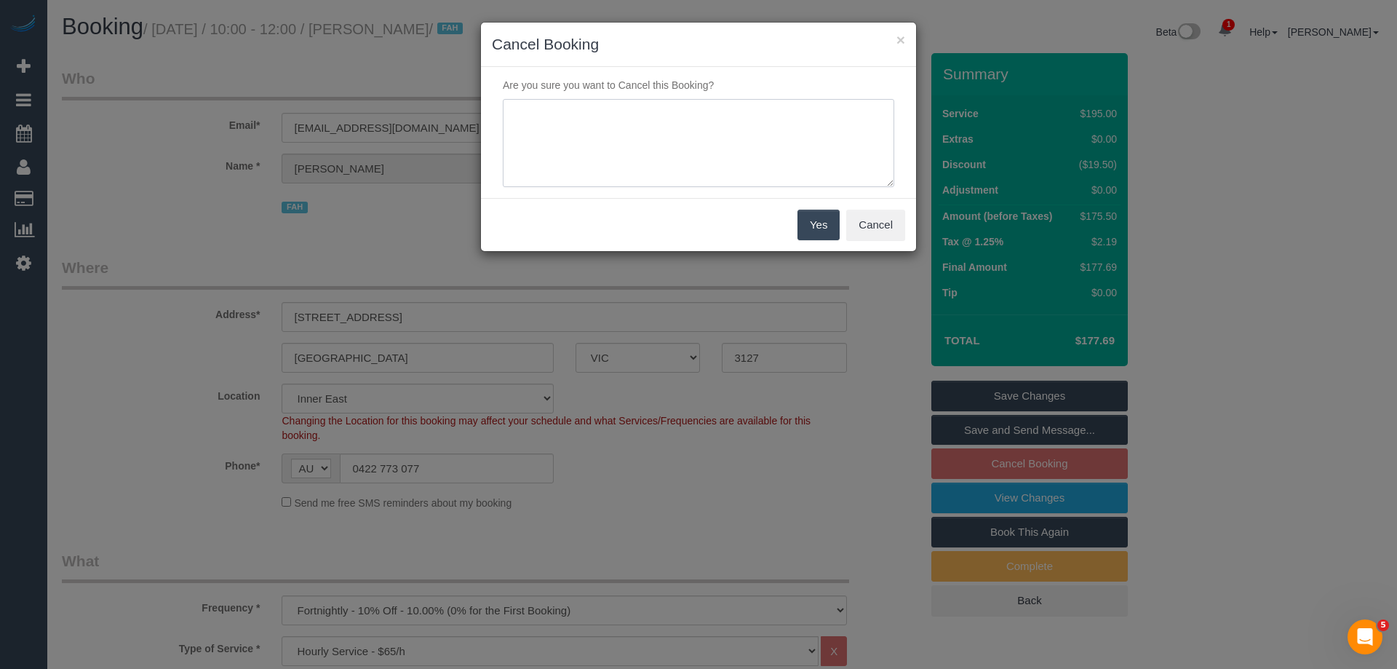
click at [800, 139] on textarea at bounding box center [698, 143] width 391 height 89
type textarea "Sevrice not needed [DATE] via email VC"
click at [820, 220] on button "Yes" at bounding box center [818, 225] width 42 height 31
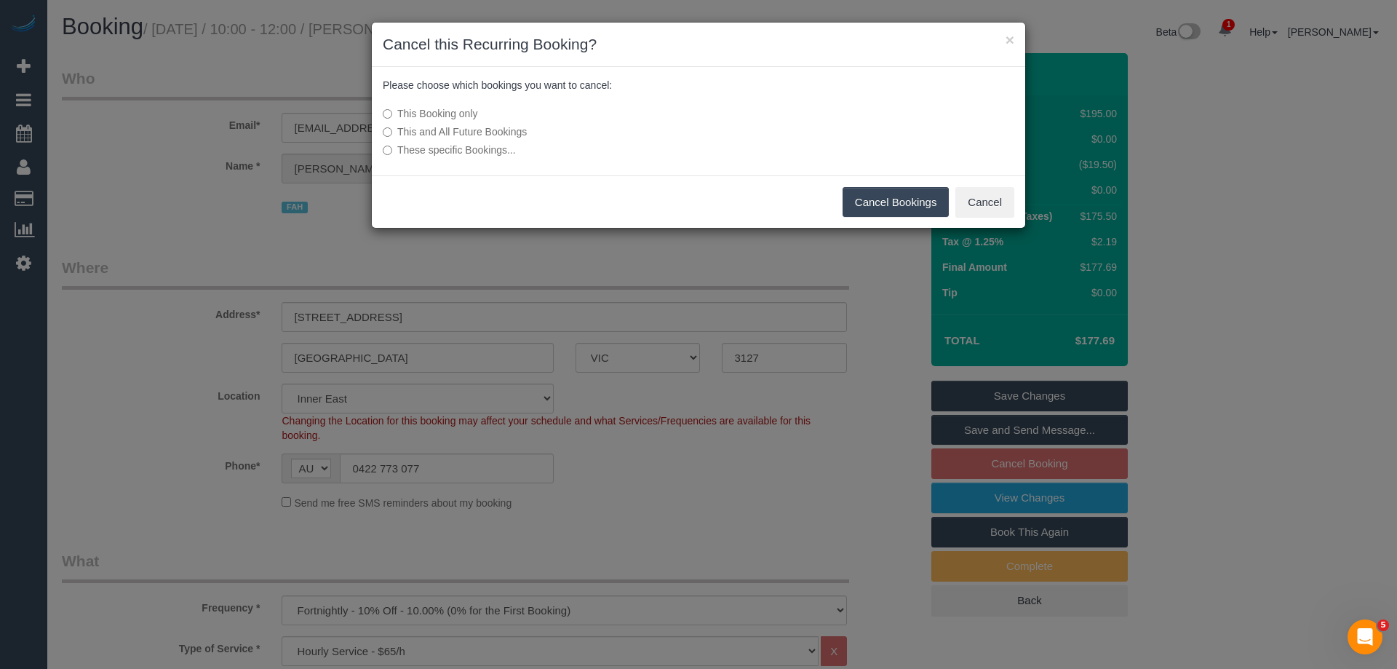
click at [886, 199] on button "Cancel Bookings" at bounding box center [896, 202] width 107 height 31
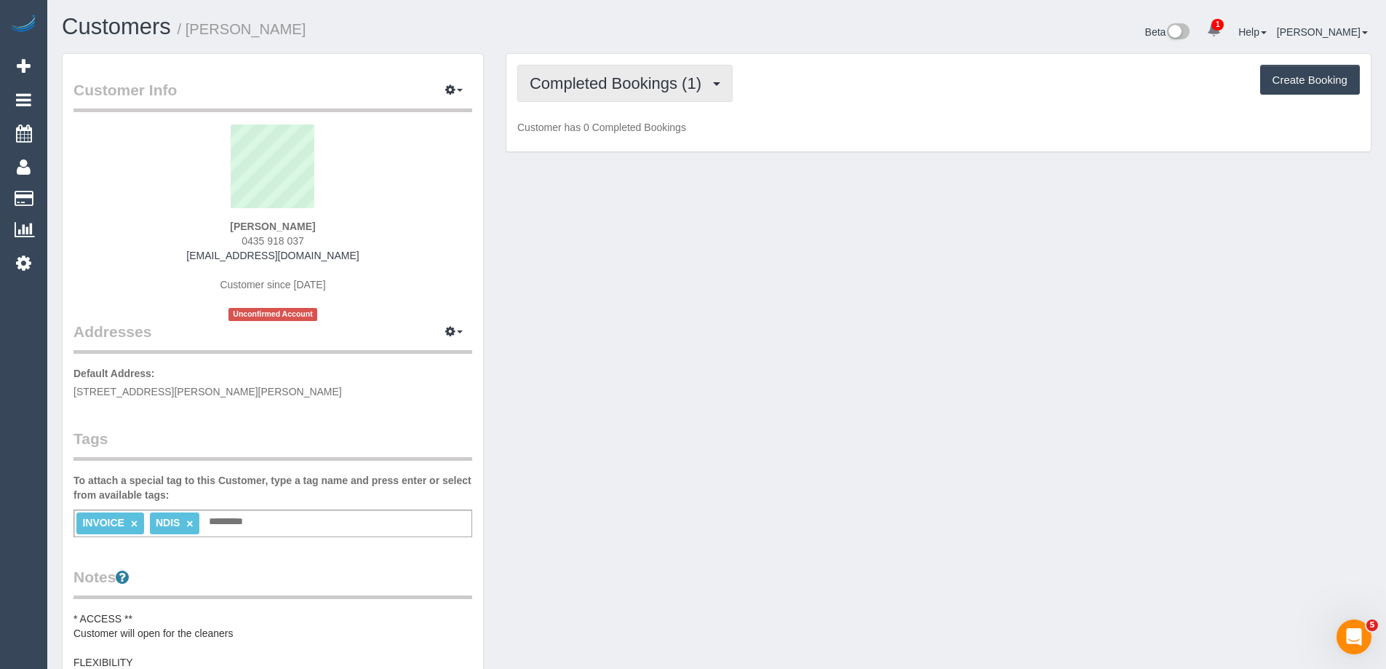
click at [627, 80] on span "Completed Bookings (1)" at bounding box center [619, 83] width 179 height 18
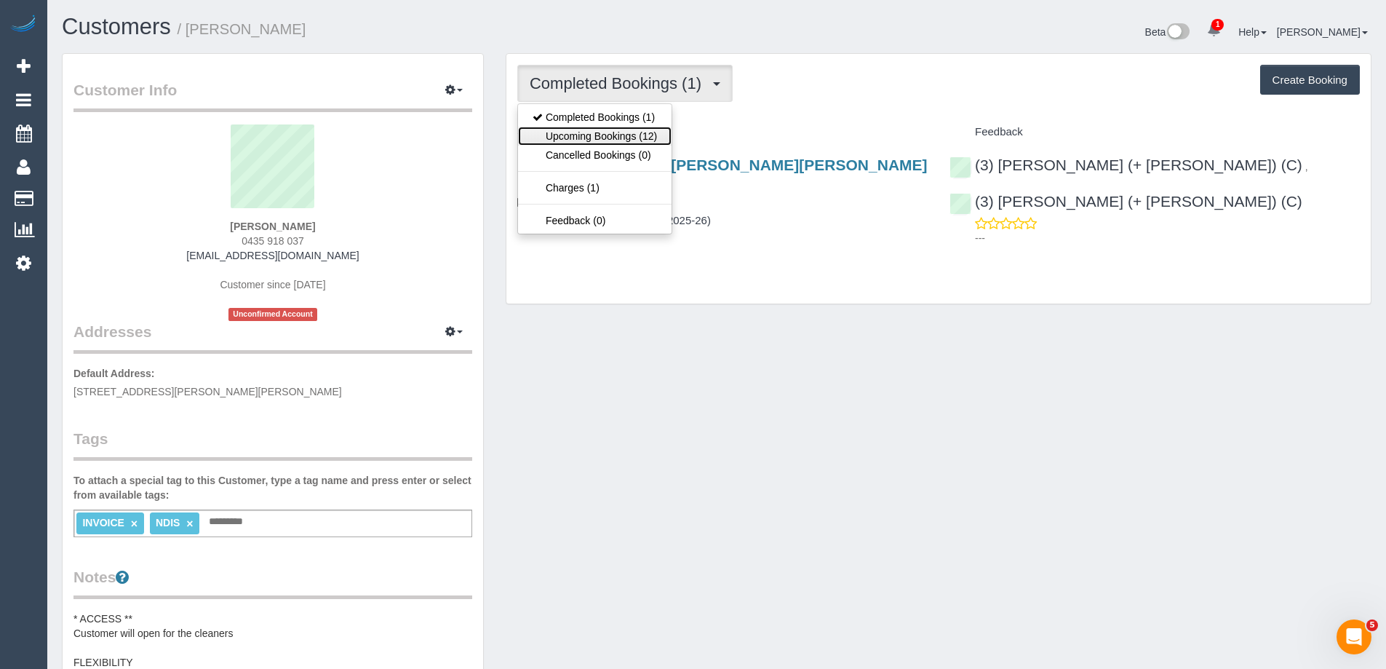
click at [637, 133] on link "Upcoming Bookings (12)" at bounding box center [595, 136] width 154 height 19
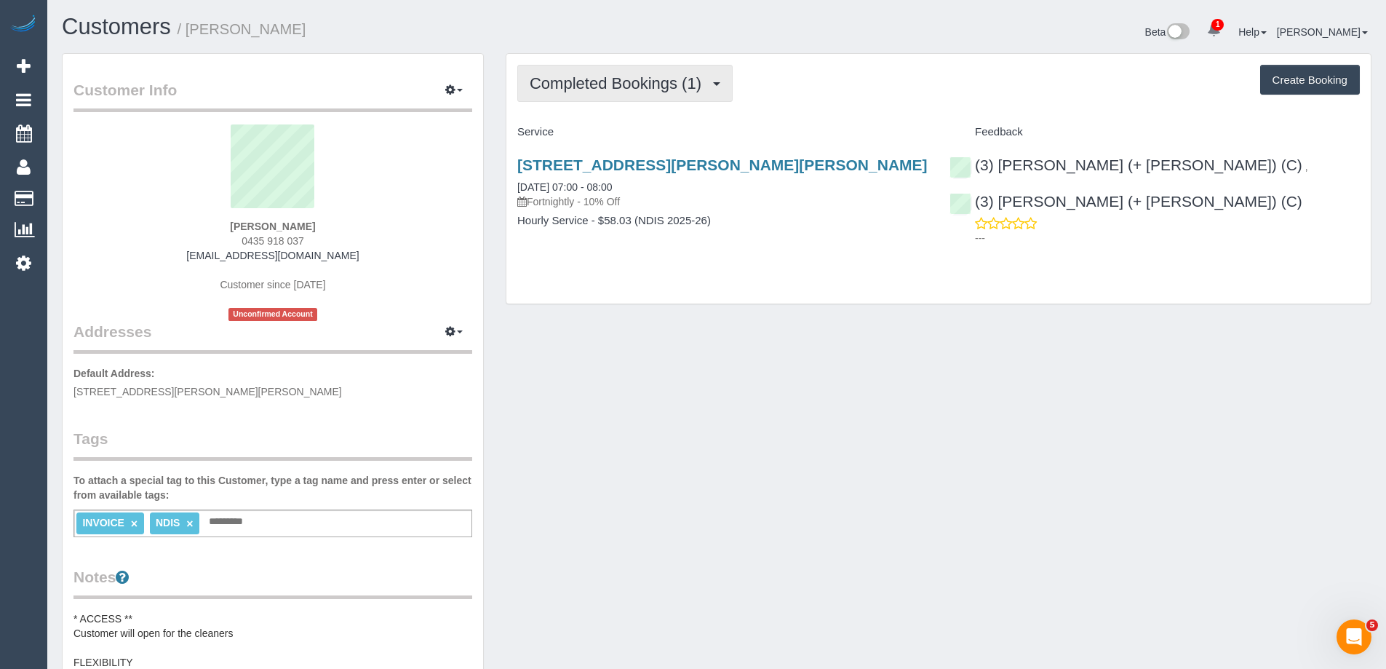
click at [626, 92] on span "Completed Bookings (1)" at bounding box center [619, 83] width 179 height 18
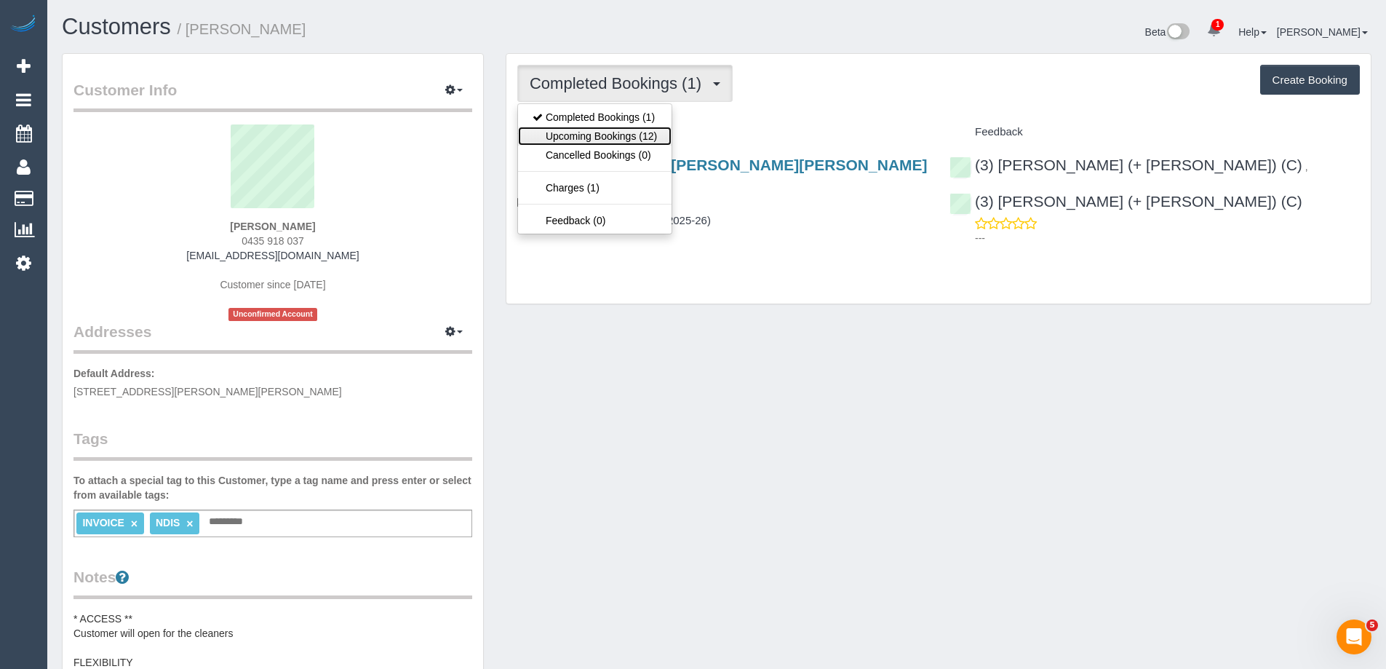
drag, startPoint x: 631, startPoint y: 140, endPoint x: 470, endPoint y: 138, distance: 160.8
click at [630, 140] on link "Upcoming Bookings (12)" at bounding box center [595, 136] width 154 height 19
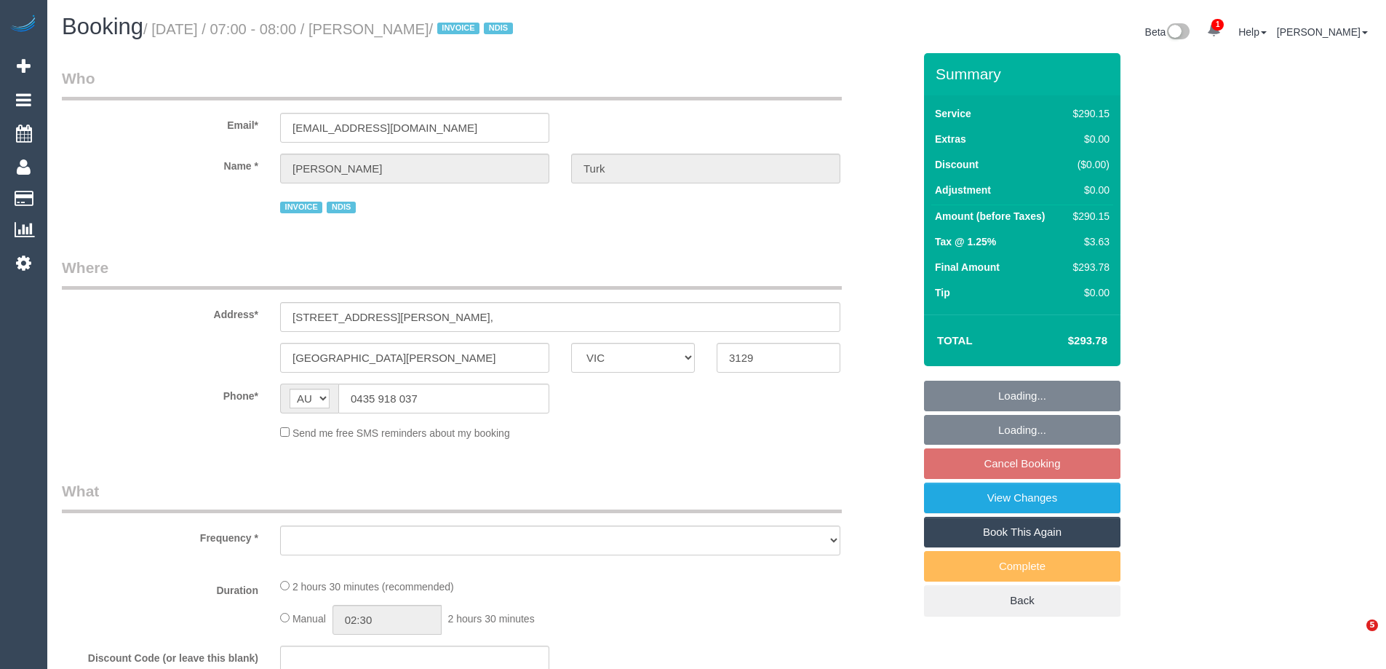
select select "VIC"
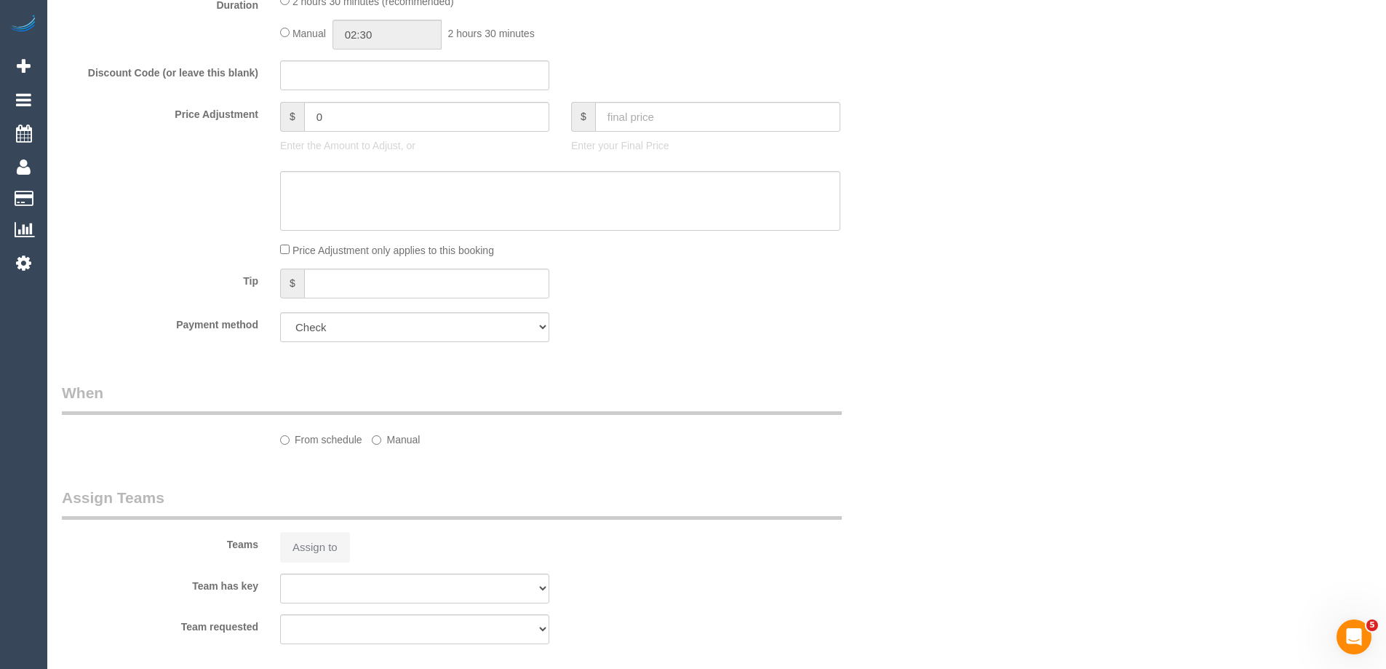
select select "object:697"
select select "number:28"
select select "number:14"
select select "number:19"
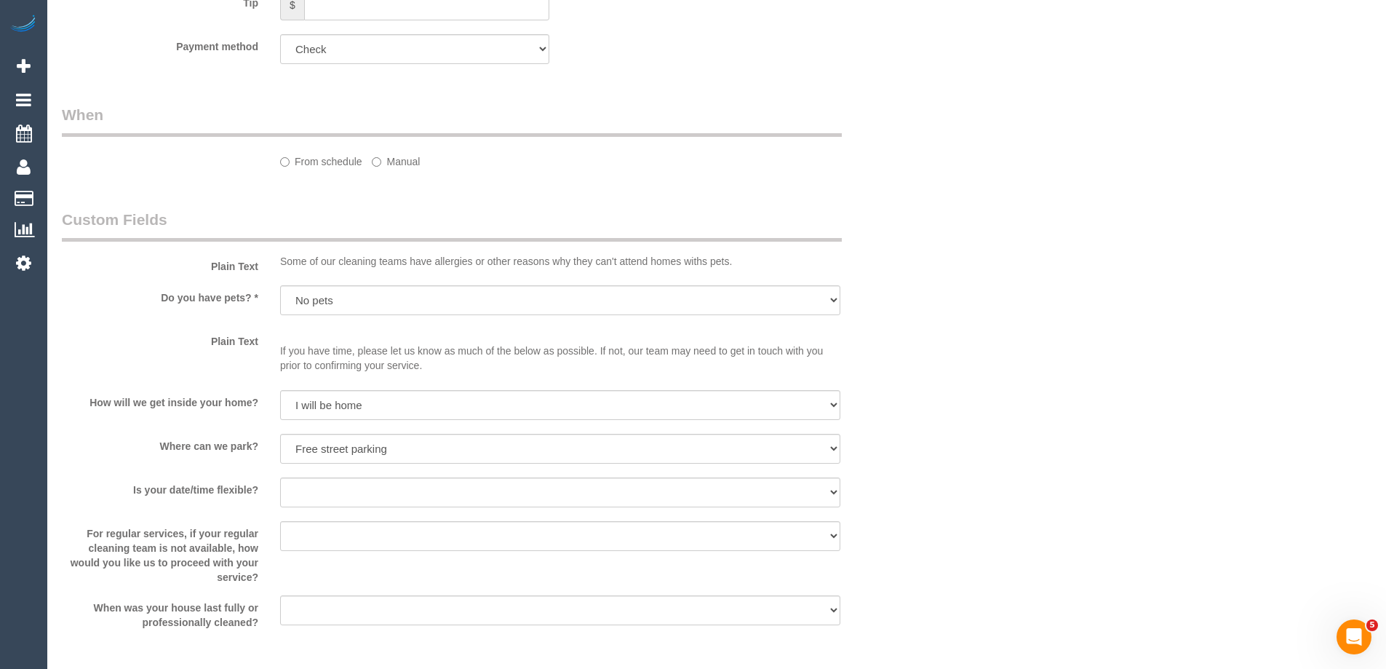
select select "2"
select select "150"
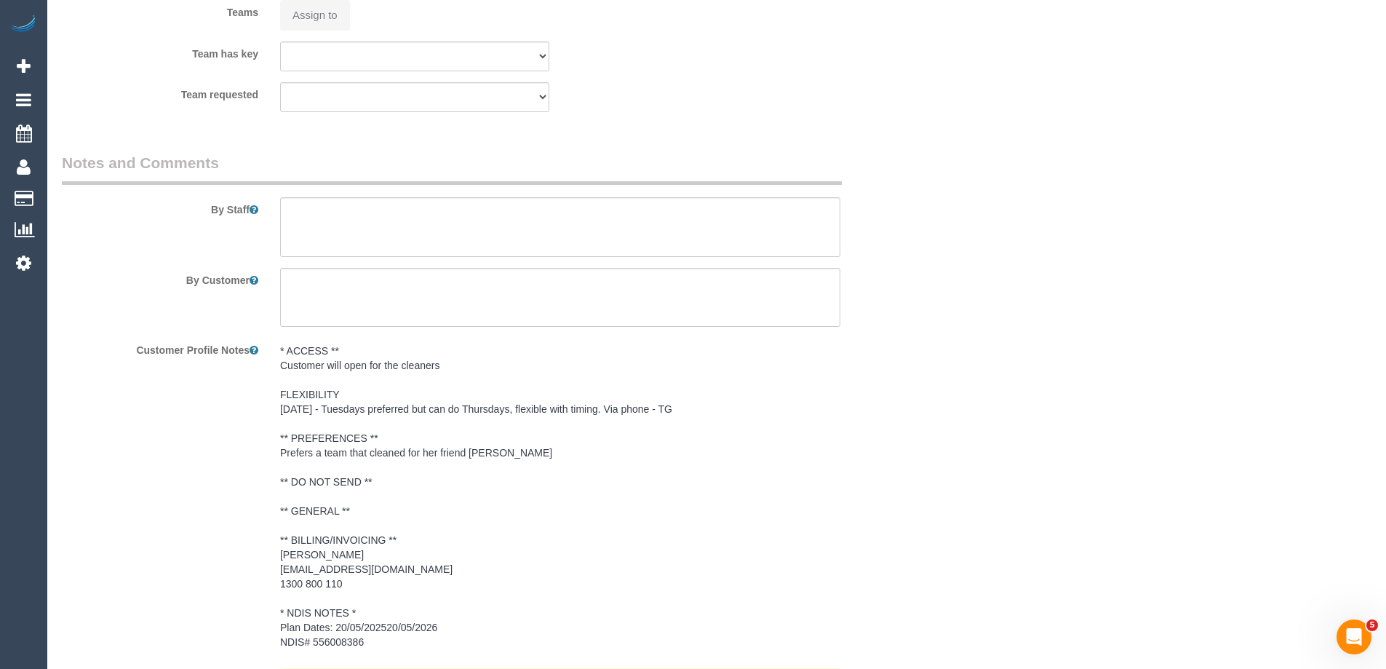
select select "spot1"
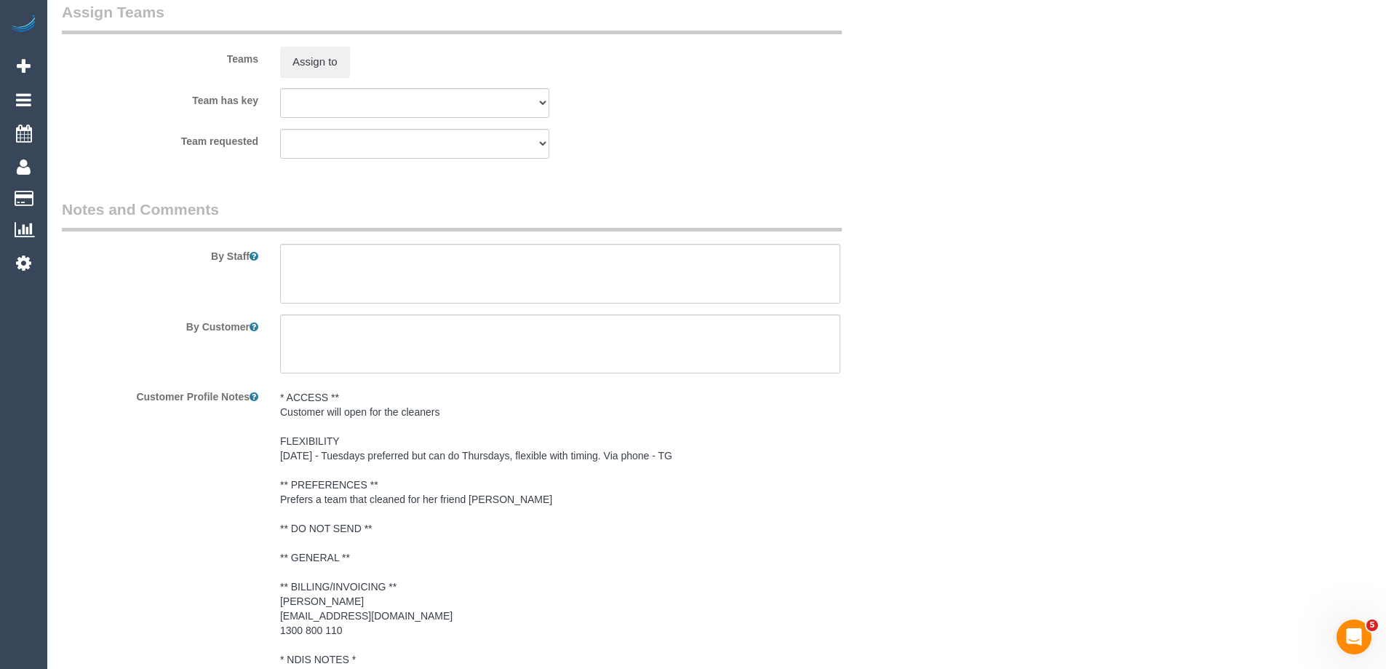
scroll to position [2125, 0]
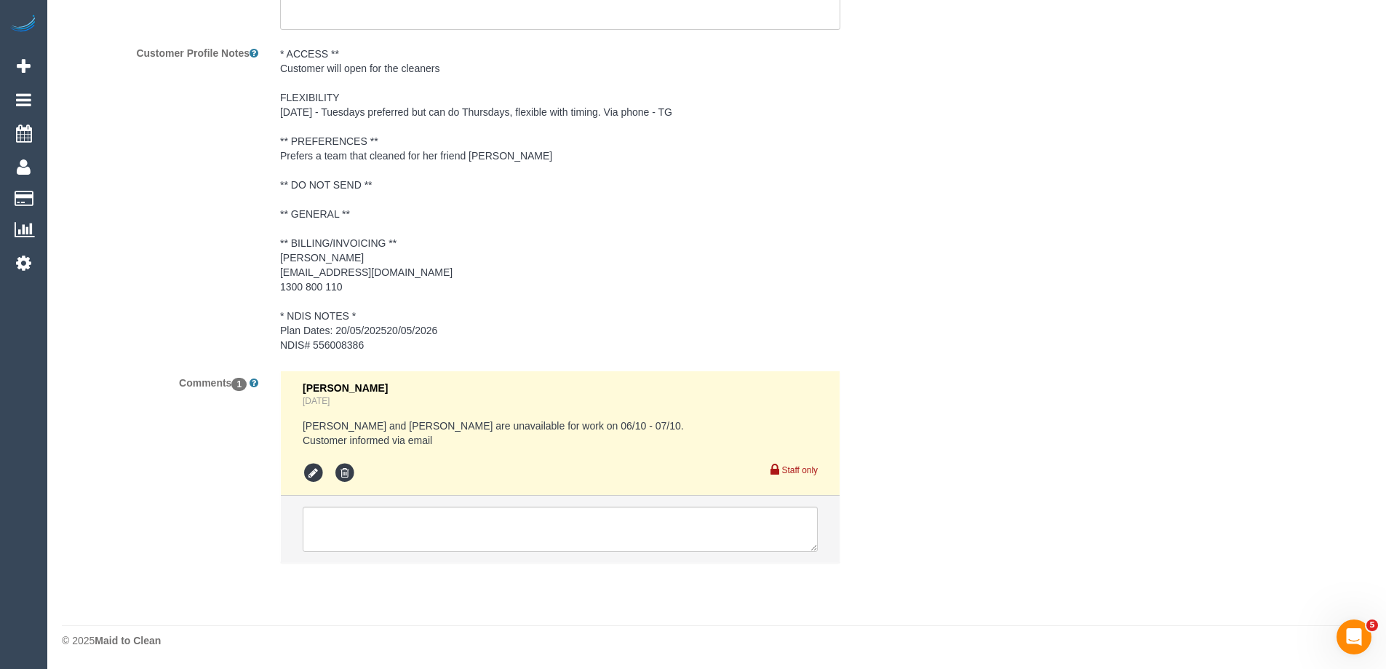
select select "object:1225"
click at [453, 520] on textarea at bounding box center [560, 528] width 515 height 45
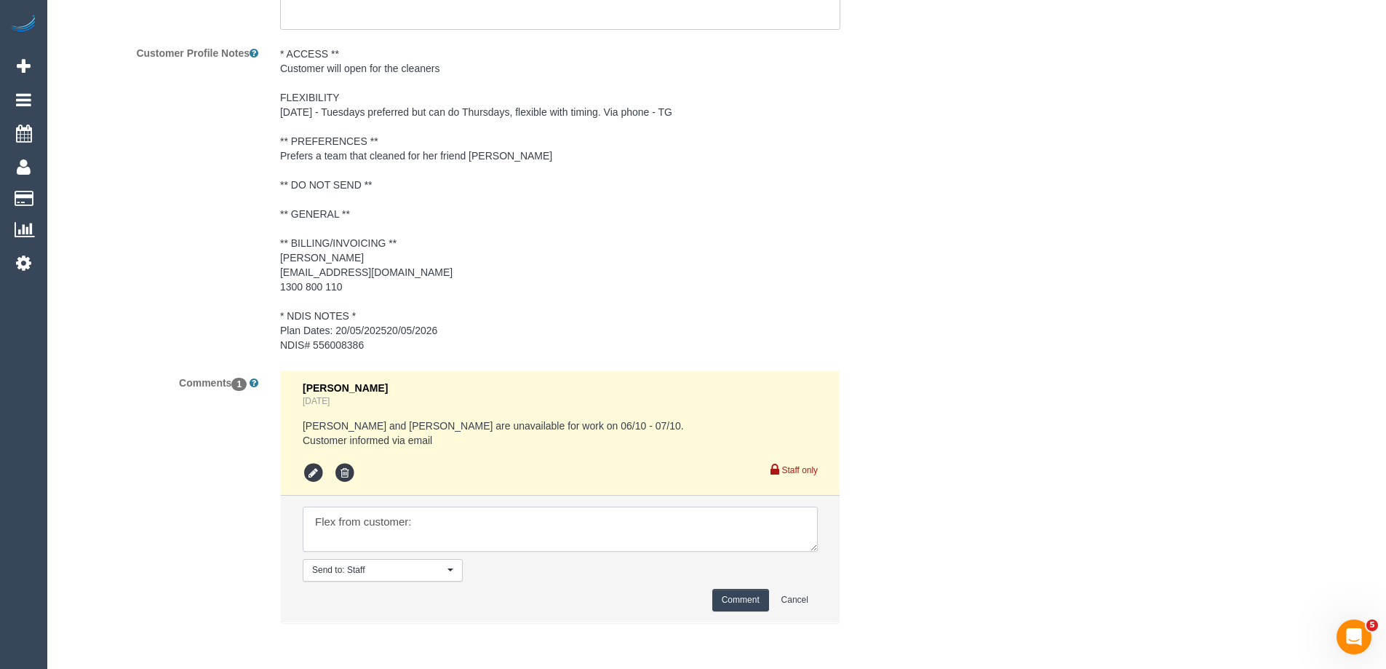
paste textarea "We can be fairly flexible most weekdays during hours between 10am (start time) …"
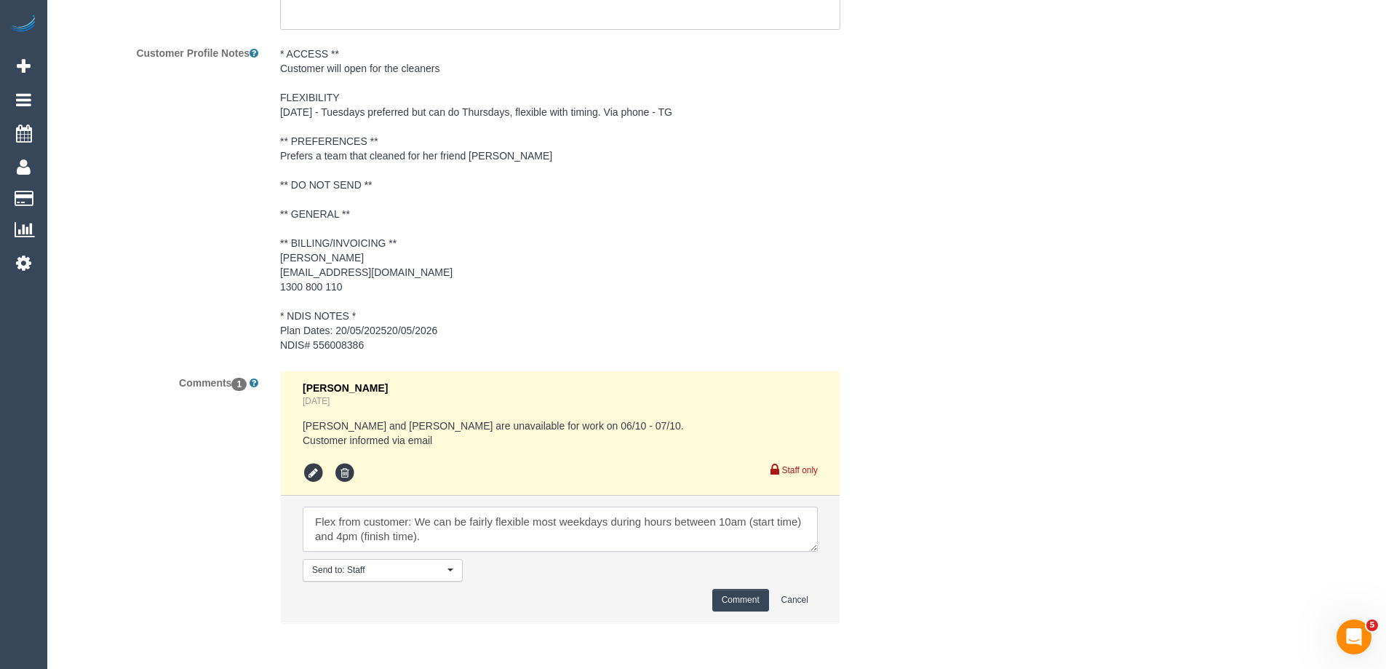
scroll to position [6, 0]
type textarea "Flex from customer: We can be fairly flexible most weekdays during hours betwee…"
click at [753, 601] on button "Comment" at bounding box center [740, 600] width 57 height 23
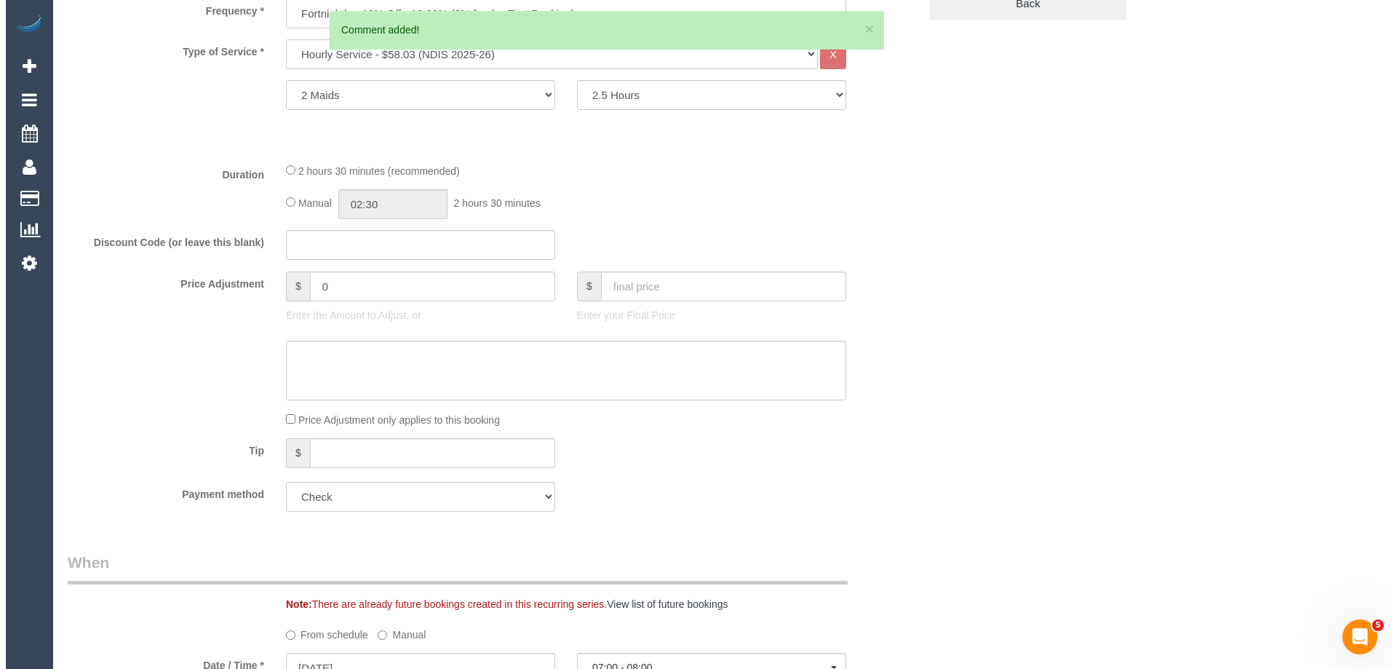
scroll to position [0, 0]
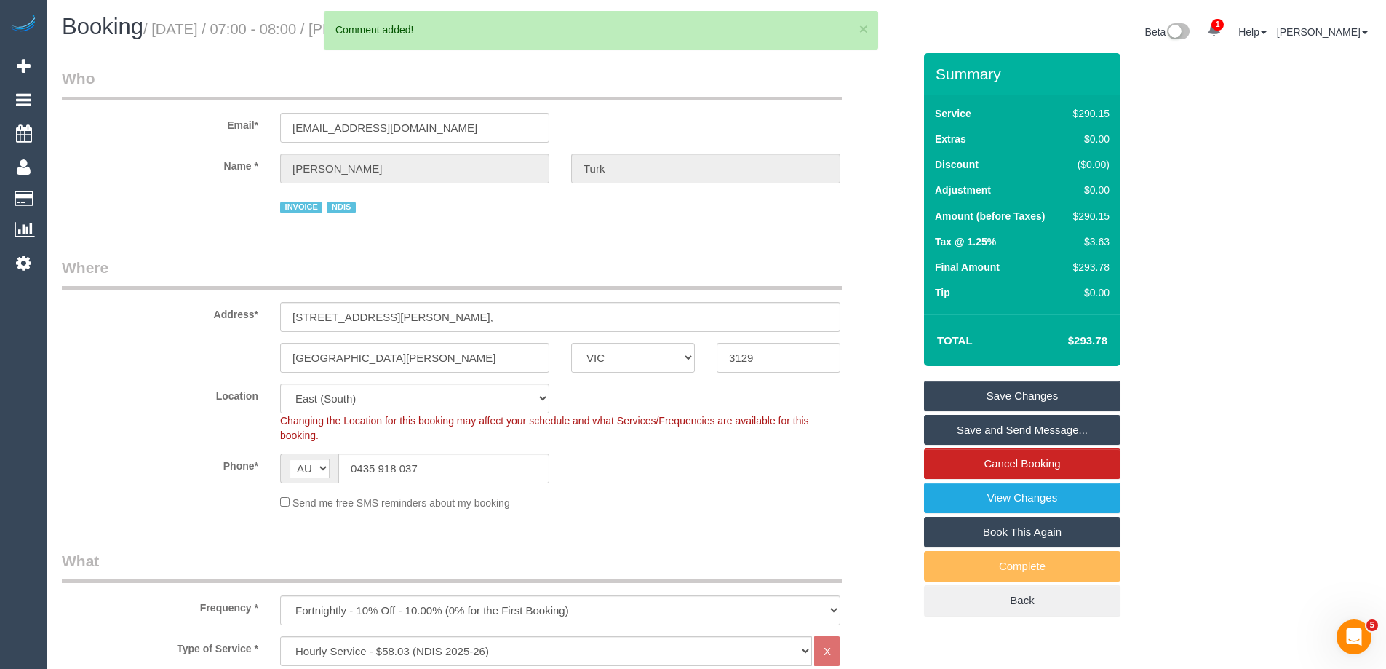
click at [1072, 394] on link "Save Changes" at bounding box center [1022, 396] width 196 height 31
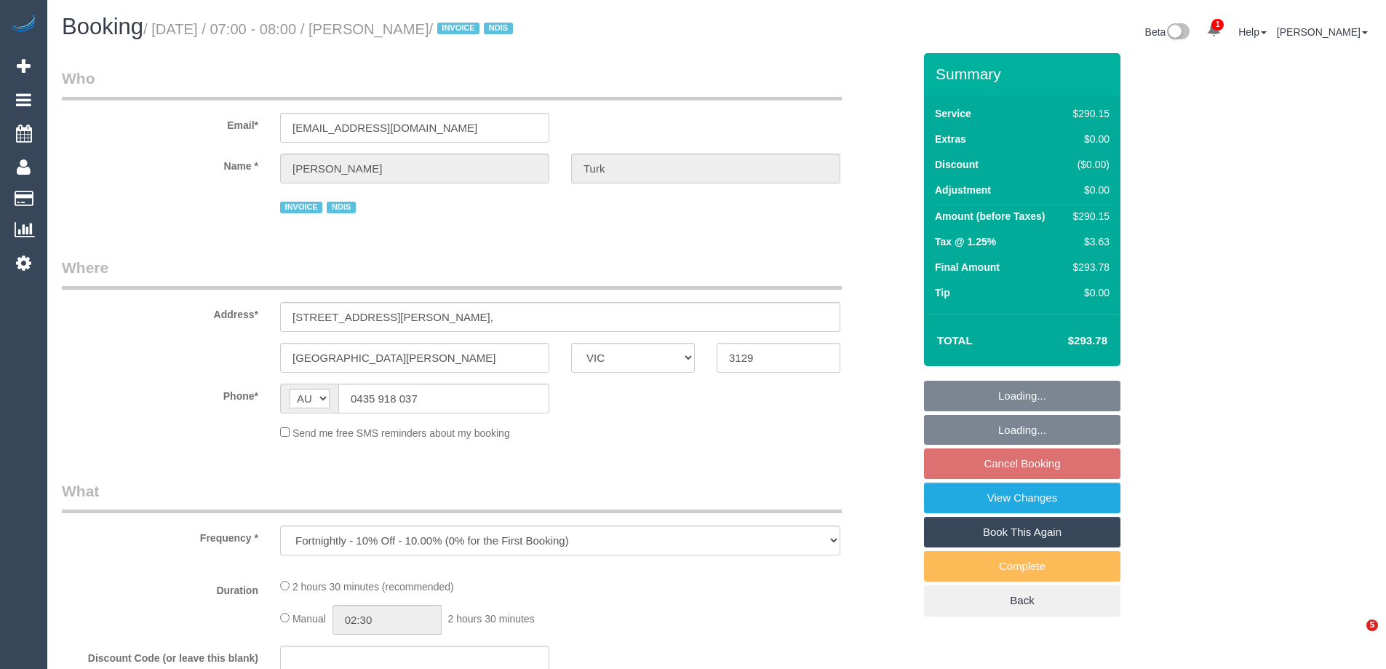
select select "VIC"
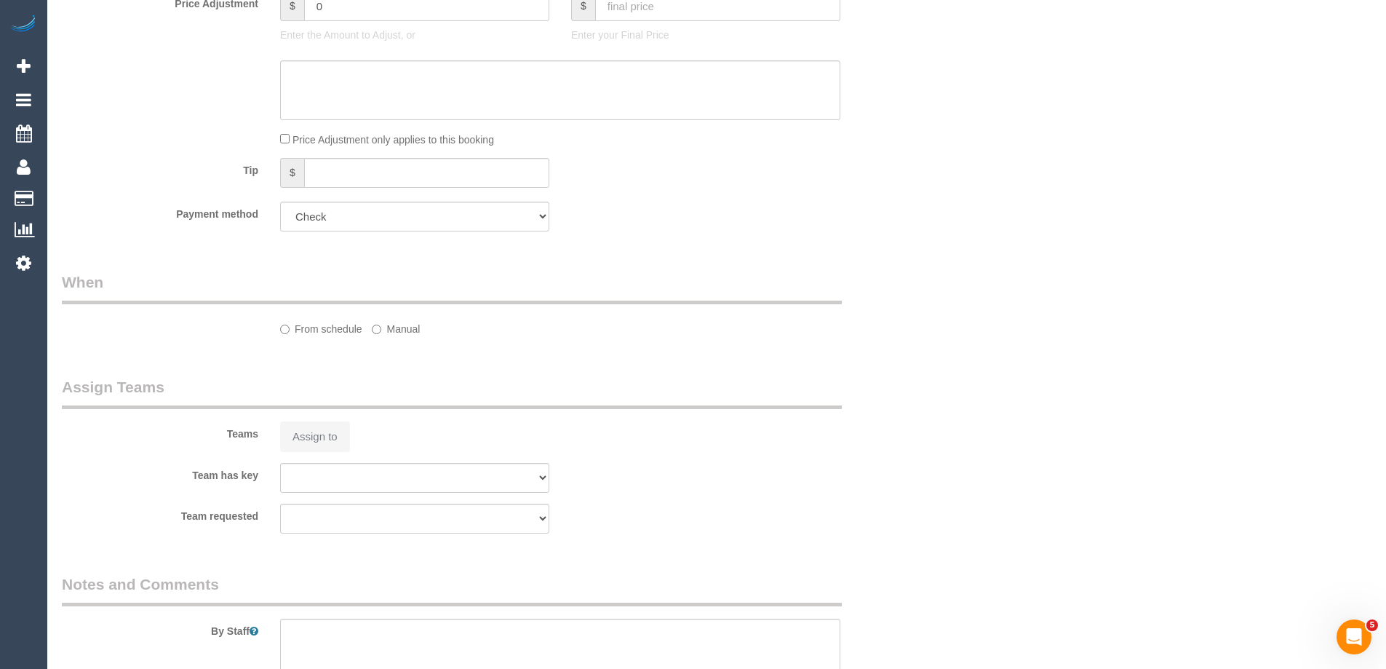
select select "2"
select select "150"
select select "number:28"
select select "number:14"
select select "number:19"
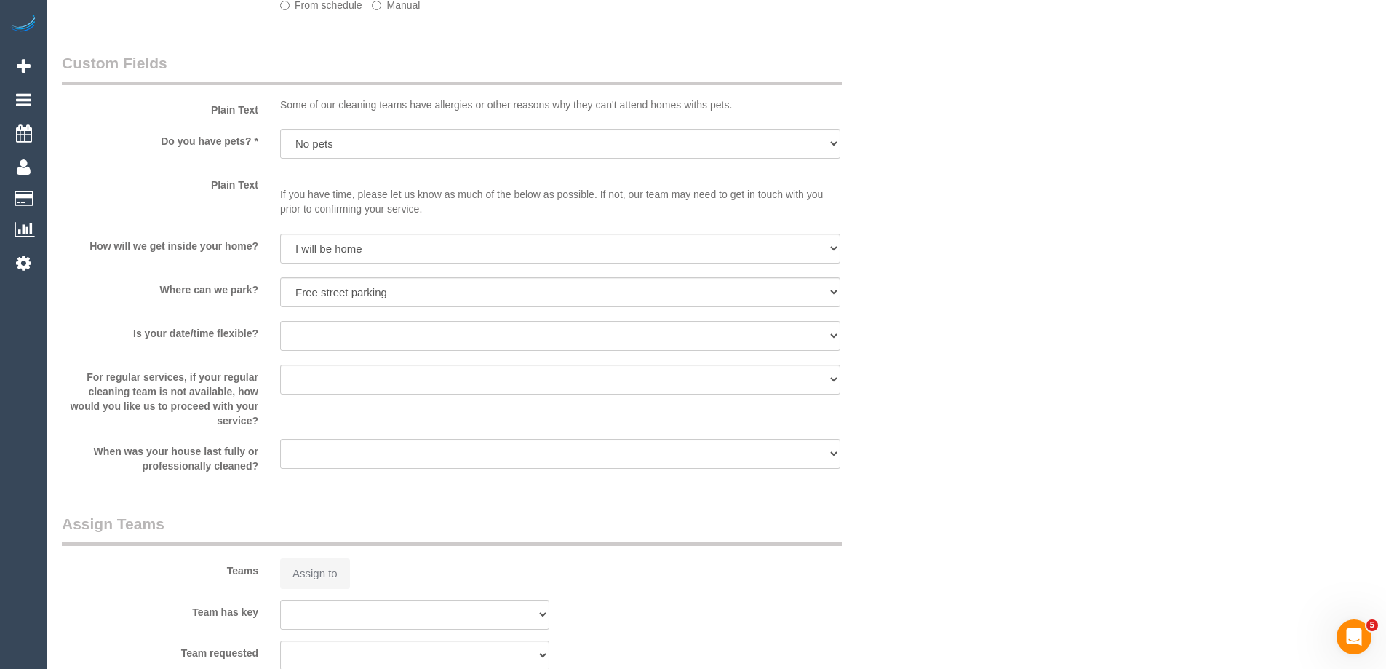
select select "object:779"
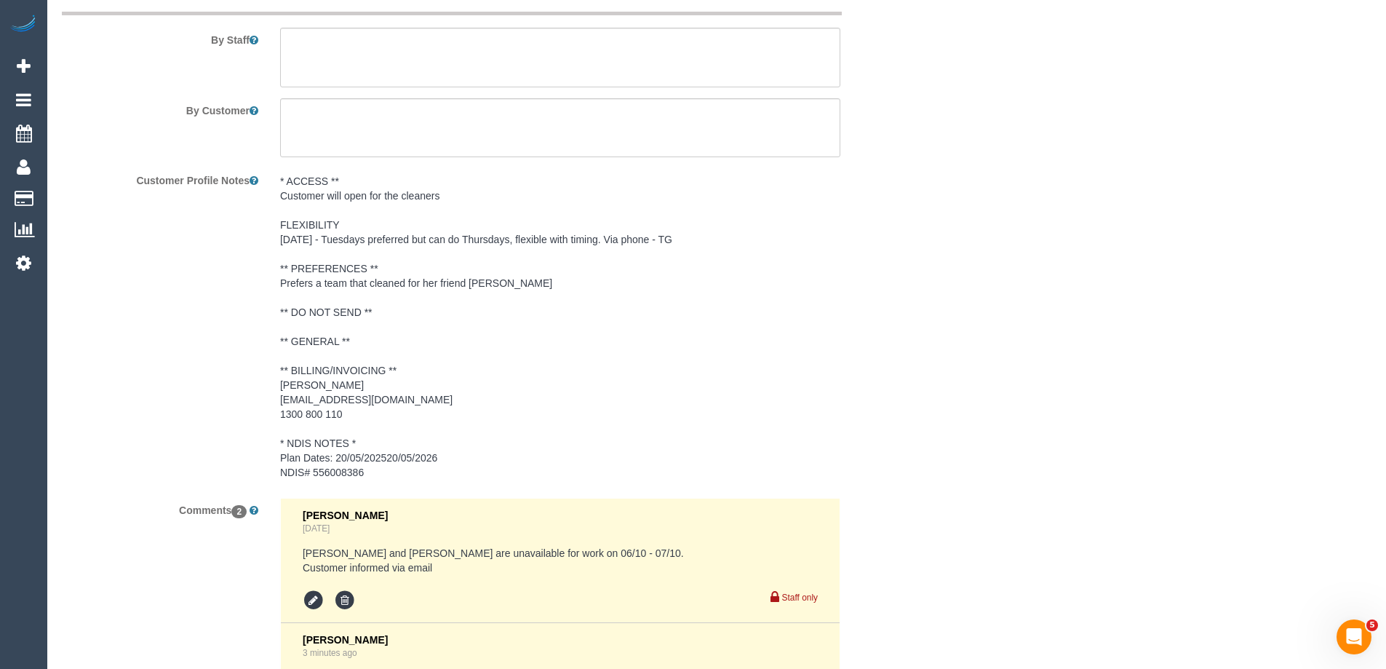
select select "spot1"
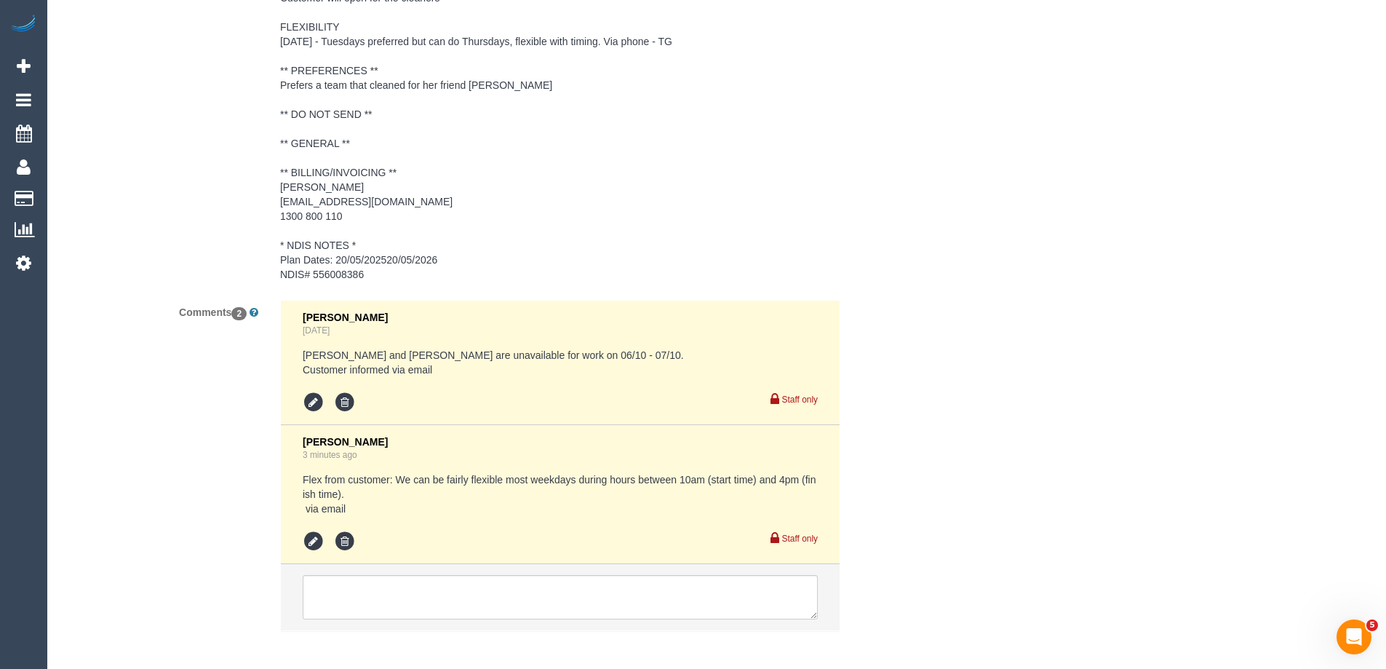
scroll to position [2263, 0]
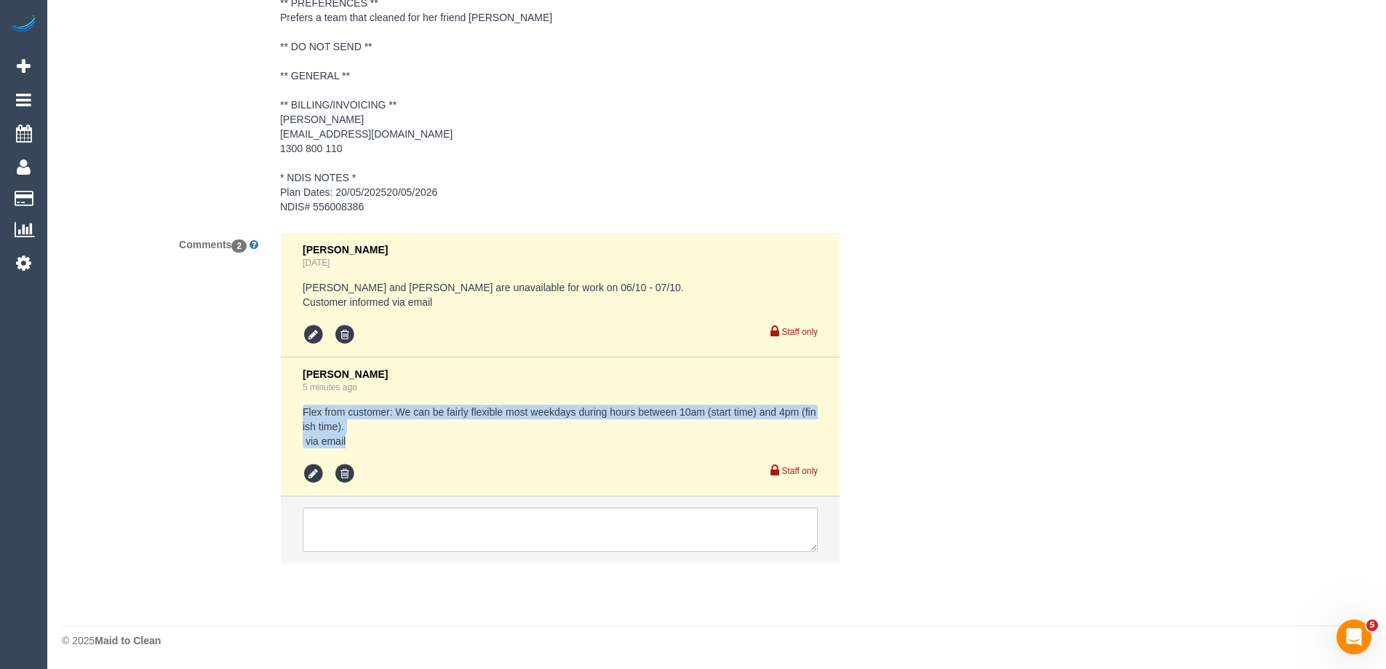
drag, startPoint x: 370, startPoint y: 445, endPoint x: 294, endPoint y: 415, distance: 82.3
click at [294, 415] on li "Vanessa Christou 5 minutes ago Flex from customer: We can be fairly flexible mo…" at bounding box center [560, 426] width 559 height 139
copy pre "Flex from customer: We can be fairly flexible most weekdays during hours betwee…"
click at [349, 470] on icon at bounding box center [345, 474] width 22 height 22
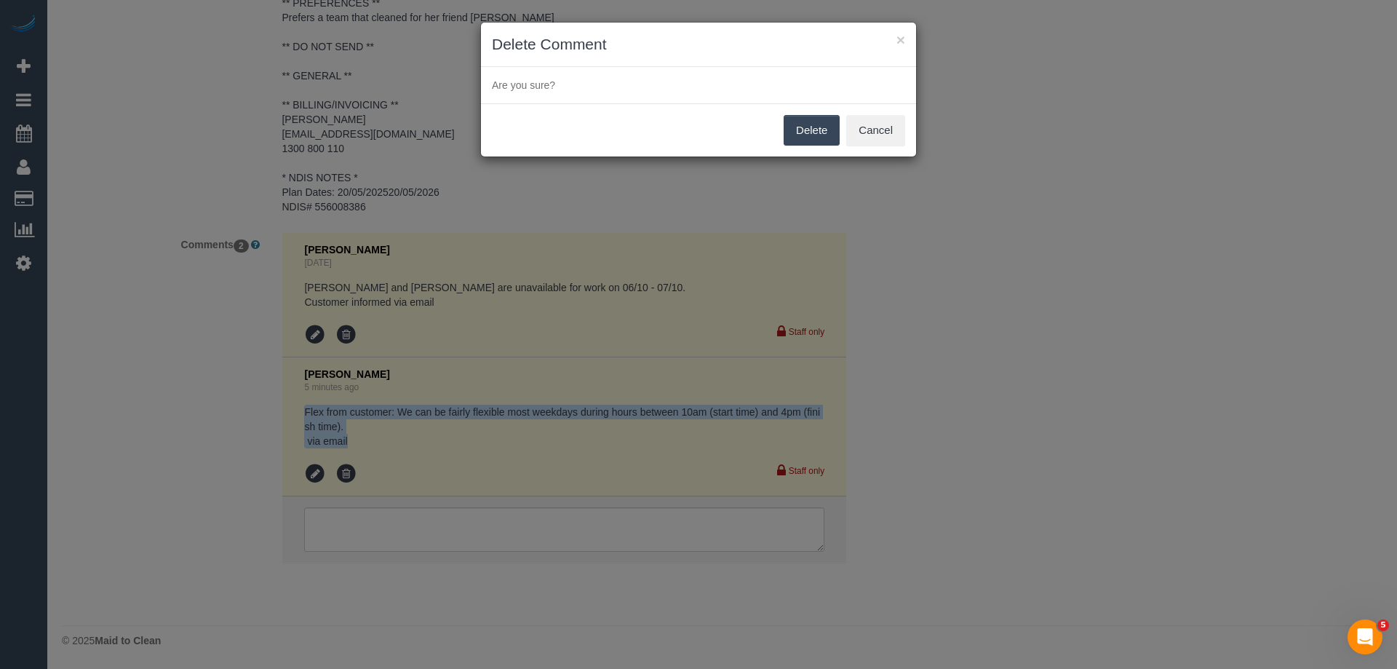
click at [803, 124] on button "Delete" at bounding box center [812, 130] width 56 height 31
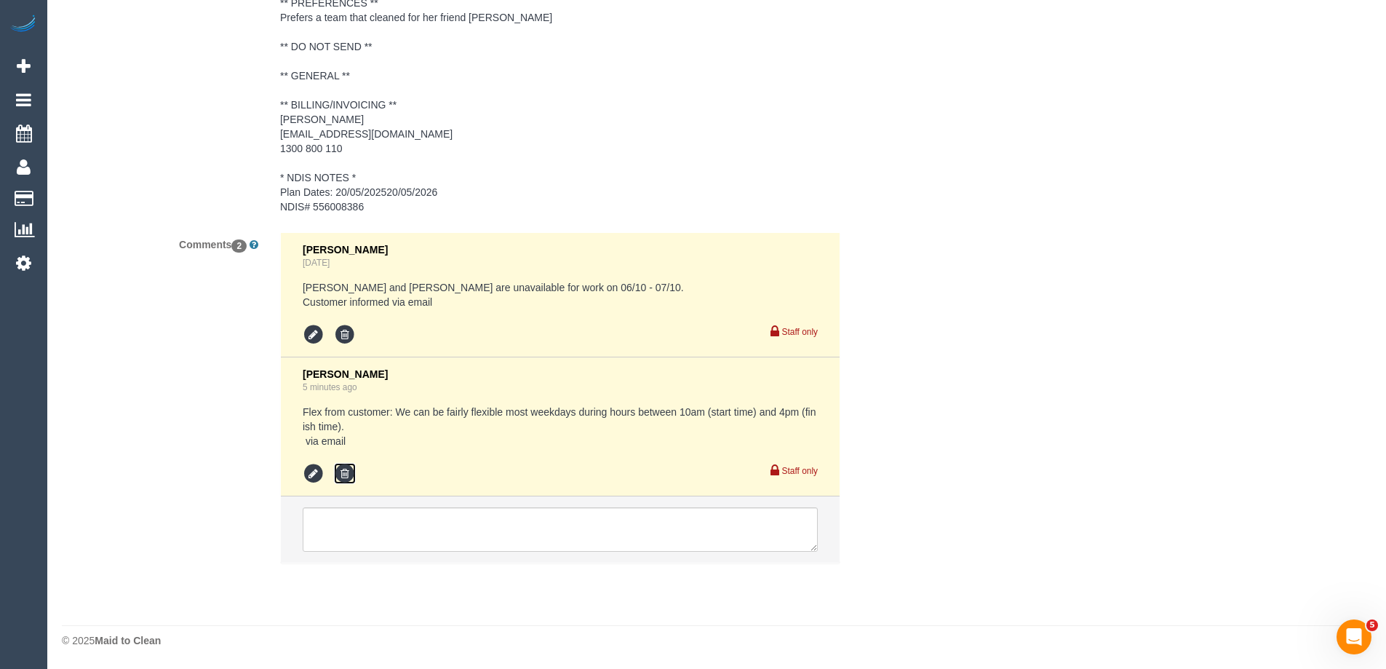
click at [343, 475] on icon at bounding box center [345, 474] width 22 height 22
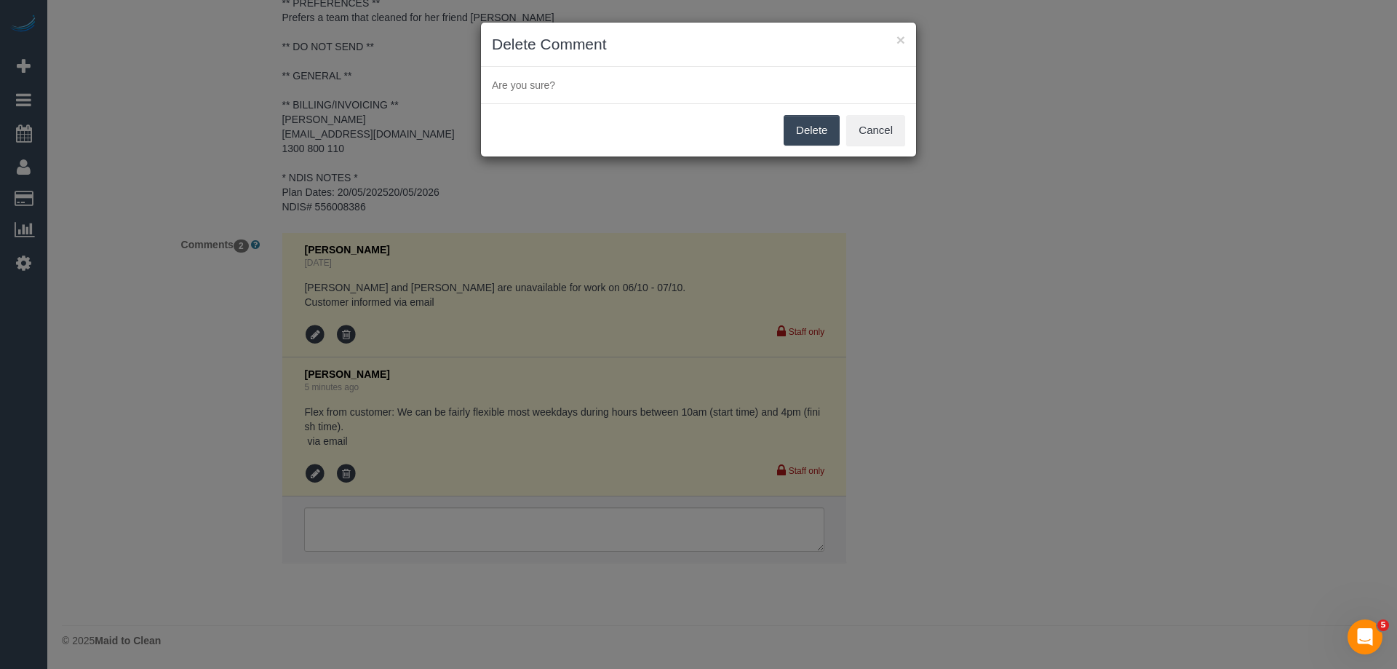
click at [821, 143] on button "Delete" at bounding box center [812, 130] width 56 height 31
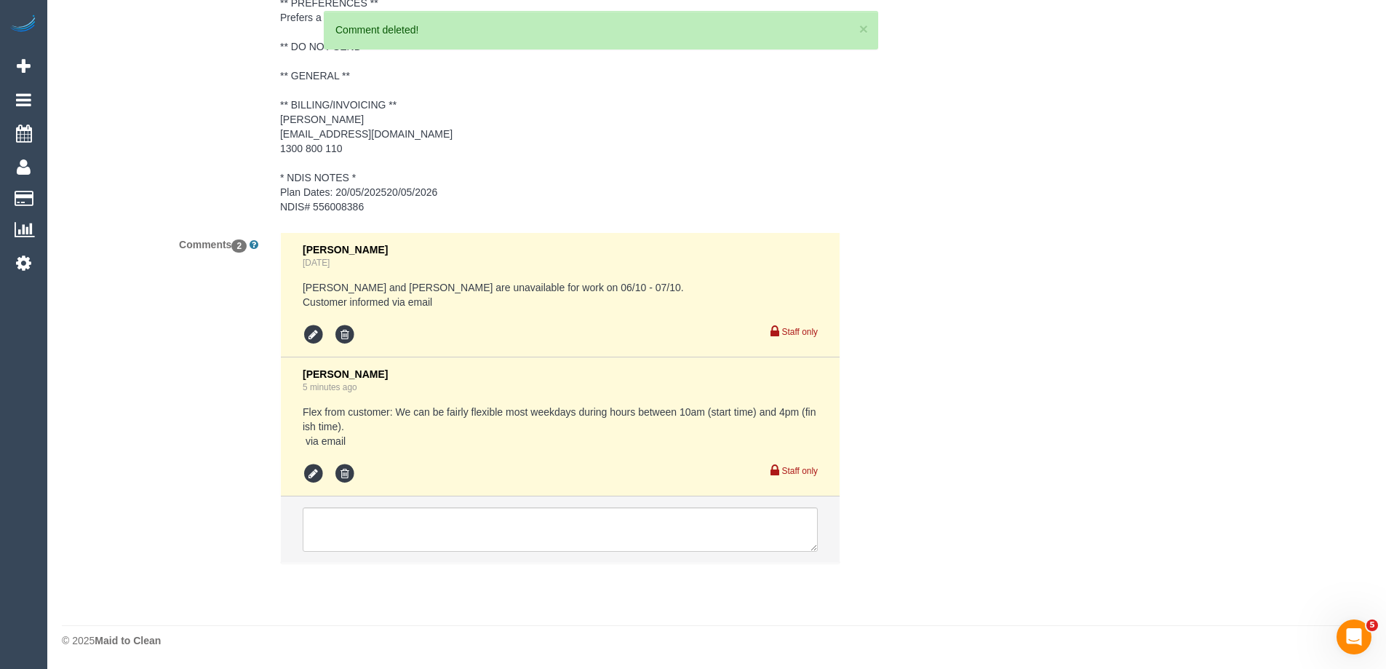
scroll to position [2125, 0]
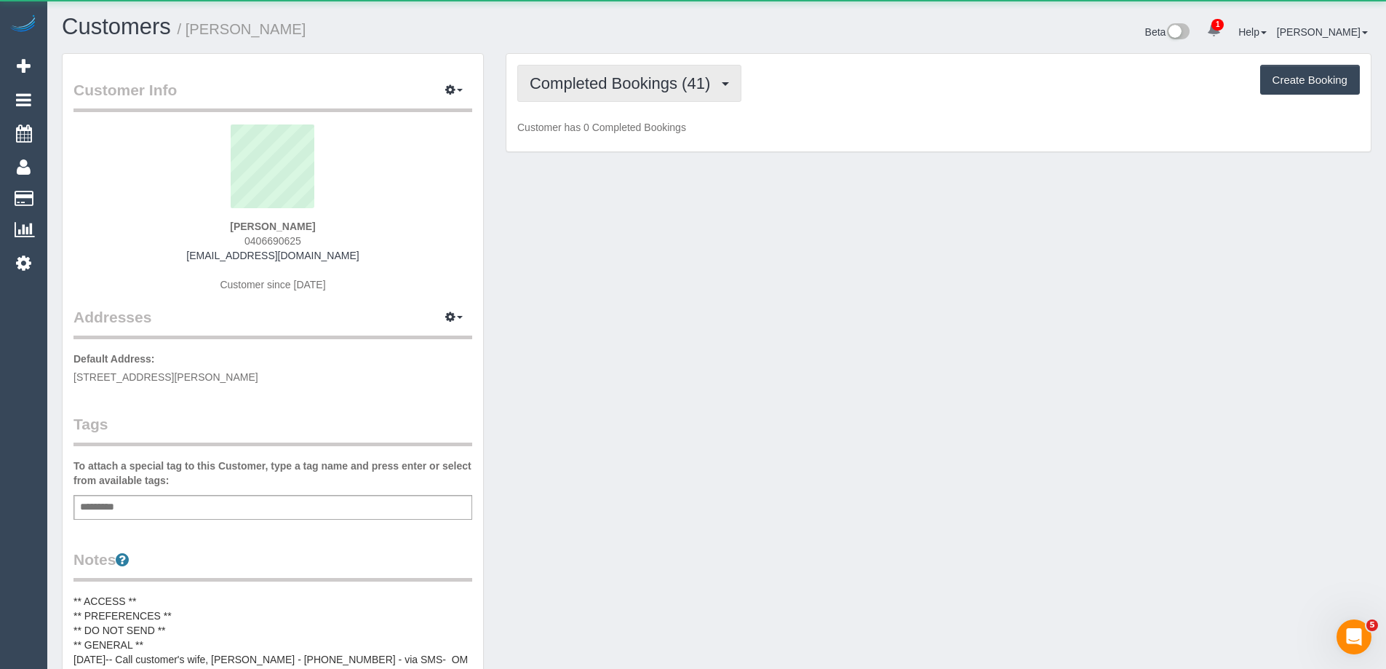
click at [667, 81] on span "Completed Bookings (41)" at bounding box center [624, 83] width 188 height 18
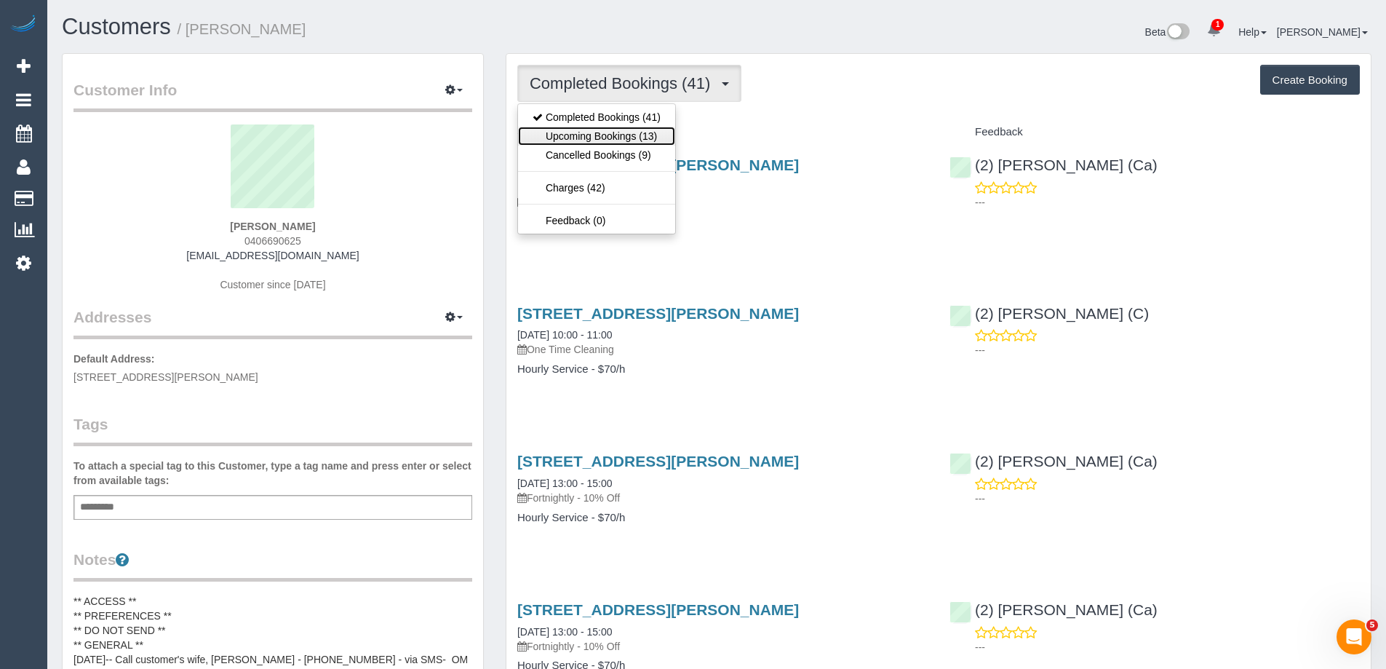
click at [651, 136] on link "Upcoming Bookings (13)" at bounding box center [596, 136] width 157 height 19
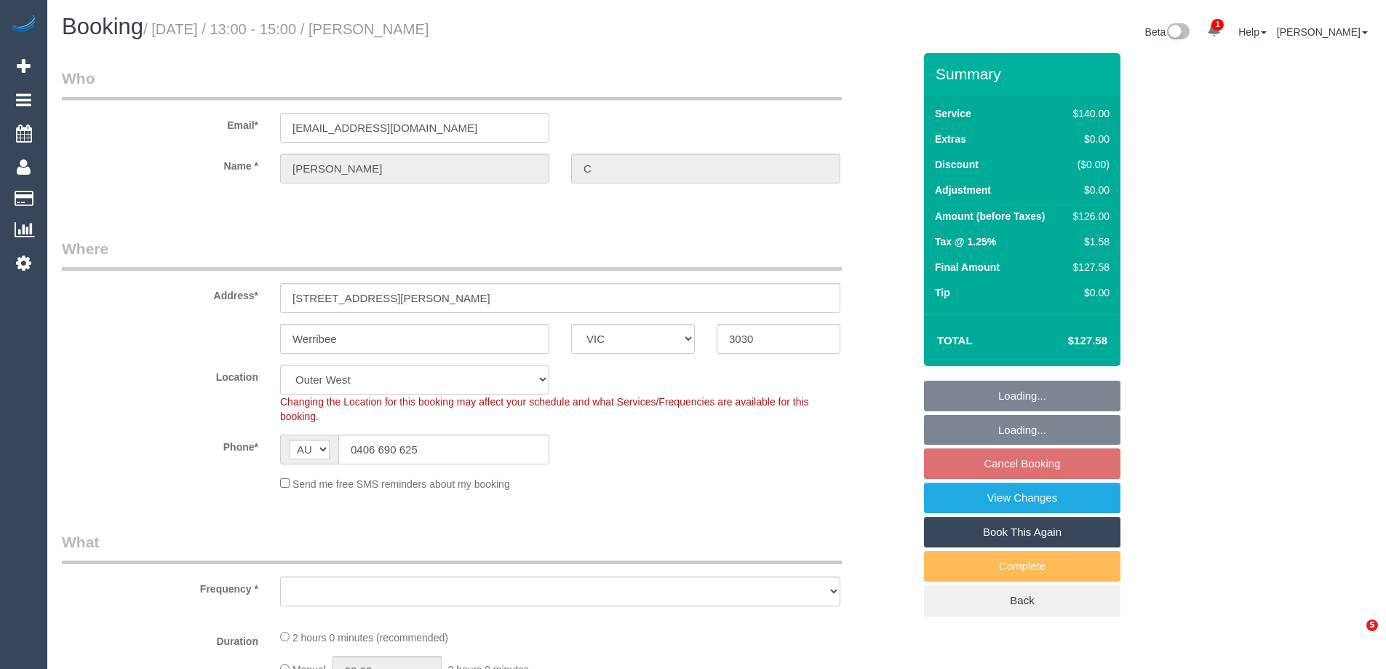
select select "VIC"
select select "object:1287"
select select "number:28"
select select "number:14"
select select "number:19"
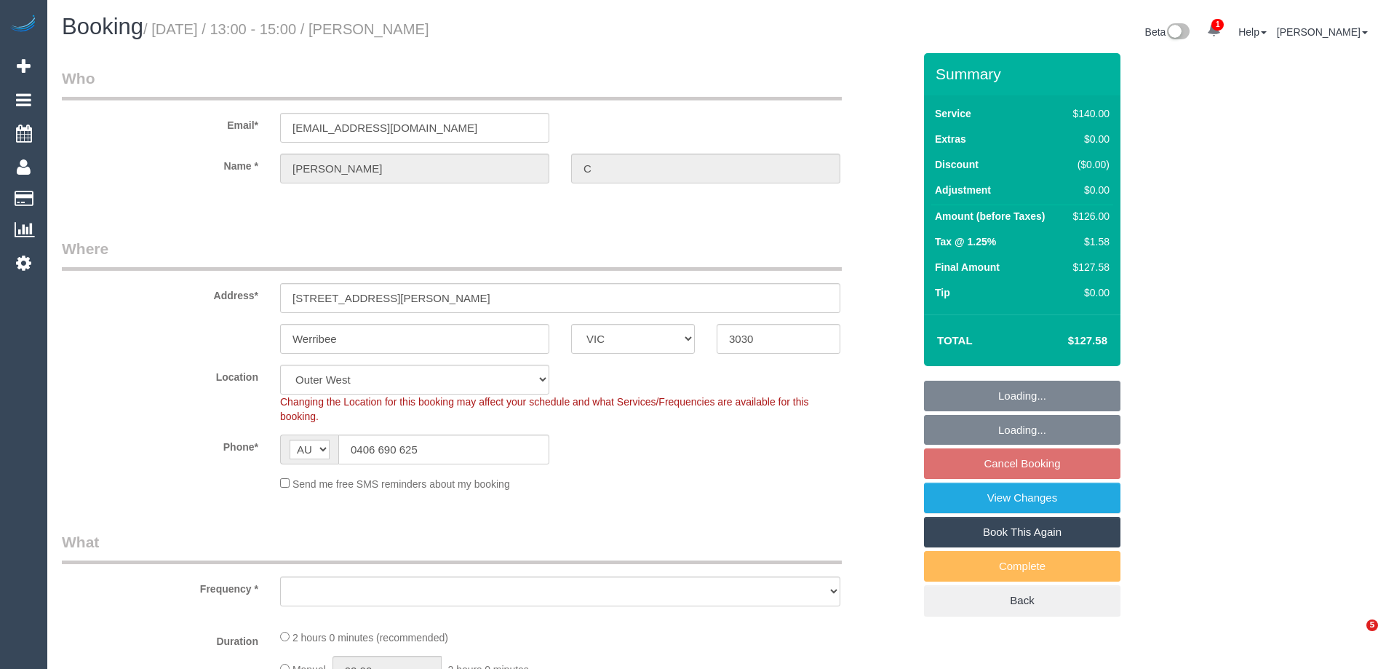
select select "number:25"
select select "number:34"
select select "number:13"
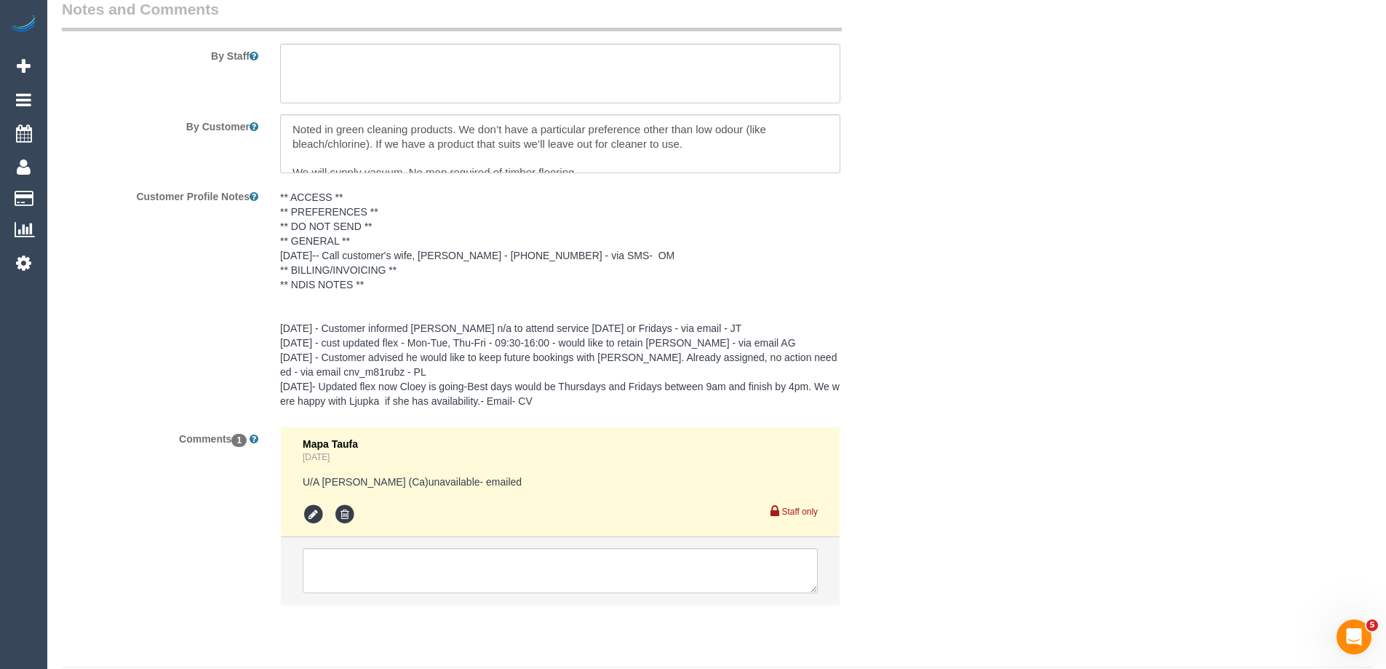
scroll to position [2512, 0]
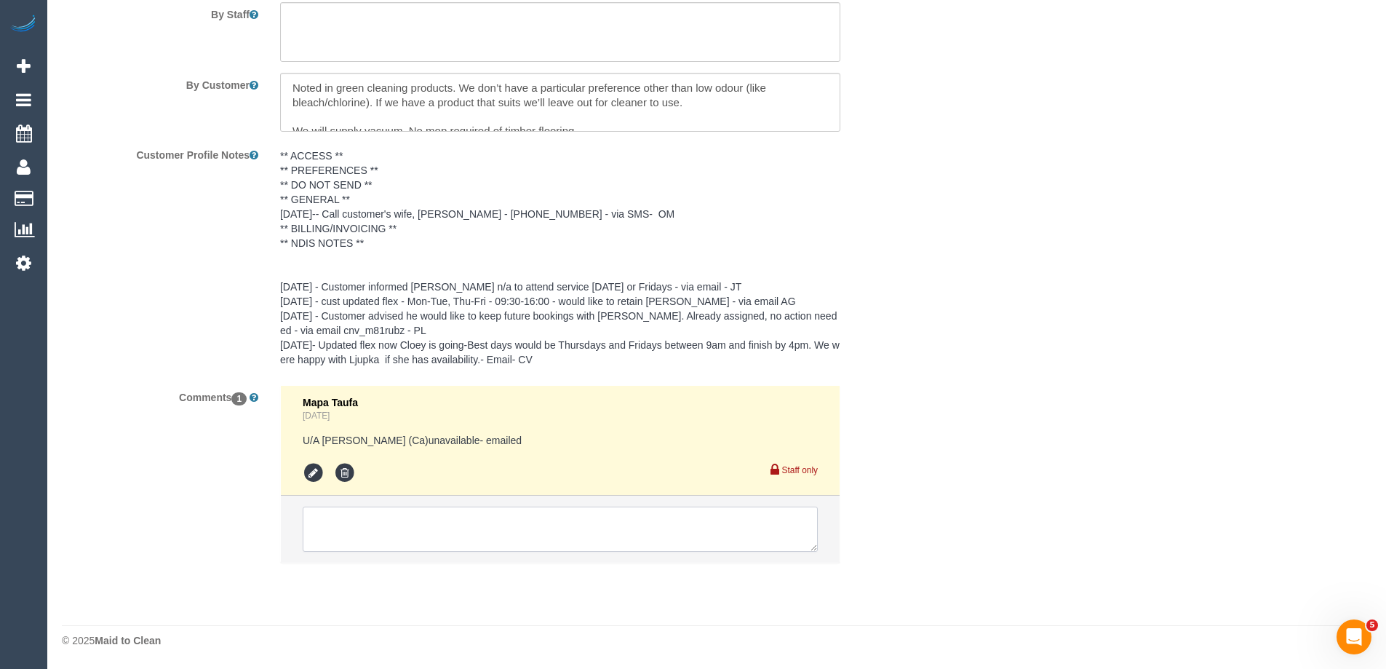
click at [466, 530] on textarea at bounding box center [560, 528] width 515 height 45
paste textarea "Flex from customer: We can be fairly flexible most weekdays during hours betwee…"
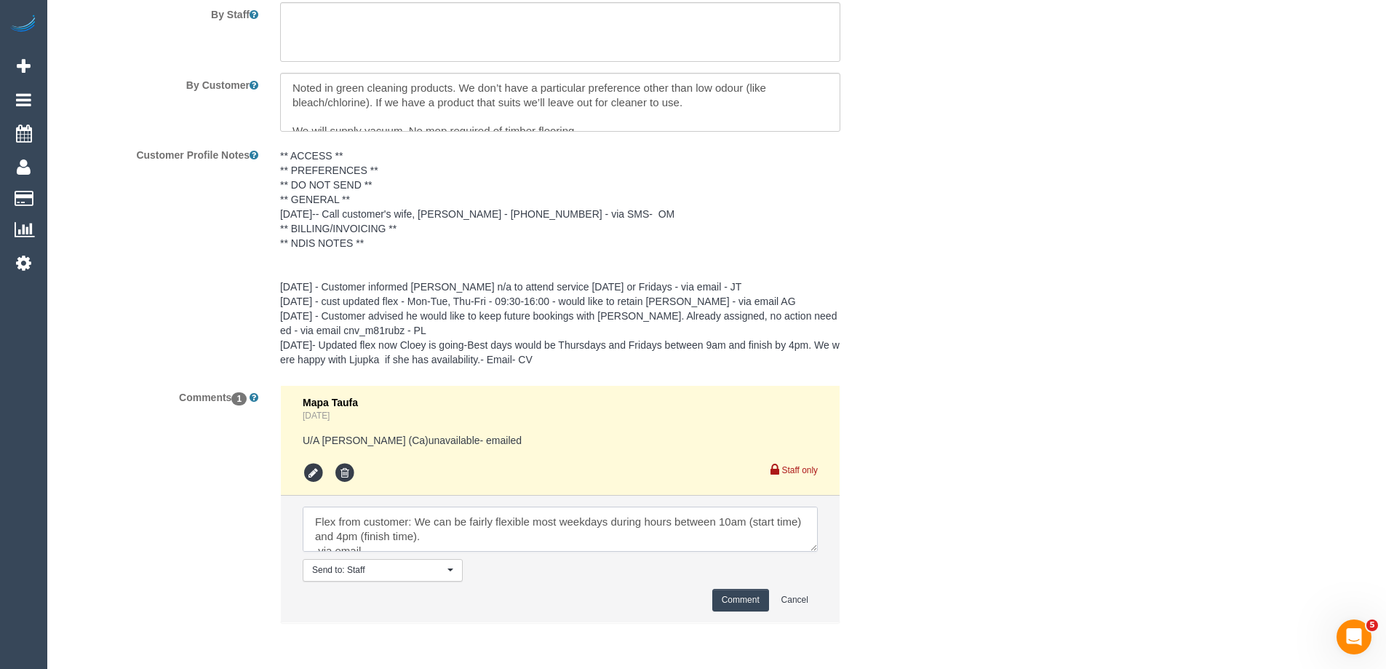
scroll to position [6, 0]
type textarea "Flex from customer: We can be fairly flexible most weekdays during hours betwee…"
click at [739, 594] on button "Comment" at bounding box center [740, 600] width 57 height 23
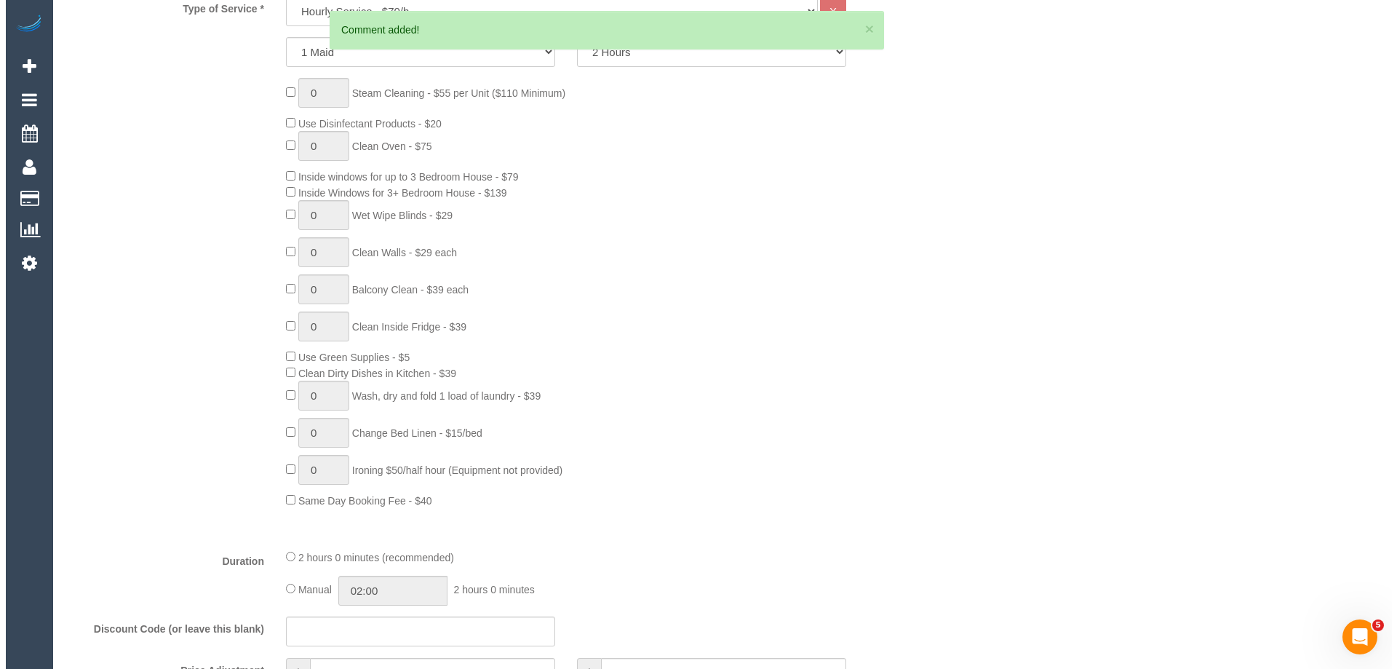
scroll to position [0, 0]
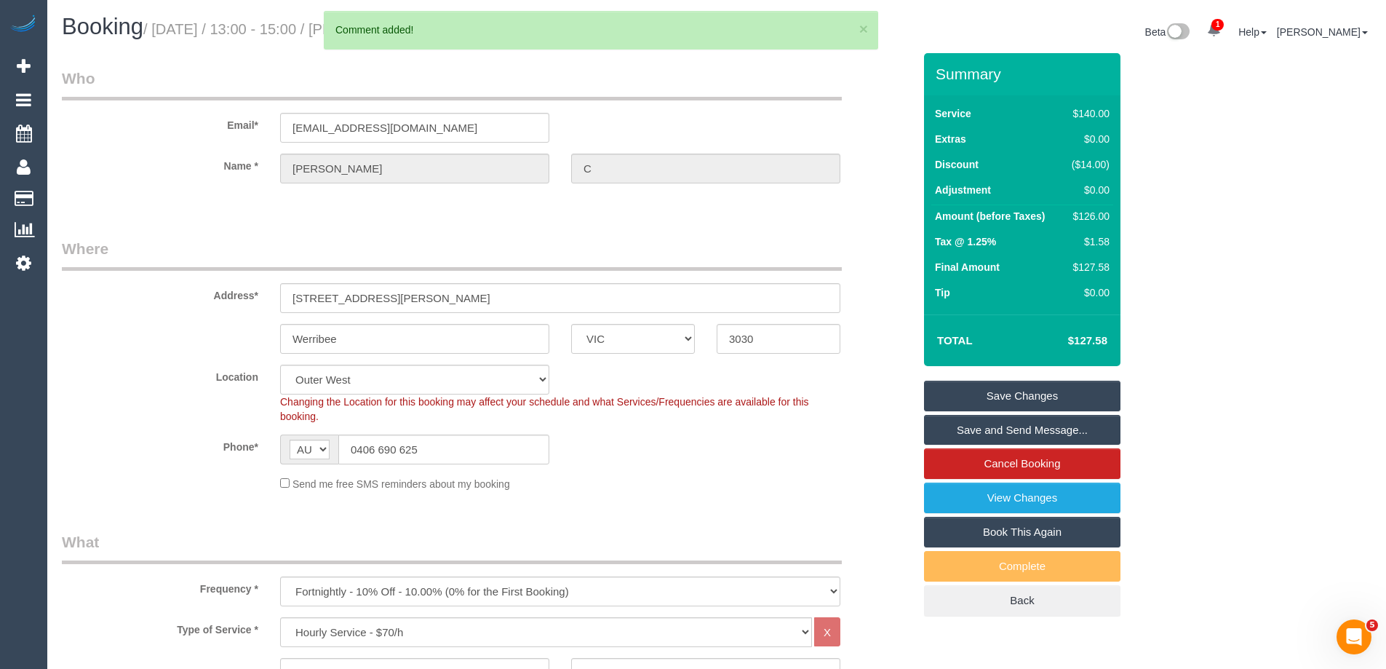
click at [1078, 395] on link "Save Changes" at bounding box center [1022, 396] width 196 height 31
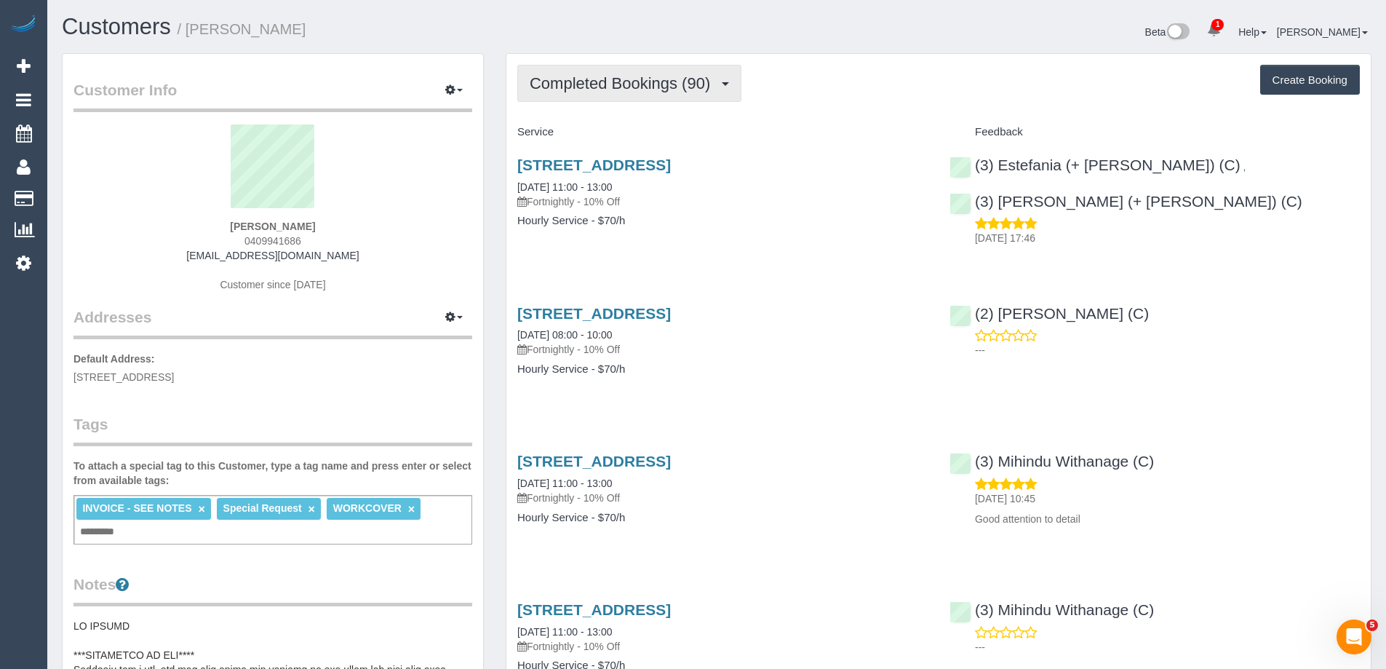
click at [642, 81] on span "Completed Bookings (90)" at bounding box center [624, 83] width 188 height 18
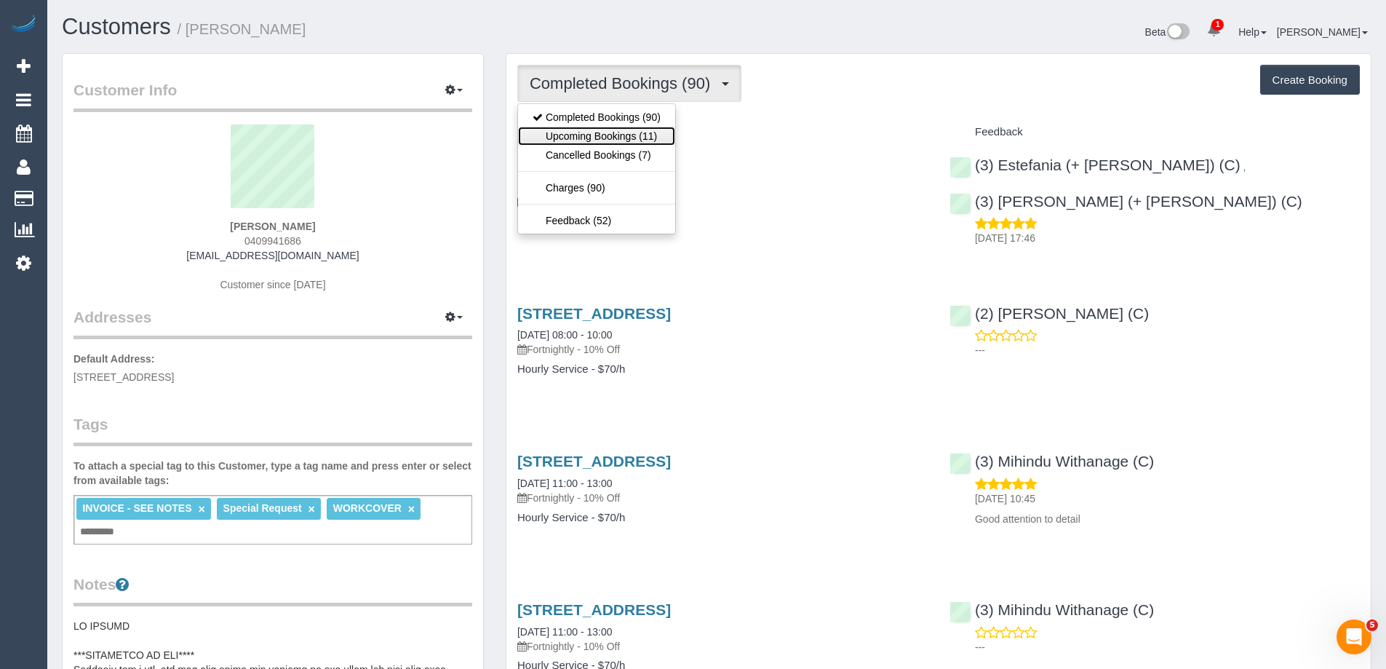
click at [633, 130] on link "Upcoming Bookings (11)" at bounding box center [596, 136] width 157 height 19
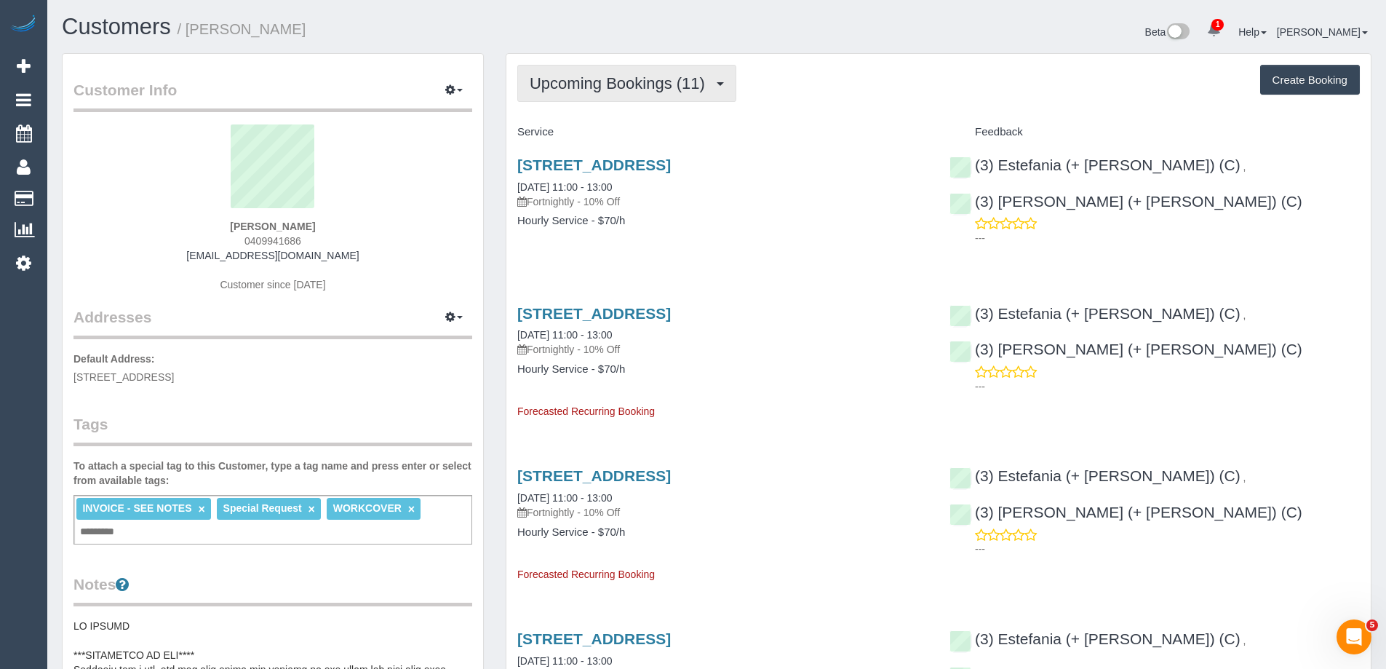
click at [626, 83] on span "Upcoming Bookings (11)" at bounding box center [621, 83] width 183 height 18
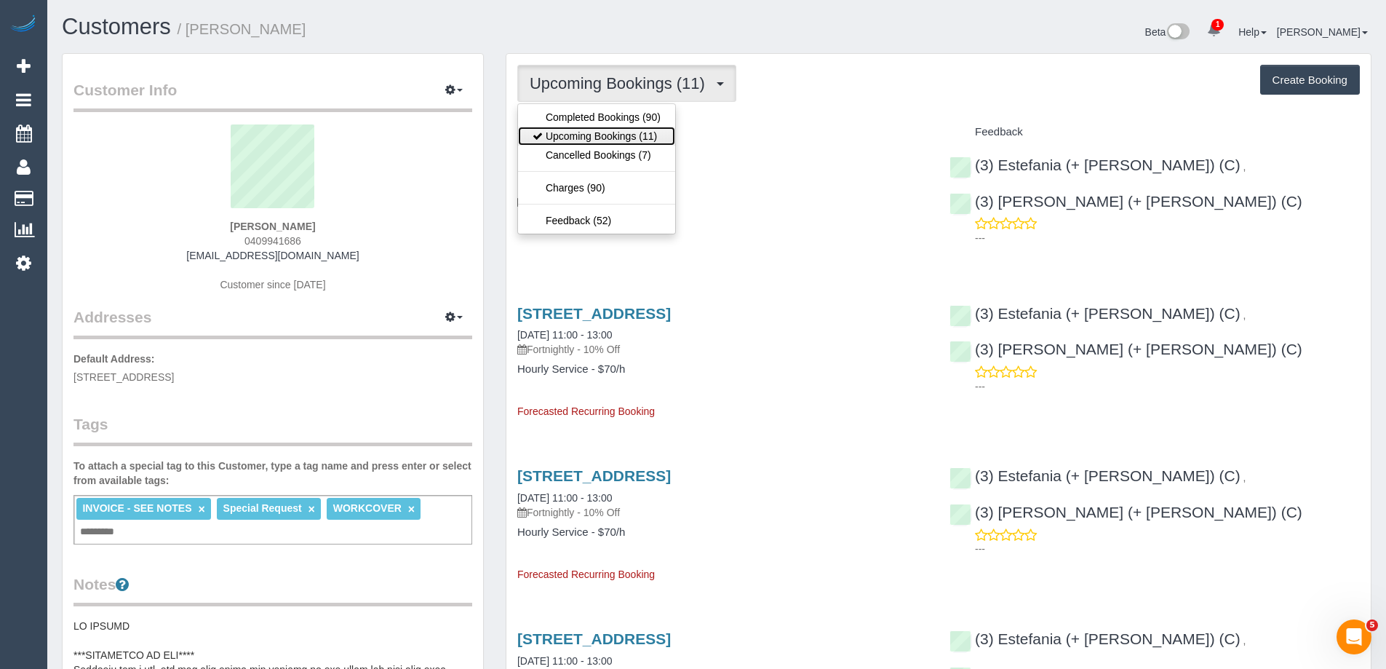
click at [623, 132] on link "Upcoming Bookings (11)" at bounding box center [596, 136] width 157 height 19
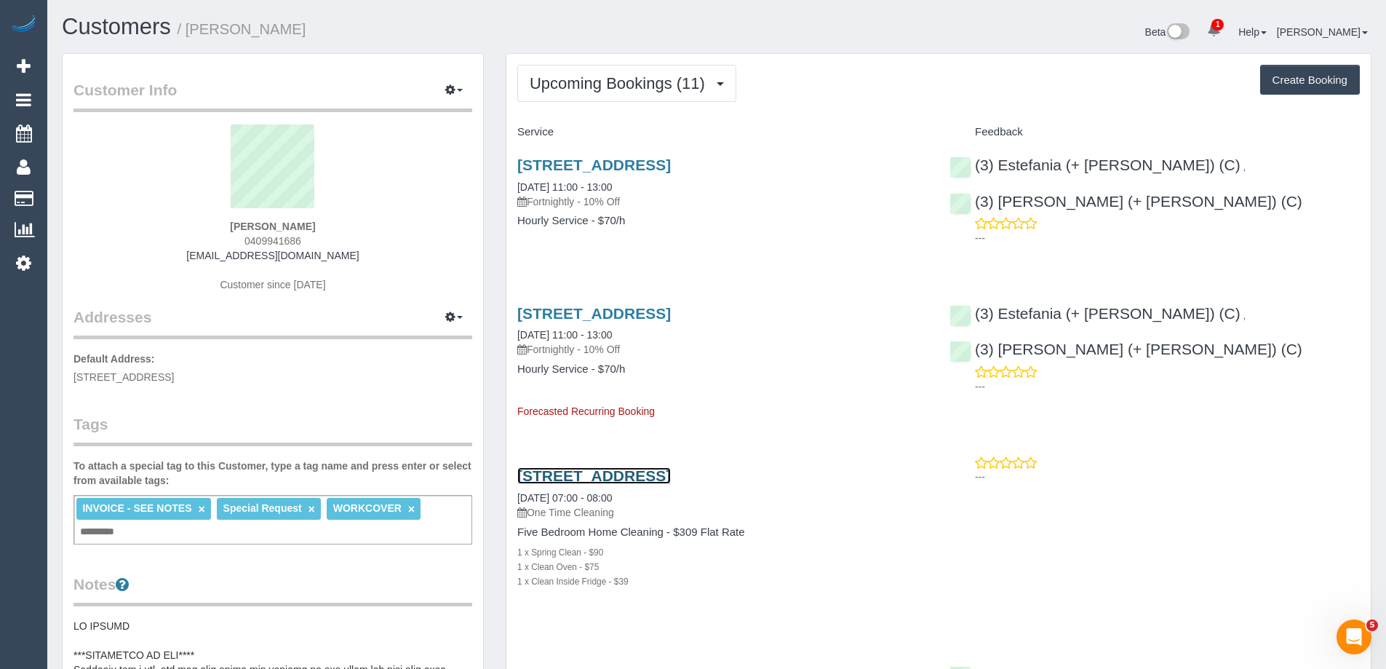
click at [671, 471] on link "61 Raleigh Street, Thornbury, VIC 3071" at bounding box center [594, 475] width 154 height 17
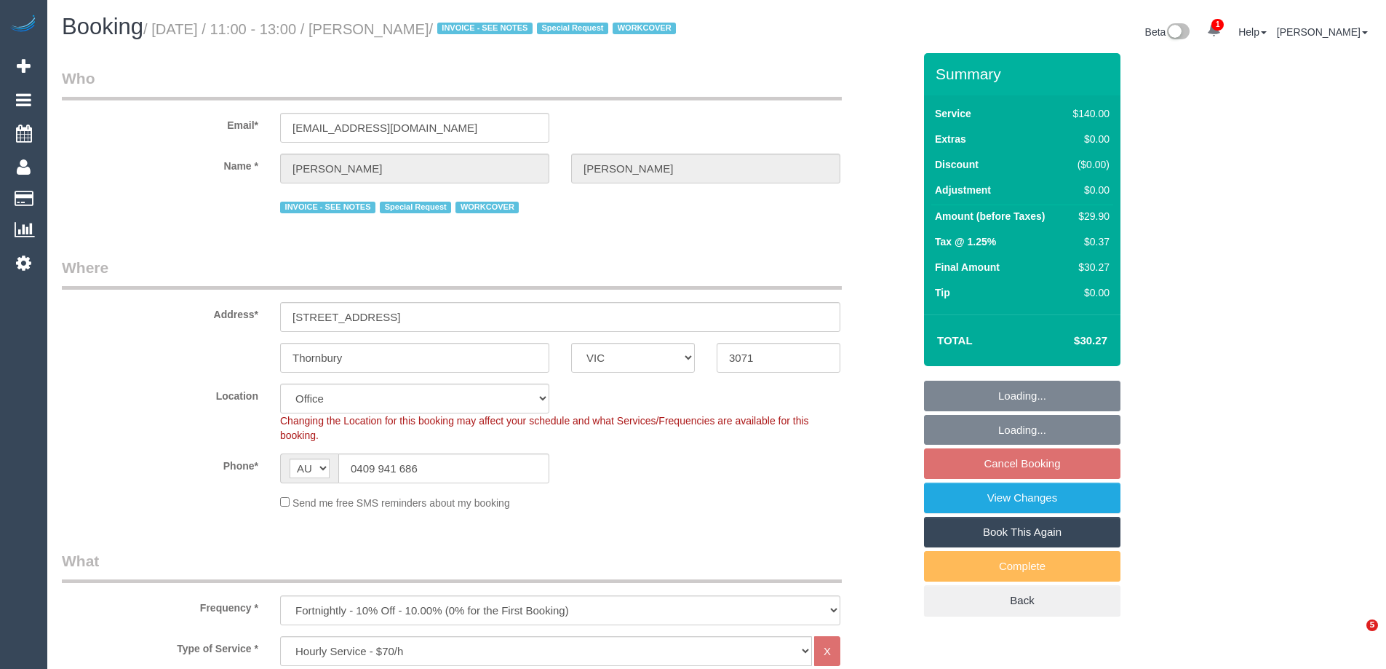
select select "VIC"
select select "number:27"
select select "number:14"
select select "number:18"
click at [1025, 547] on link "Book This Again" at bounding box center [1022, 532] width 196 height 31
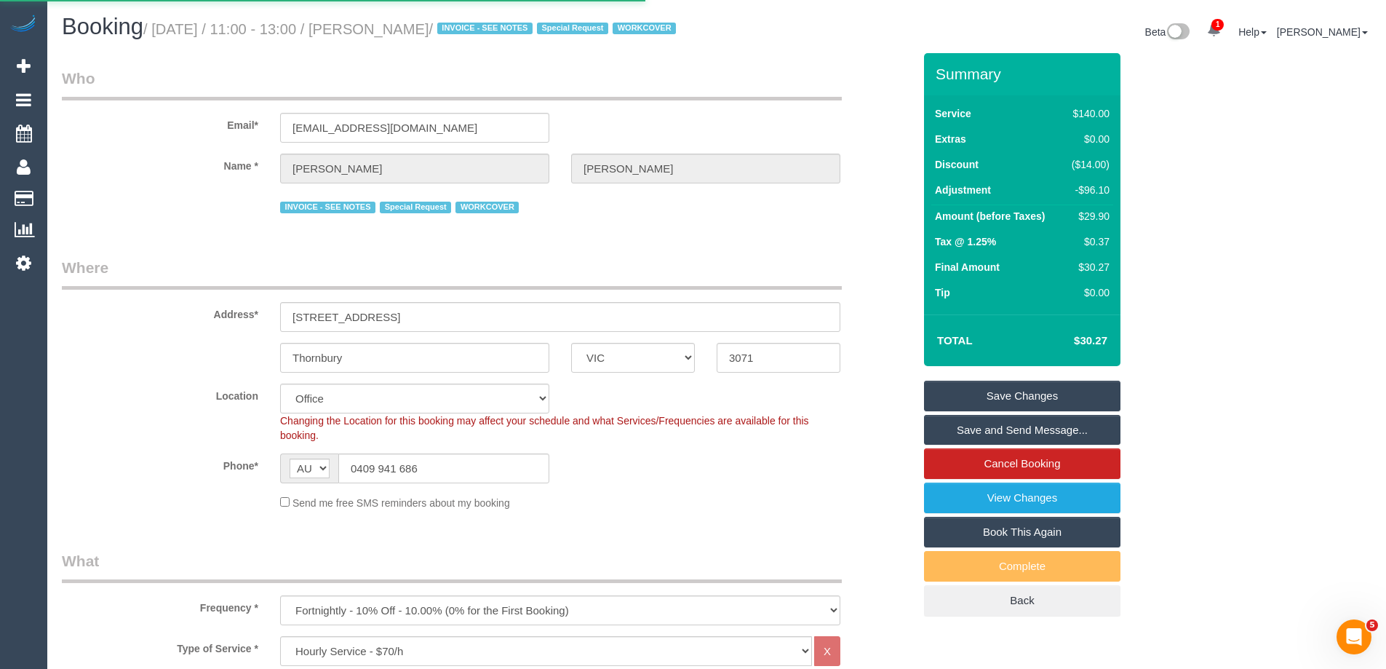
select select "VIC"
select select "number:27"
select select "number:14"
select select "number:18"
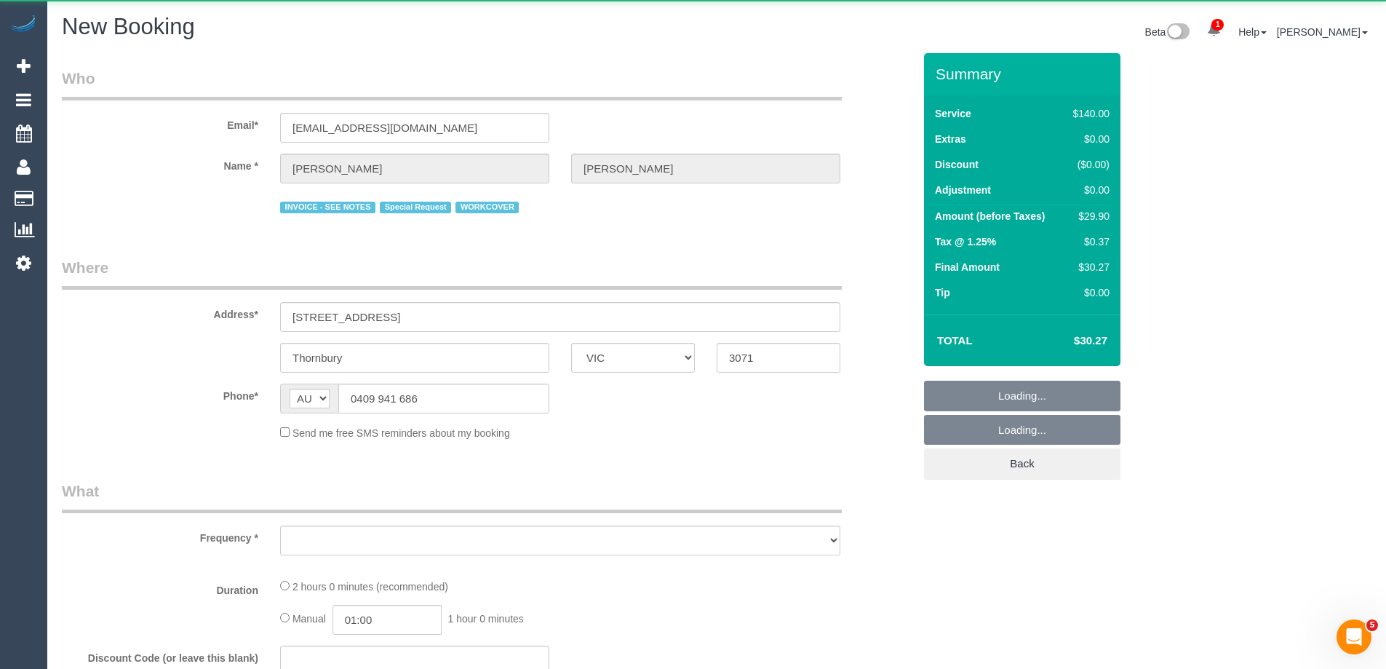
select select "string:stripe-pm_1Pq1pI2GScqysDRVD0rwJKBS"
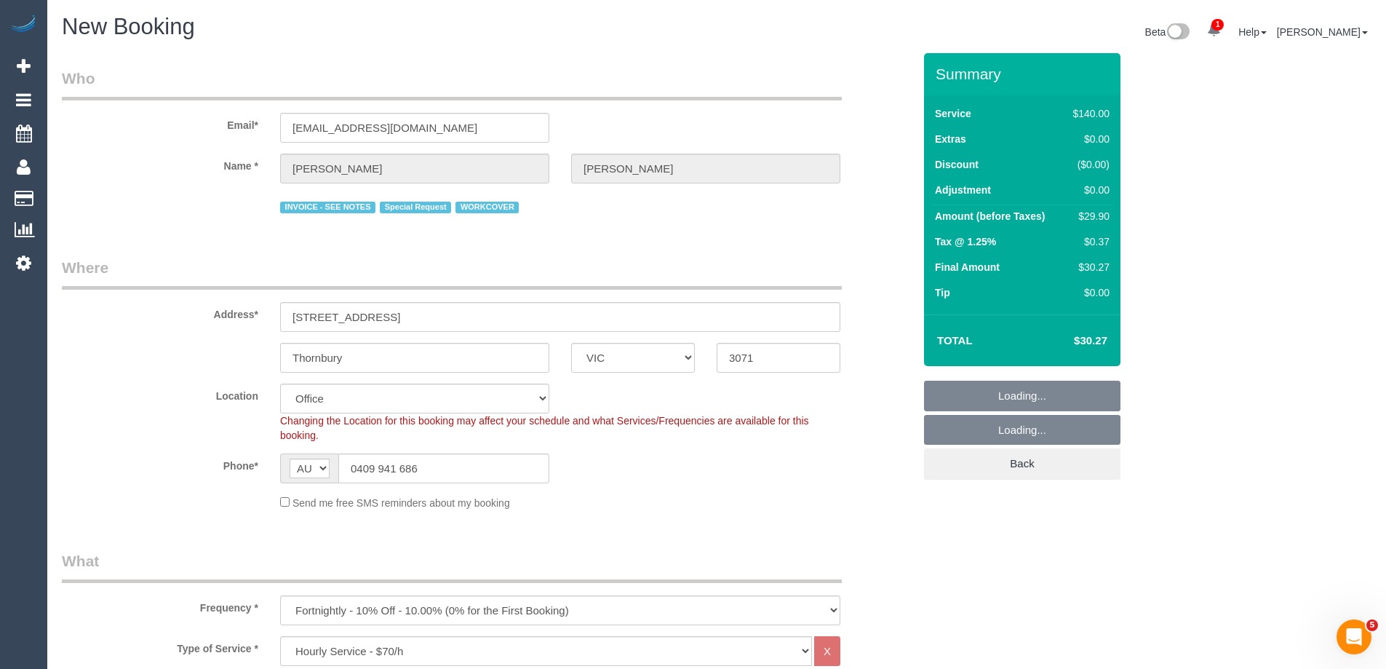
select select "object:5451"
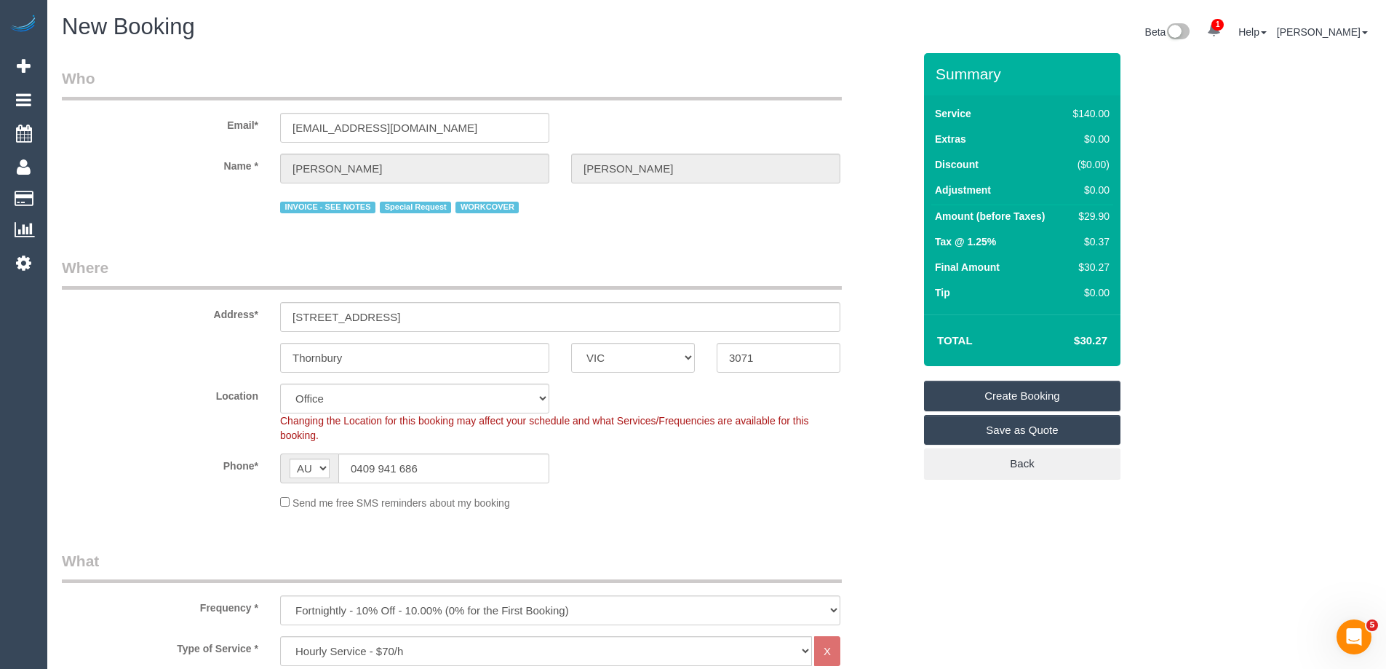
select select "47"
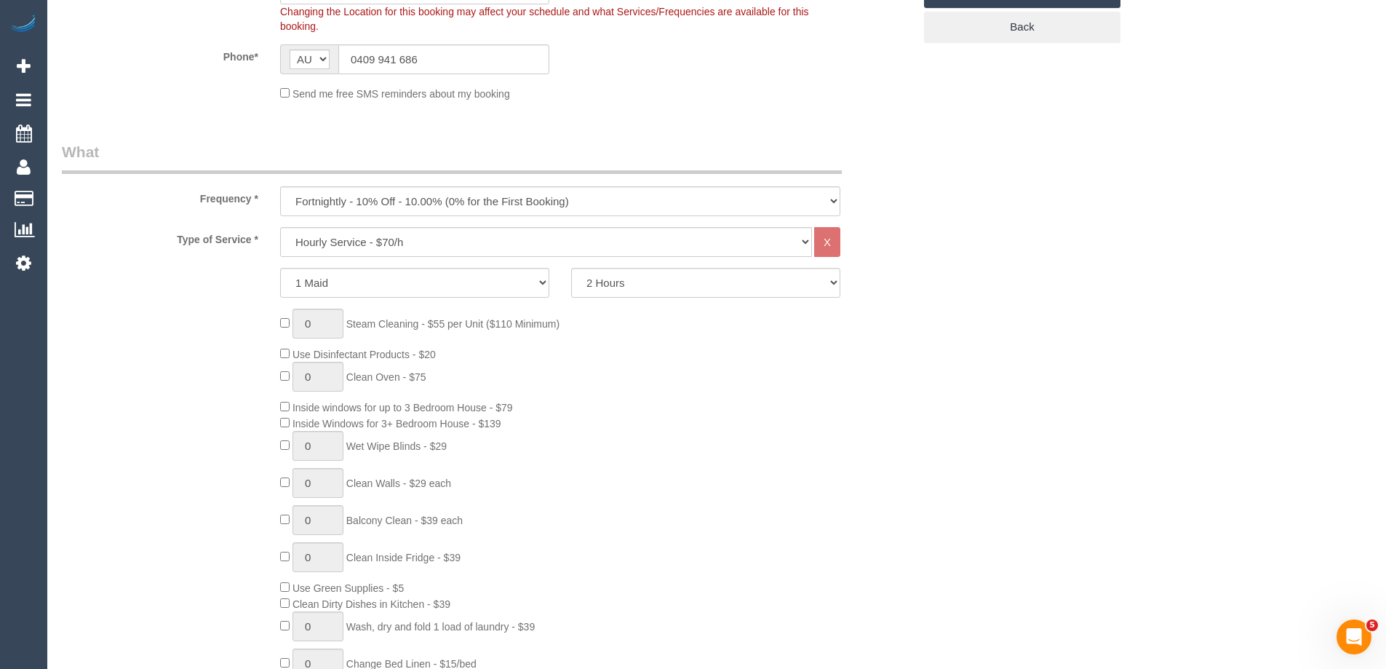
scroll to position [464, 0]
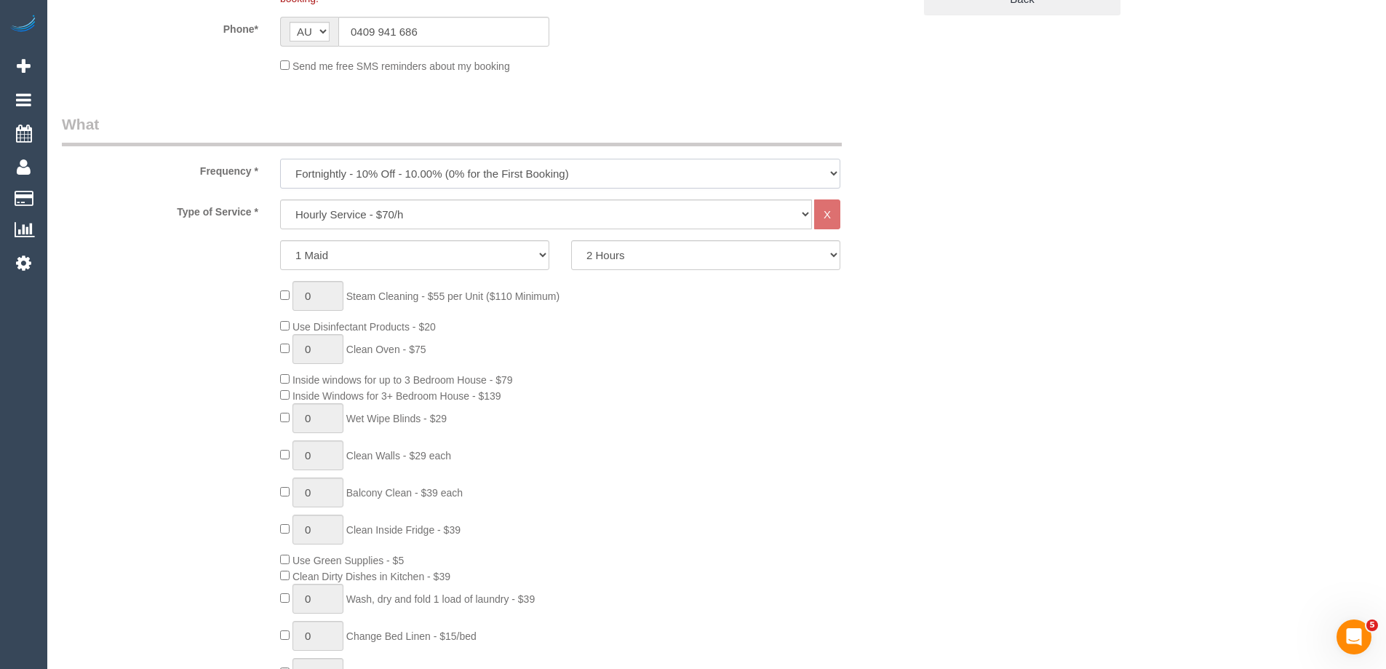
click at [353, 175] on select "One Time Cleaning Weekly - 10% Off - 10.00% (0% for the First Booking) Fortnigh…" at bounding box center [560, 174] width 560 height 30
select select "object:5457"
click at [280, 159] on select "One Time Cleaning Weekly - 10% Off - 10.00% (0% for the First Booking) Fortnigh…" at bounding box center [560, 174] width 560 height 30
click at [386, 217] on select "Hourly Service - $70/h Hourly Service - $65/h Hourly Service - $60/h Hourly Ser…" at bounding box center [546, 214] width 532 height 30
select select "214"
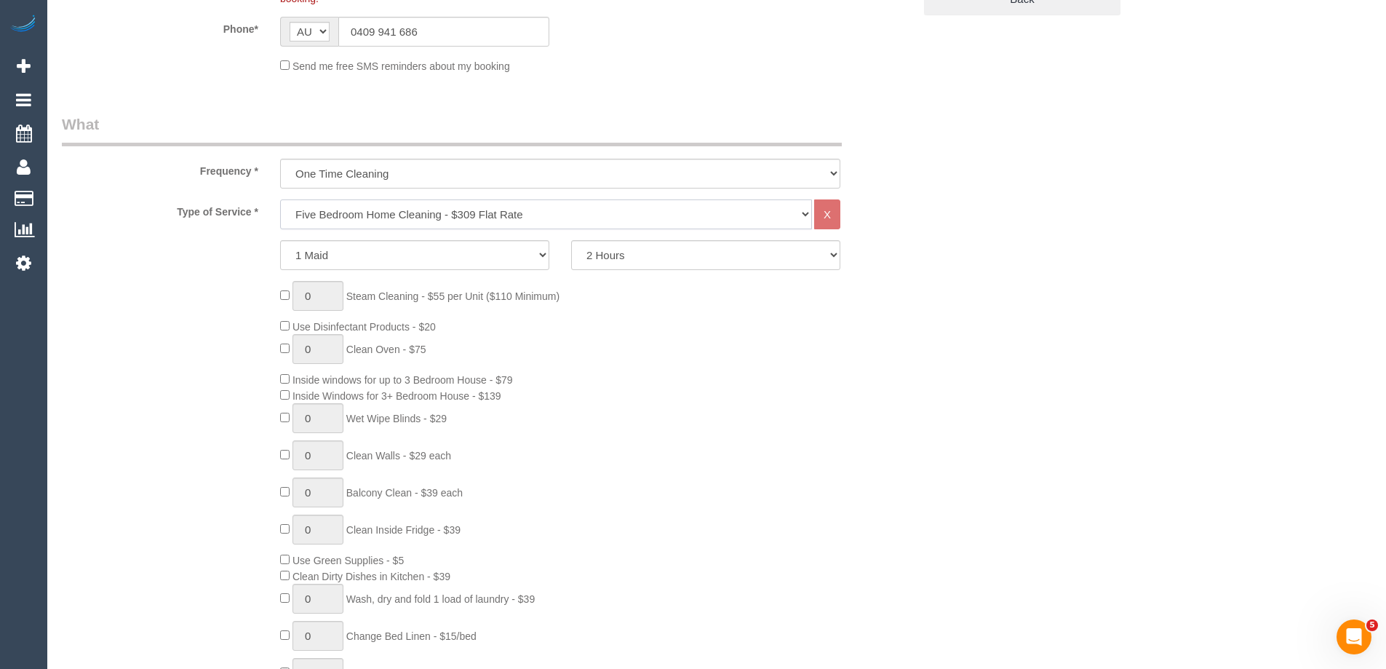
click at [280, 199] on select "Hourly Service - $70/h Hourly Service - $65/h Hourly Service - $60/h Hourly Ser…" at bounding box center [546, 214] width 532 height 30
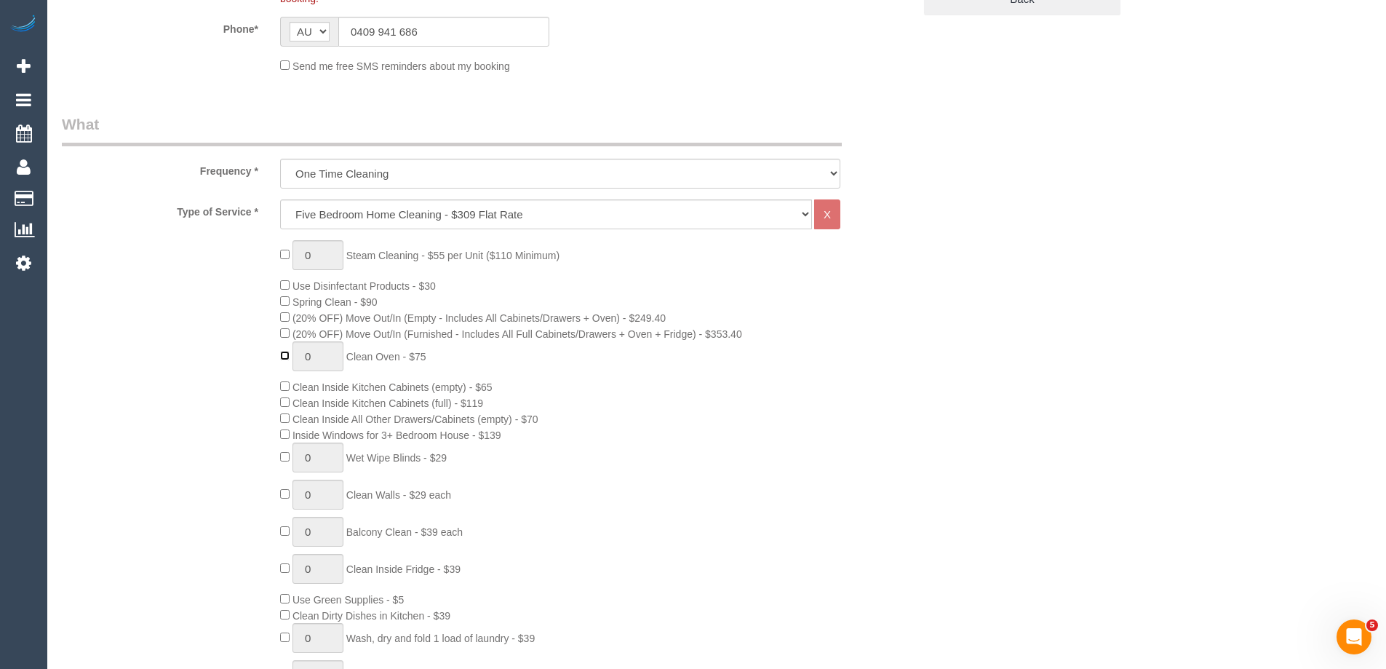
type input "1"
click at [602, 520] on div "0 Steam Cleaning - $55 per Unit ($110 Minimum) Use Disinfectant Products - $30 …" at bounding box center [596, 495] width 655 height 510
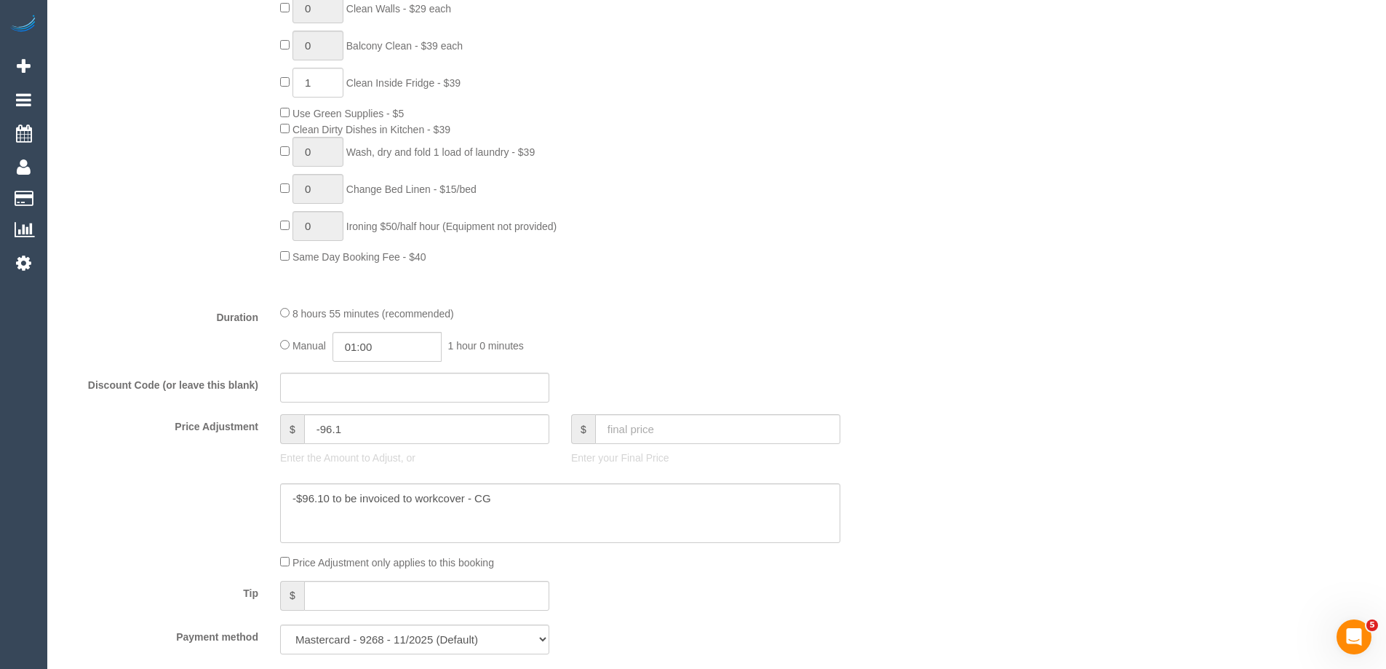
scroll to position [974, 0]
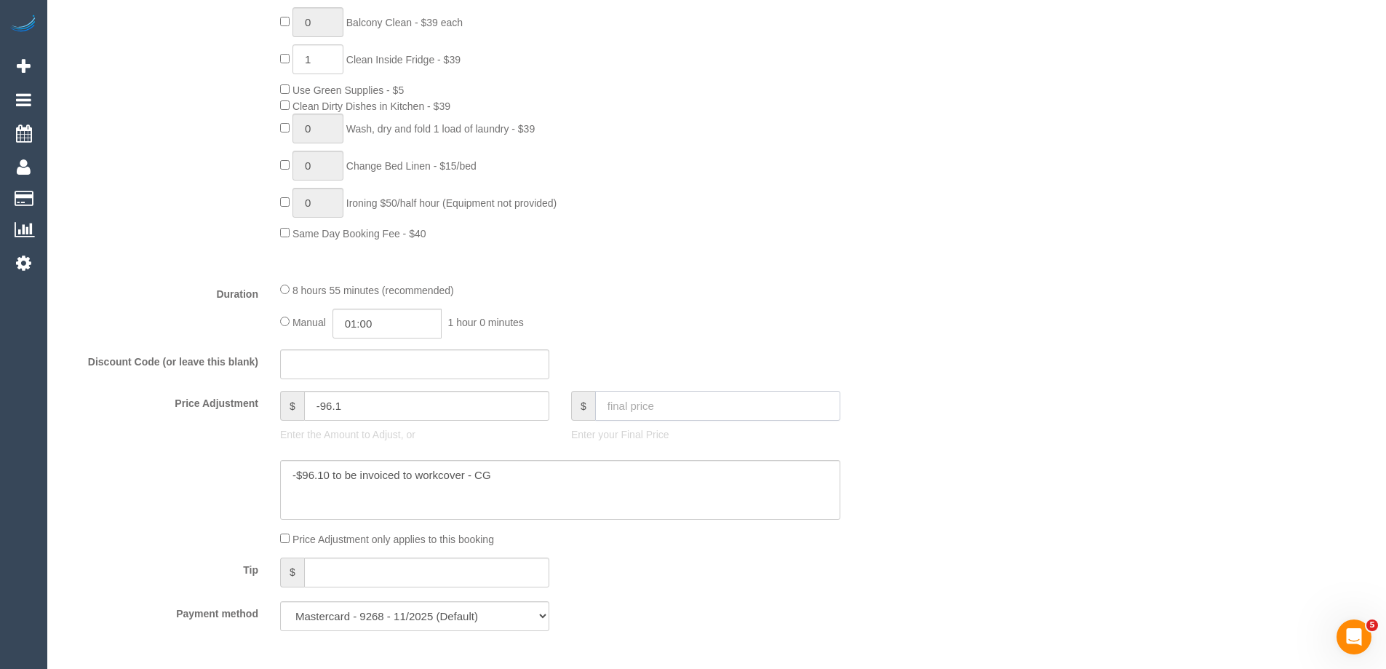
click at [687, 396] on input "text" at bounding box center [717, 406] width 245 height 30
type input "370.17"
click at [688, 319] on div "Manual 01:00 1 hour 0 minutes" at bounding box center [560, 324] width 560 height 30
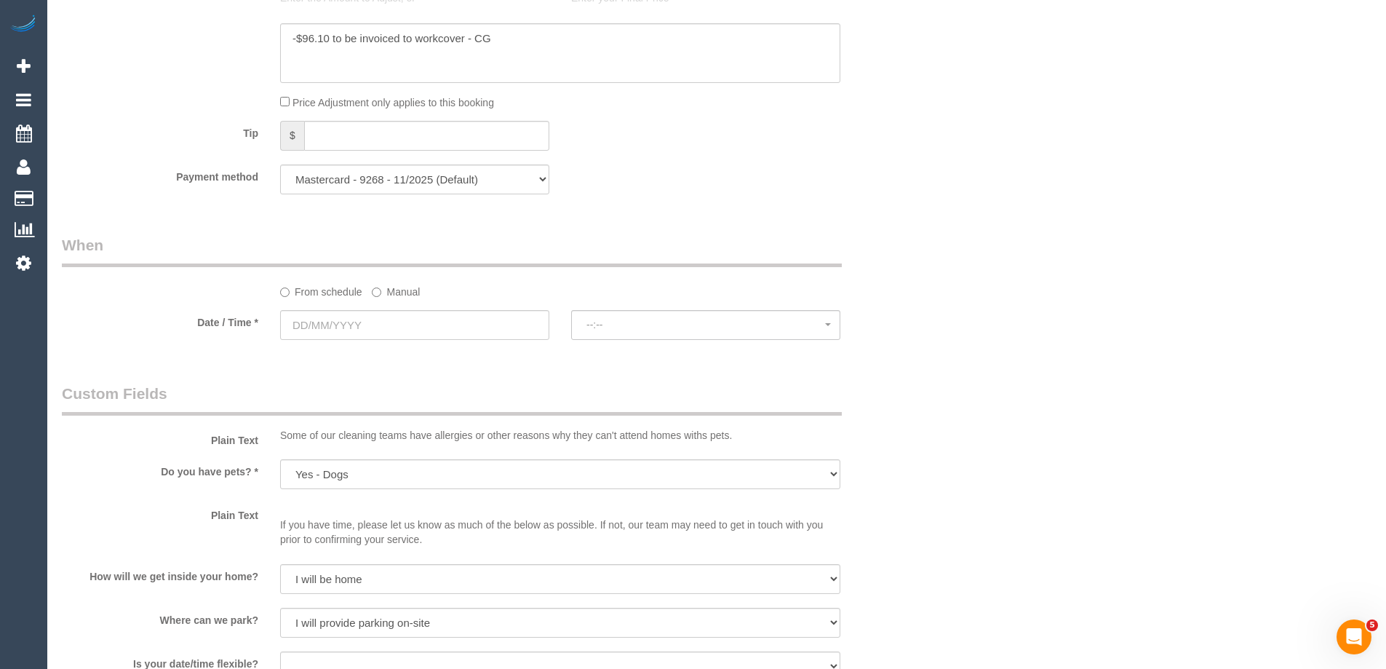
type input "-147.4"
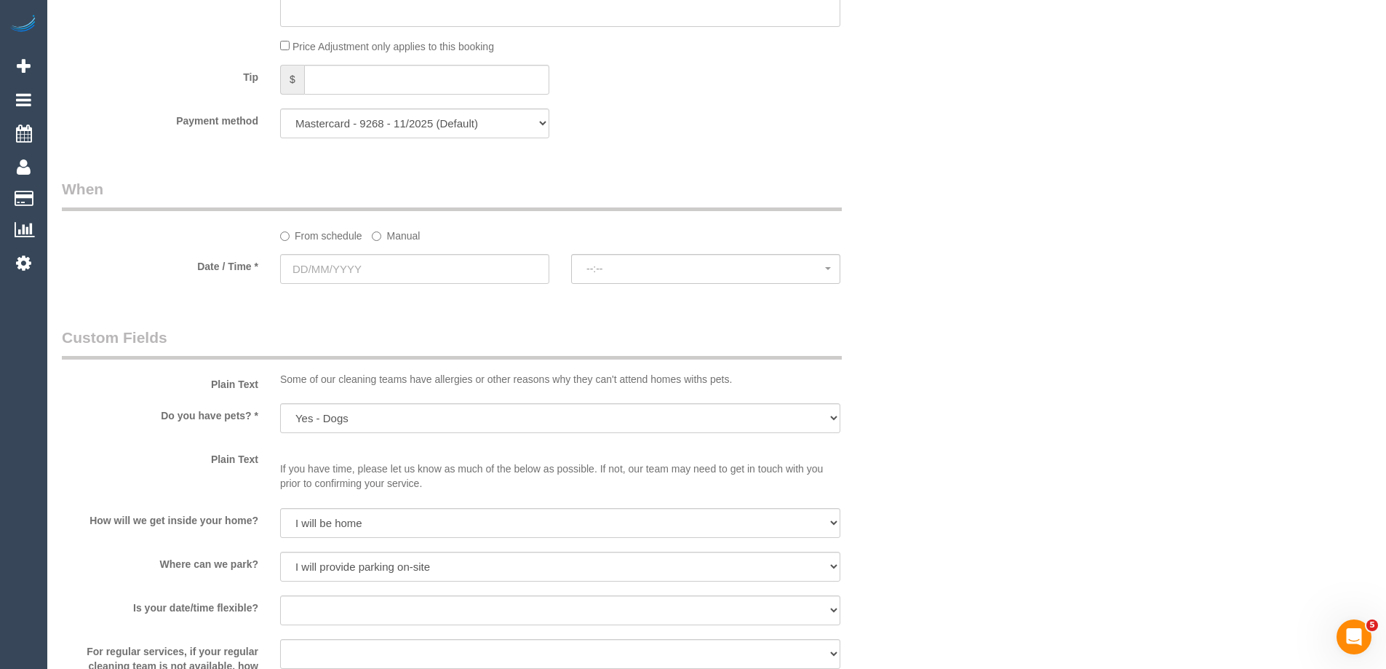
scroll to position [1483, 0]
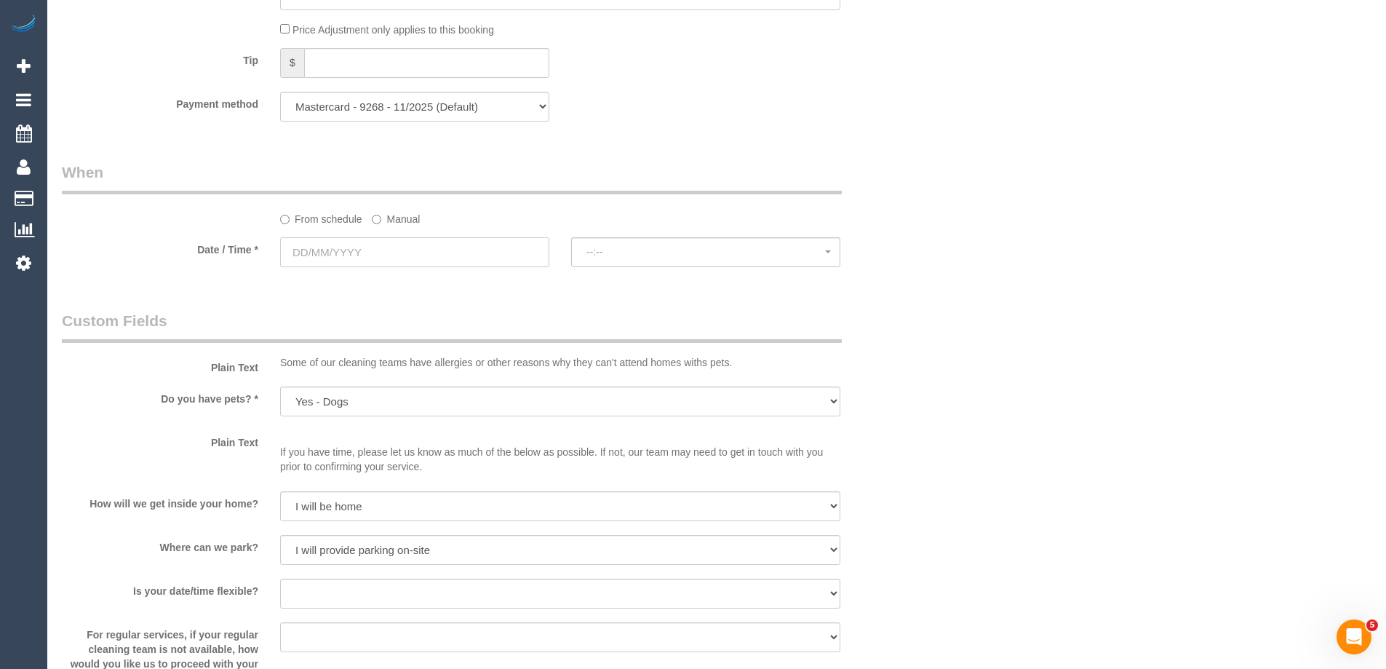
click at [383, 244] on input "text" at bounding box center [414, 252] width 269 height 30
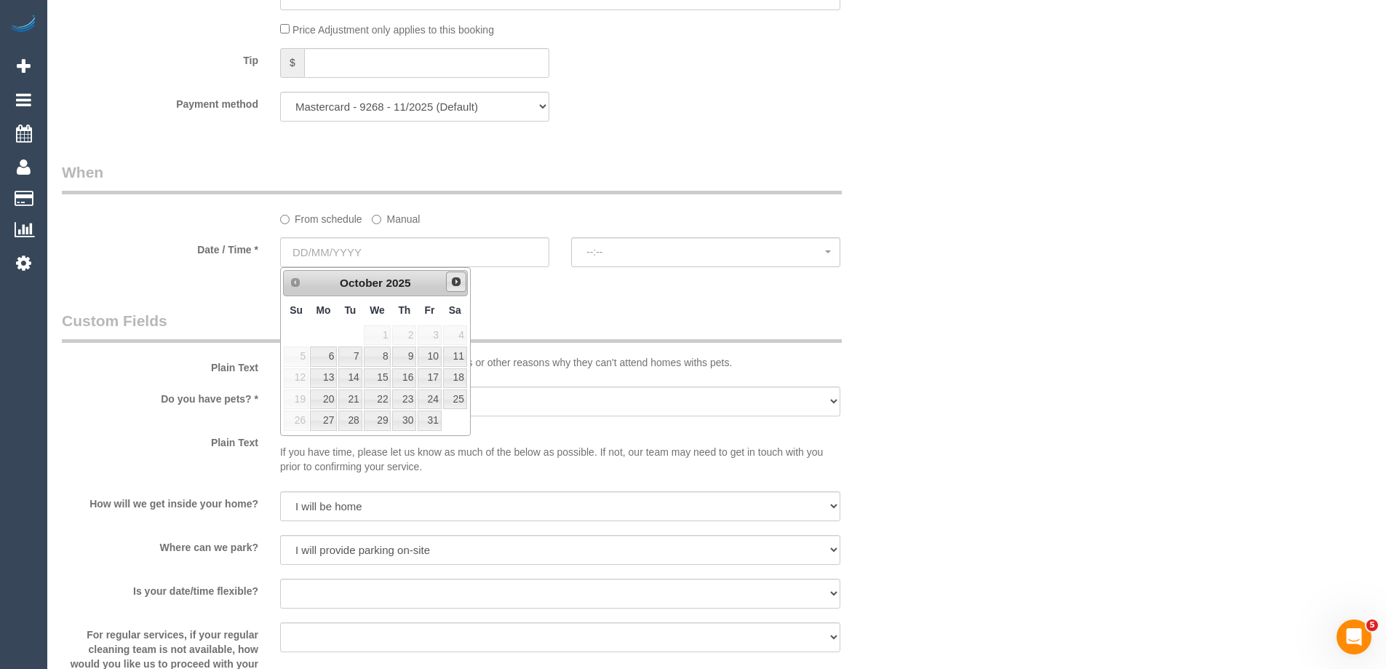
click at [453, 278] on span "Next" at bounding box center [456, 282] width 12 height 12
click at [458, 333] on link "1" at bounding box center [455, 335] width 24 height 20
type input "[DATE]"
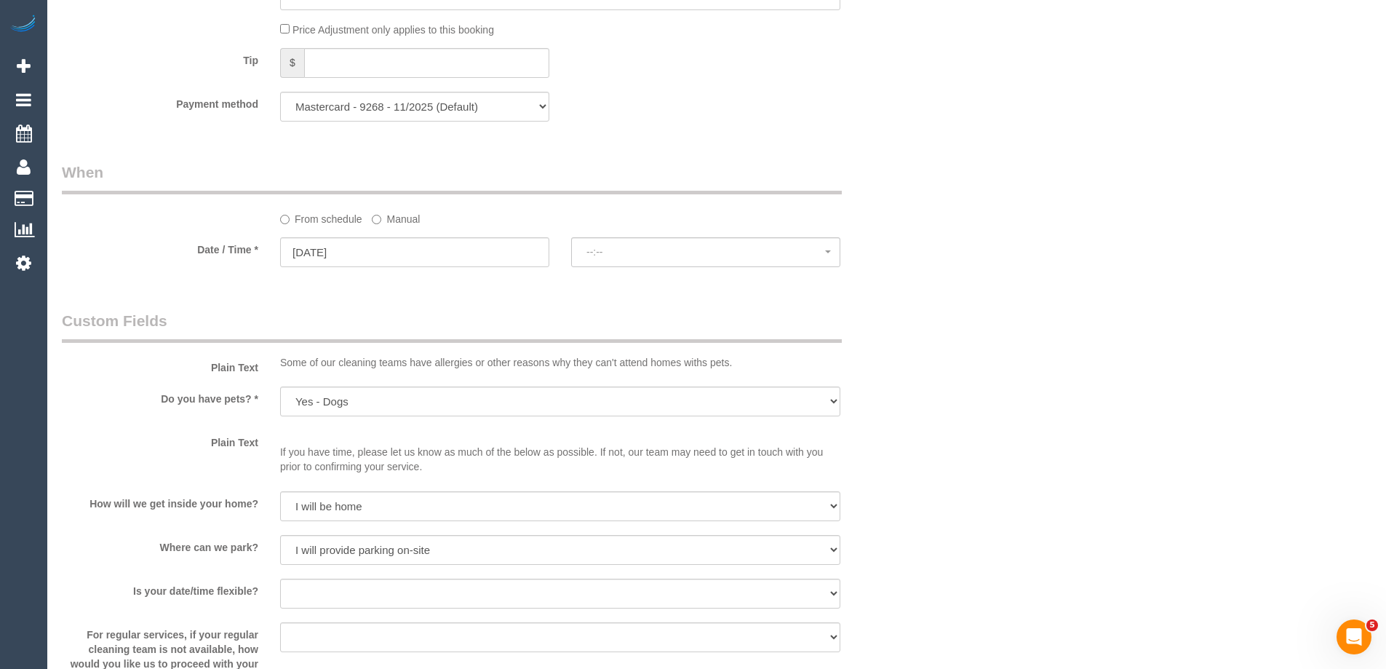
select select "spot6"
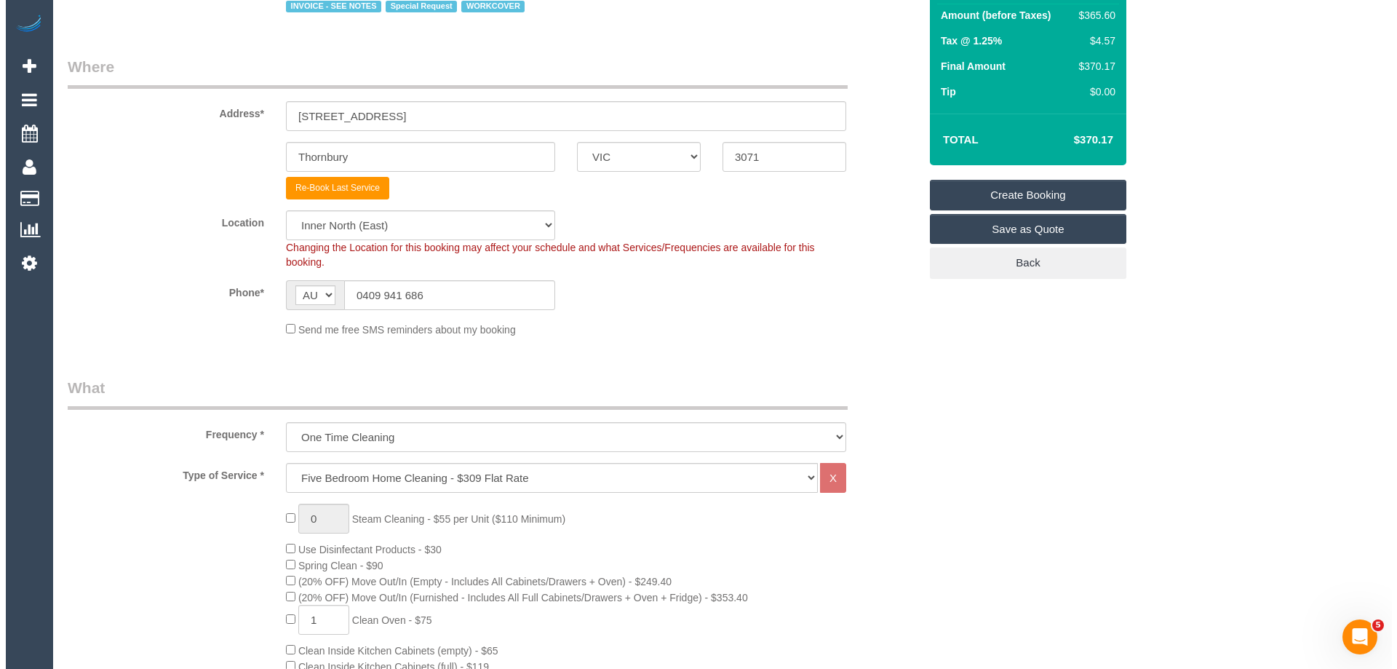
scroll to position [0, 0]
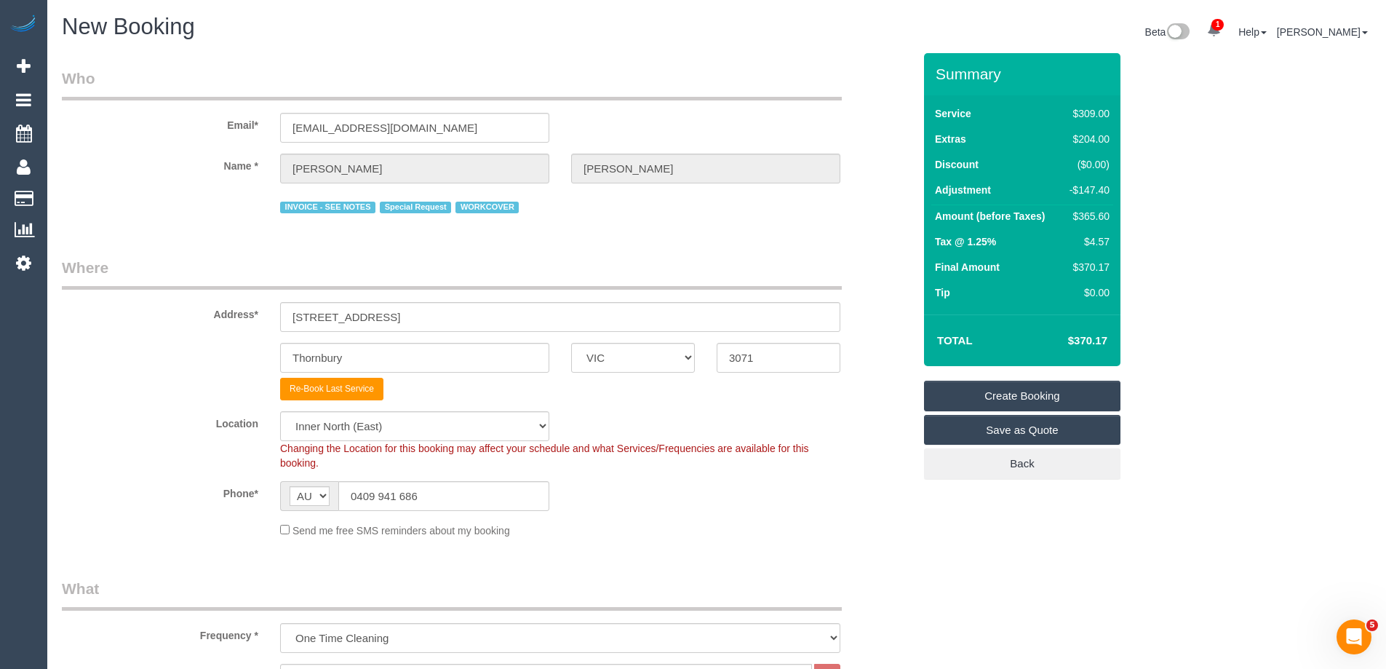
click at [1021, 399] on link "Create Booking" at bounding box center [1022, 396] width 196 height 31
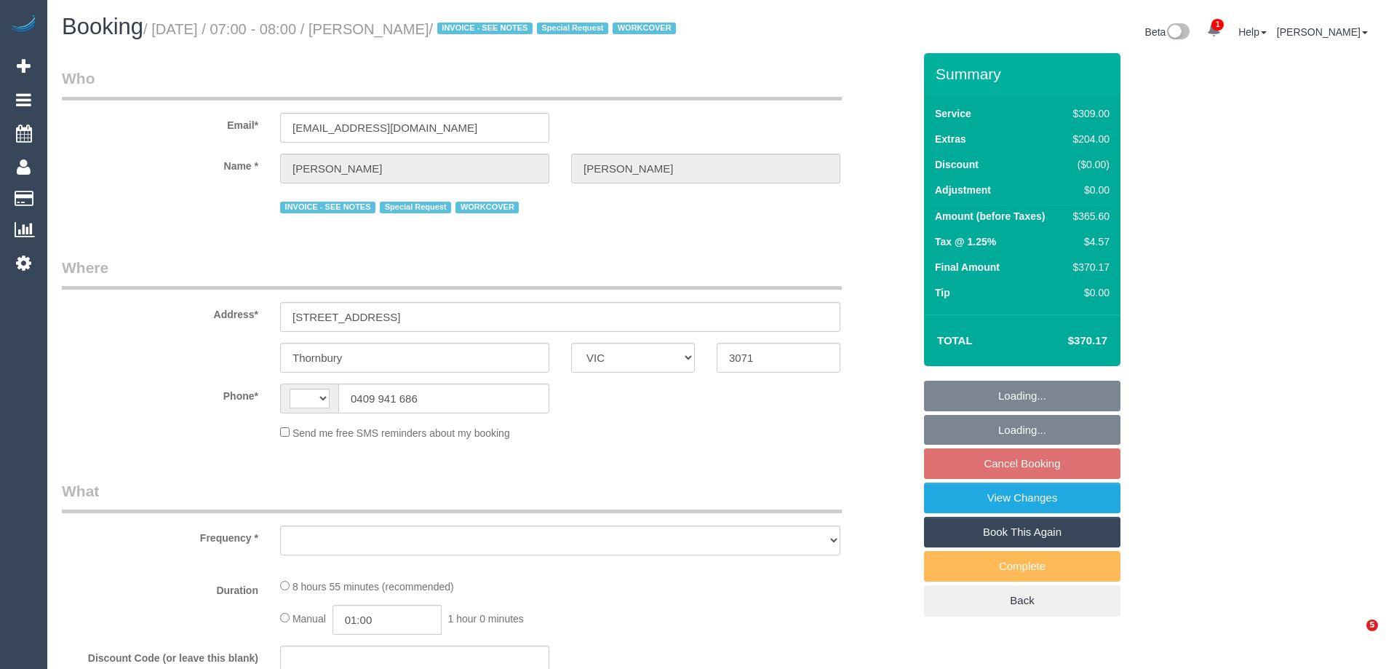
select select "VIC"
select select "string:stripe-pm_1Pq1pI2GScqysDRVD0rwJKBS"
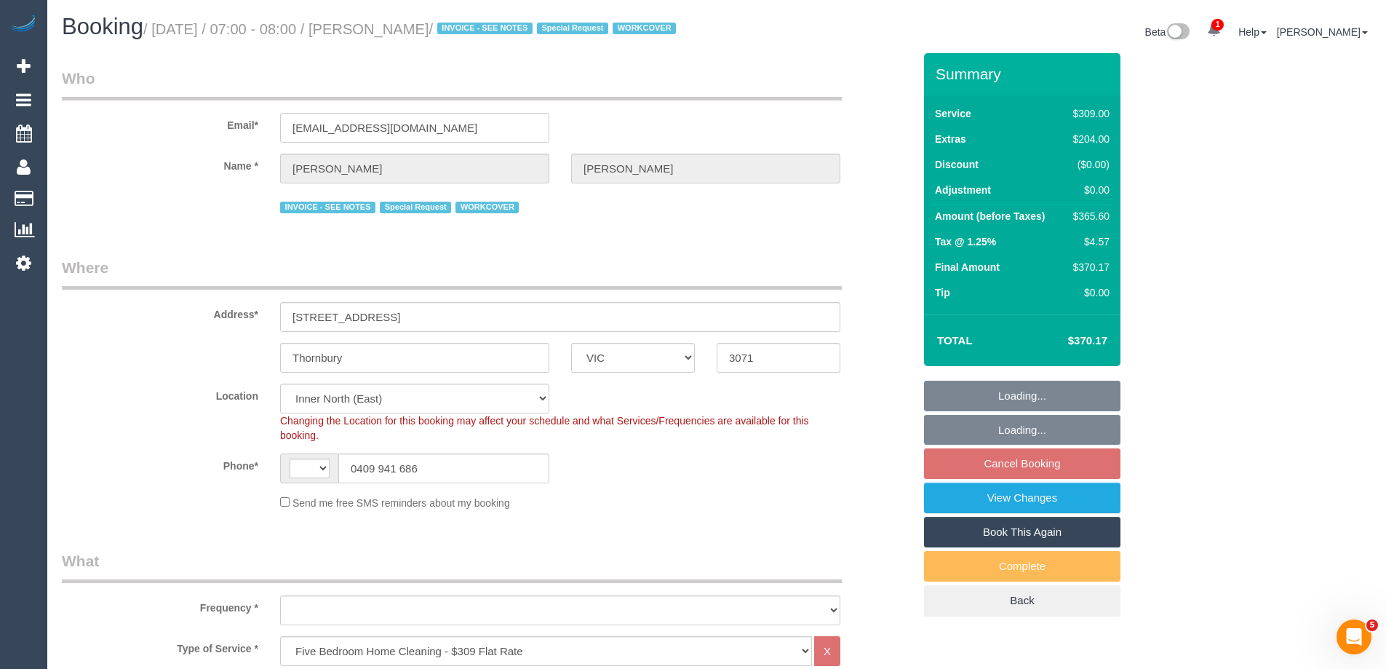
select select "string:AU"
select select "object:646"
select select "number:27"
select select "number:14"
select select "number:18"
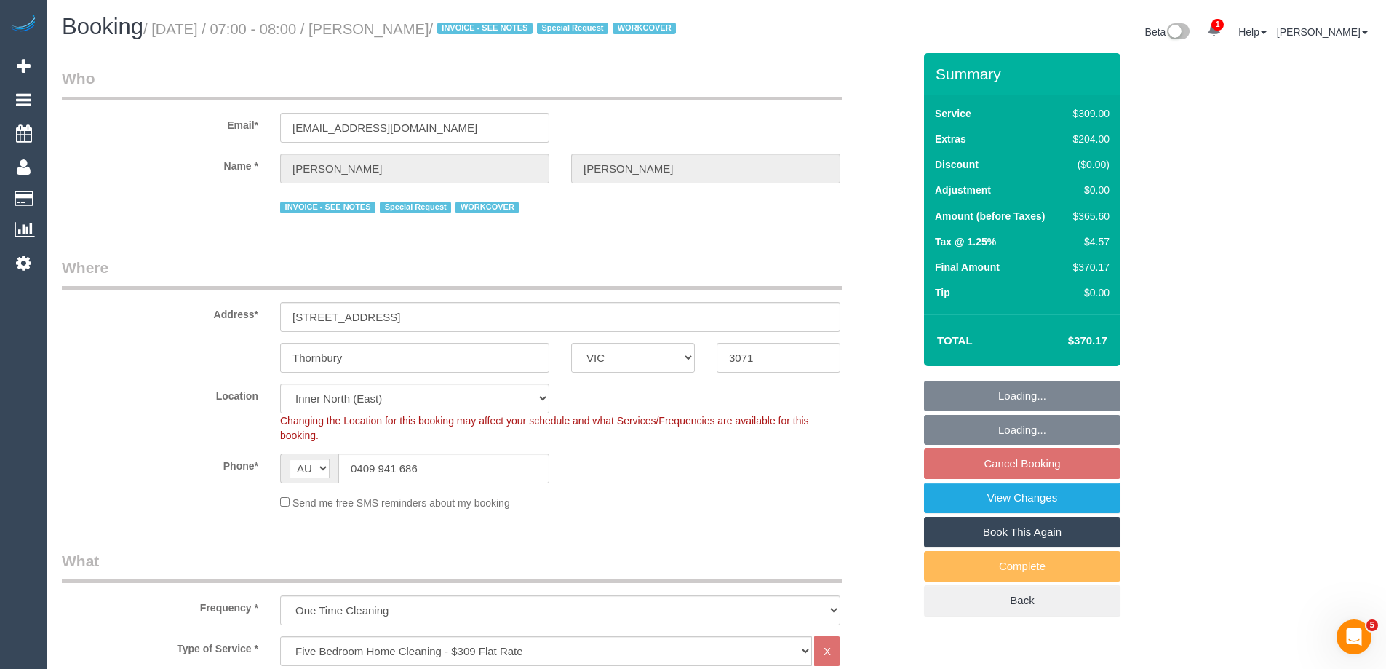
select select "object:1618"
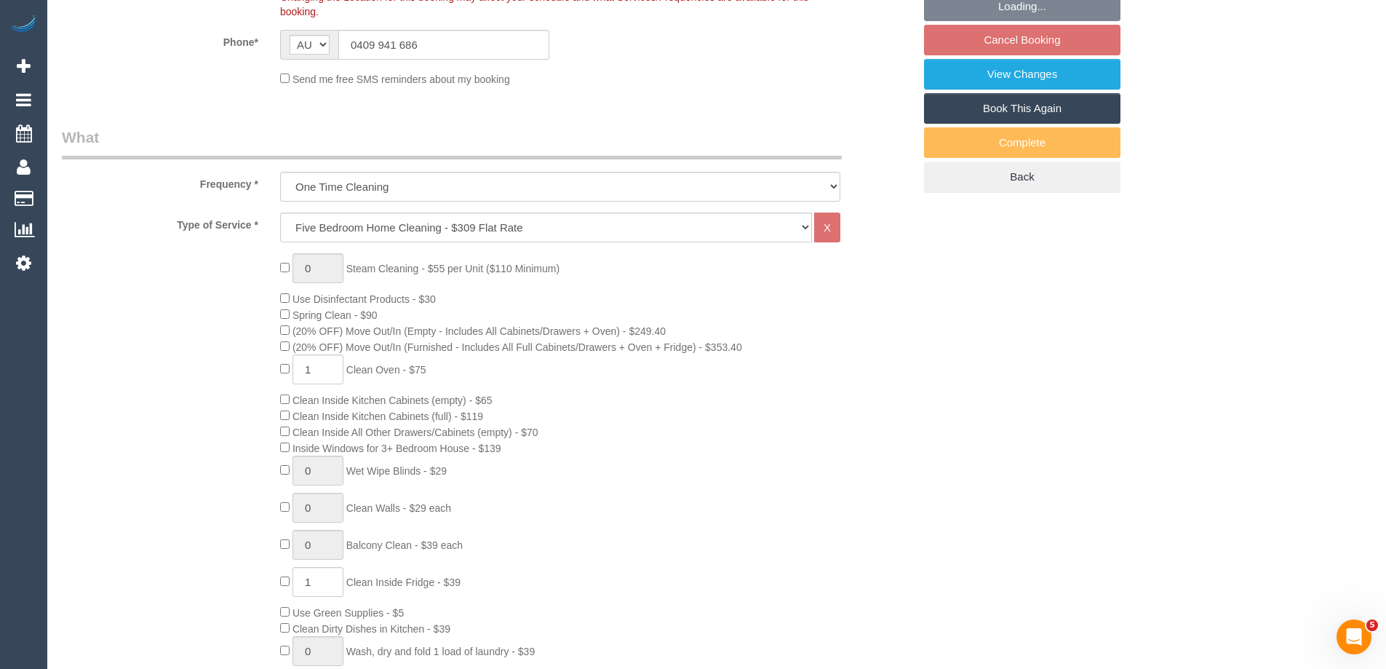
select select "spot1"
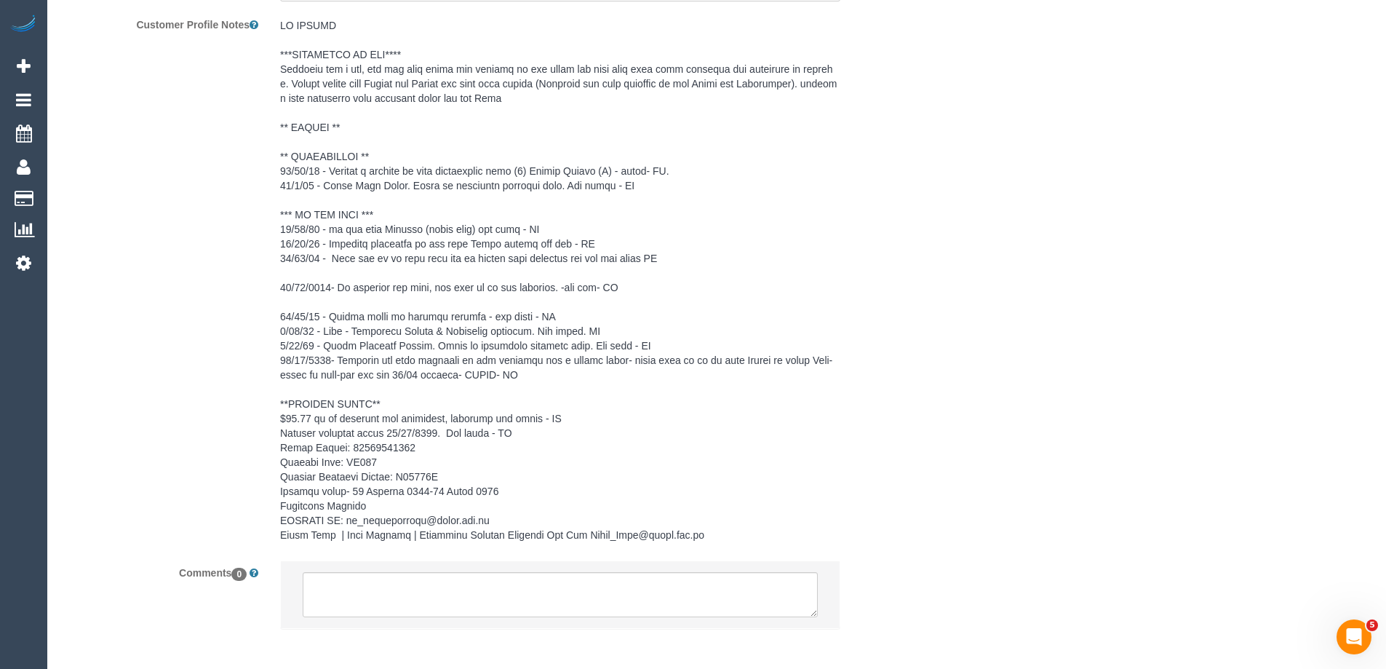
scroll to position [2679, 0]
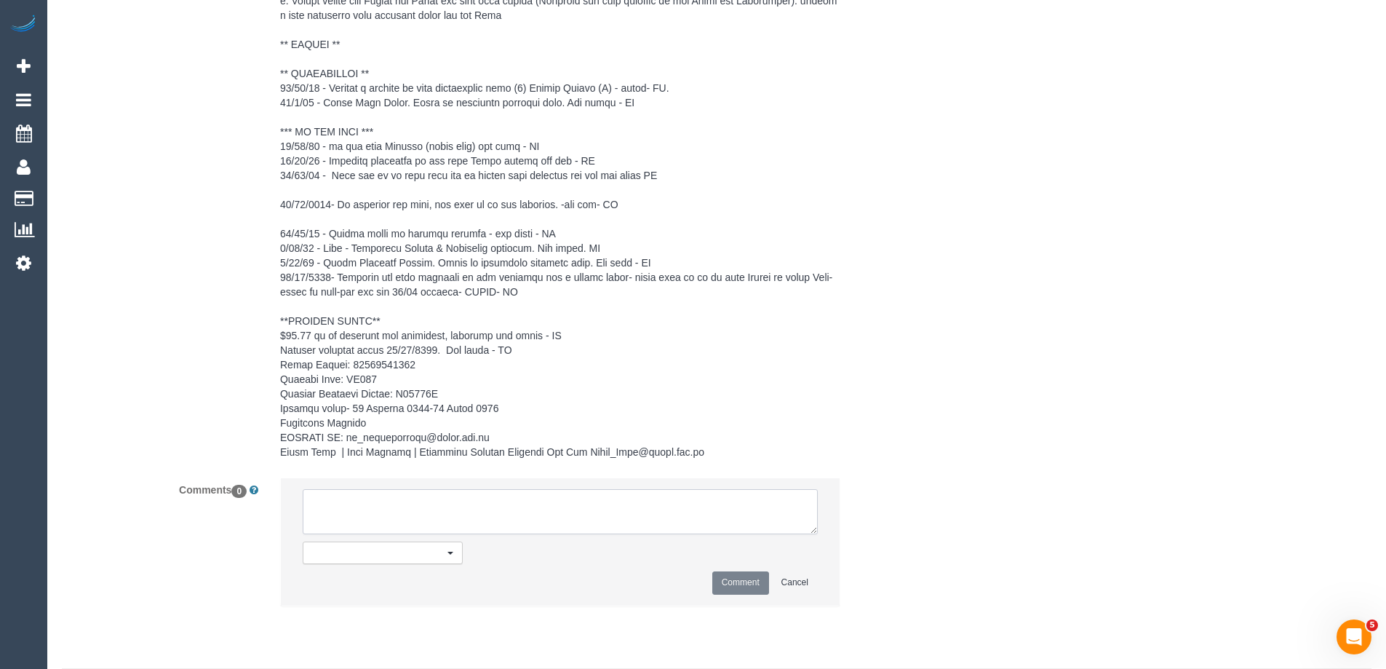
click at [428, 527] on textarea at bounding box center [560, 511] width 515 height 45
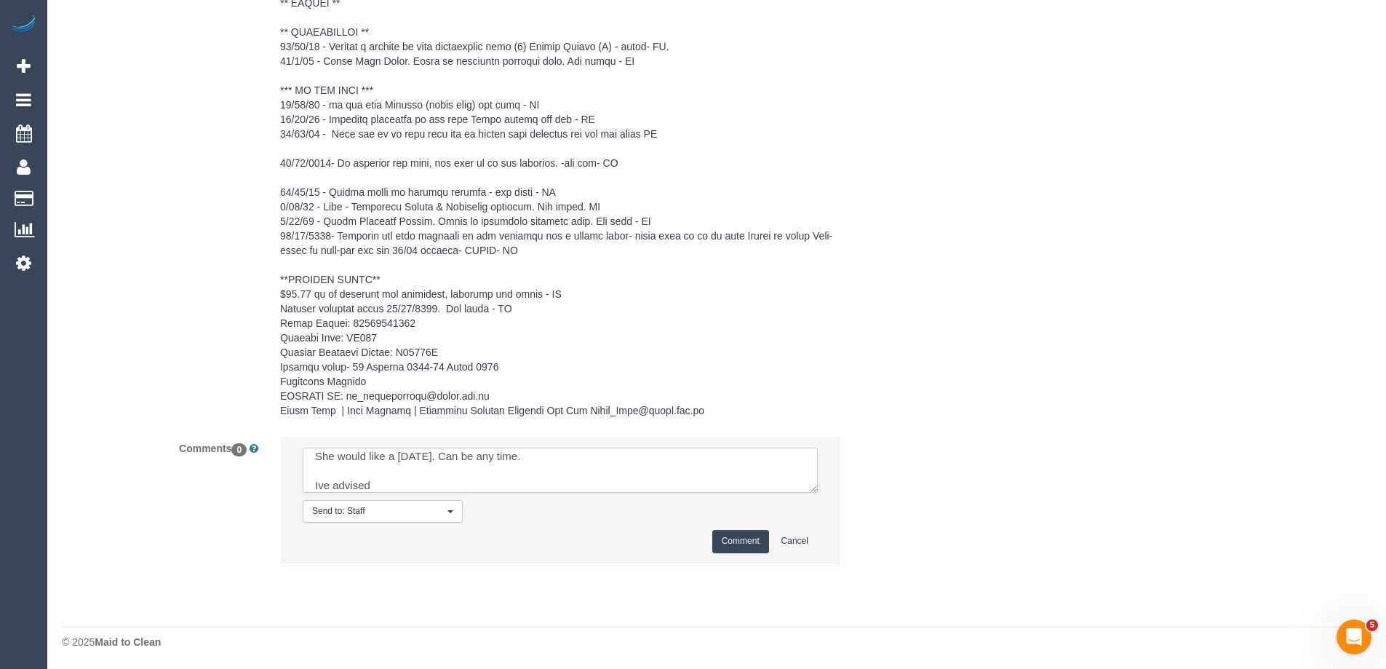
scroll to position [2740, 0]
click at [421, 483] on textarea at bounding box center [560, 468] width 515 height 45
type textarea "Customer wants a one off spring clean with an oven and fridge. She wants [PERSO…"
